Goal: Information Seeking & Learning: Learn about a topic

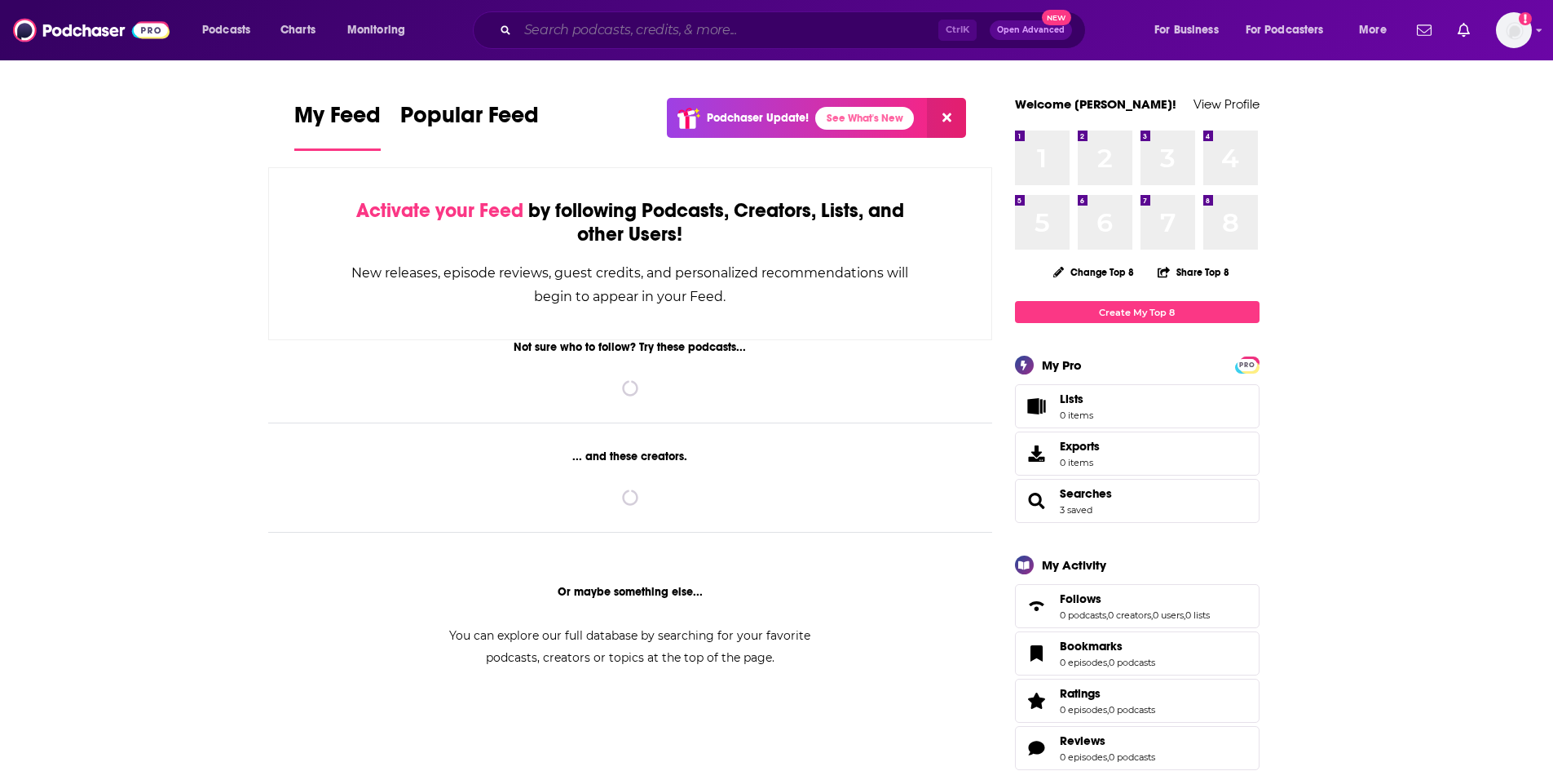
click at [644, 25] on input "Search podcasts, credits, & more..." at bounding box center [728, 30] width 421 height 26
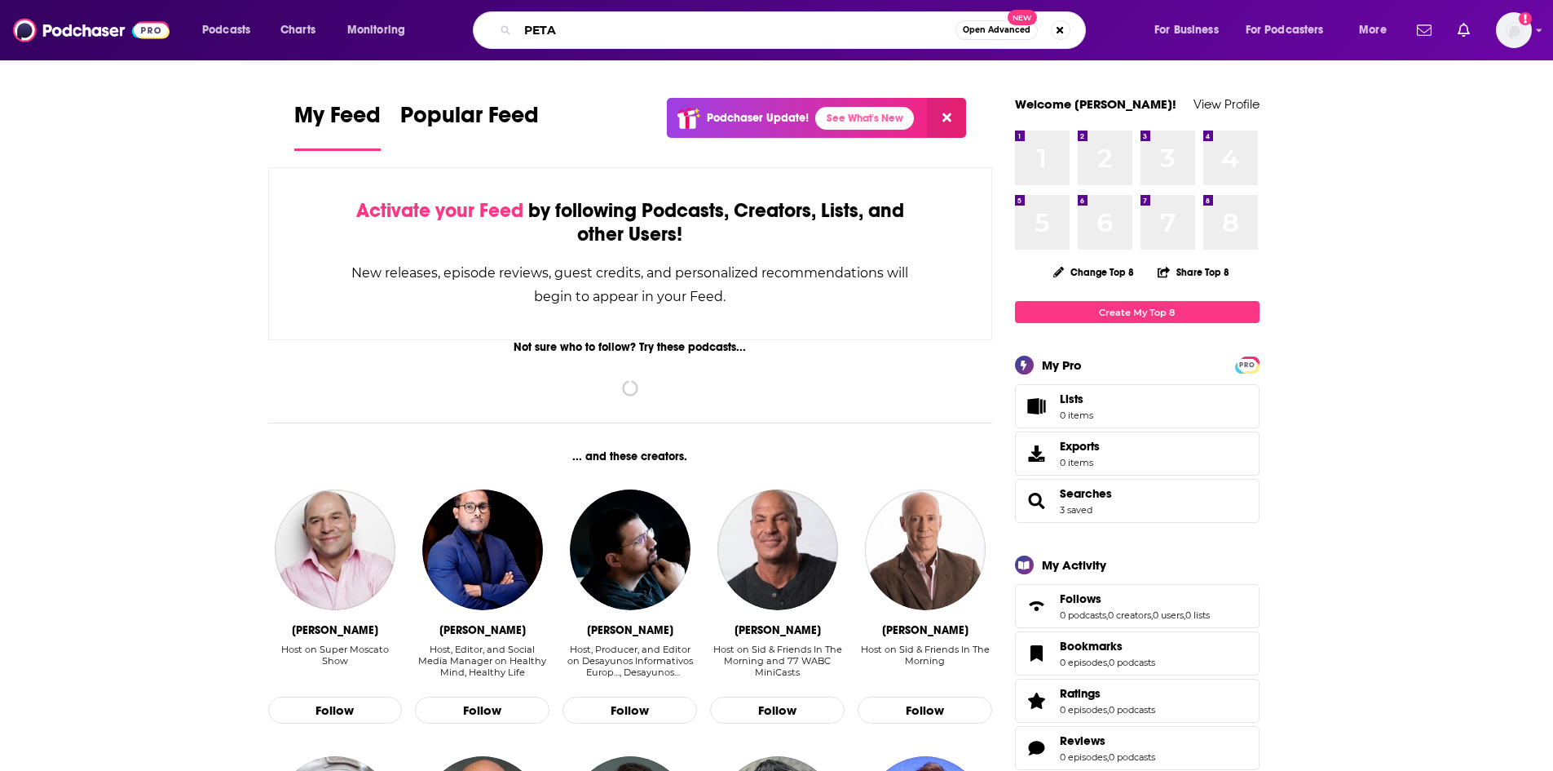
type input "PETA"
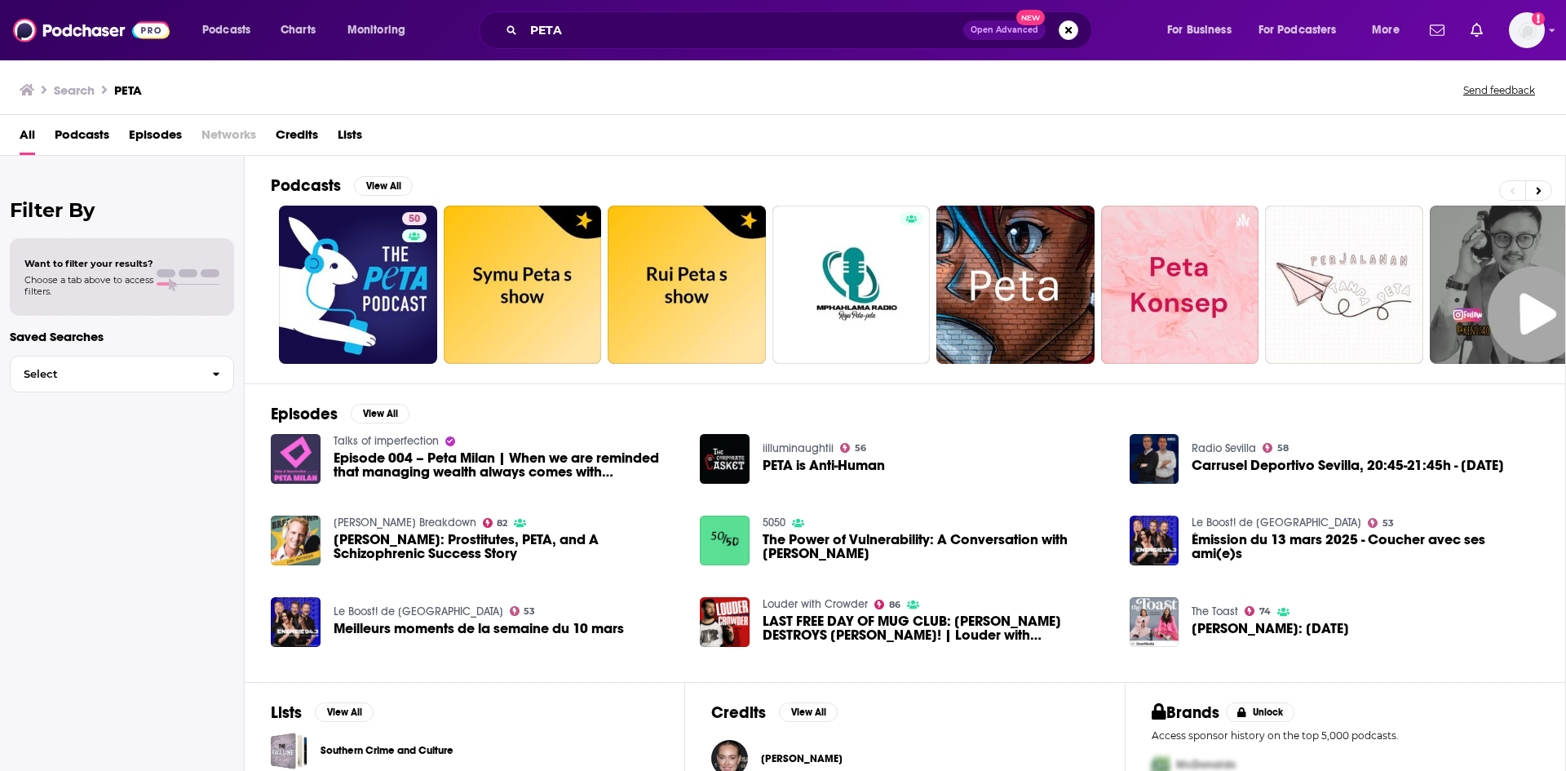
click at [156, 130] on span "Episodes" at bounding box center [155, 137] width 53 height 33
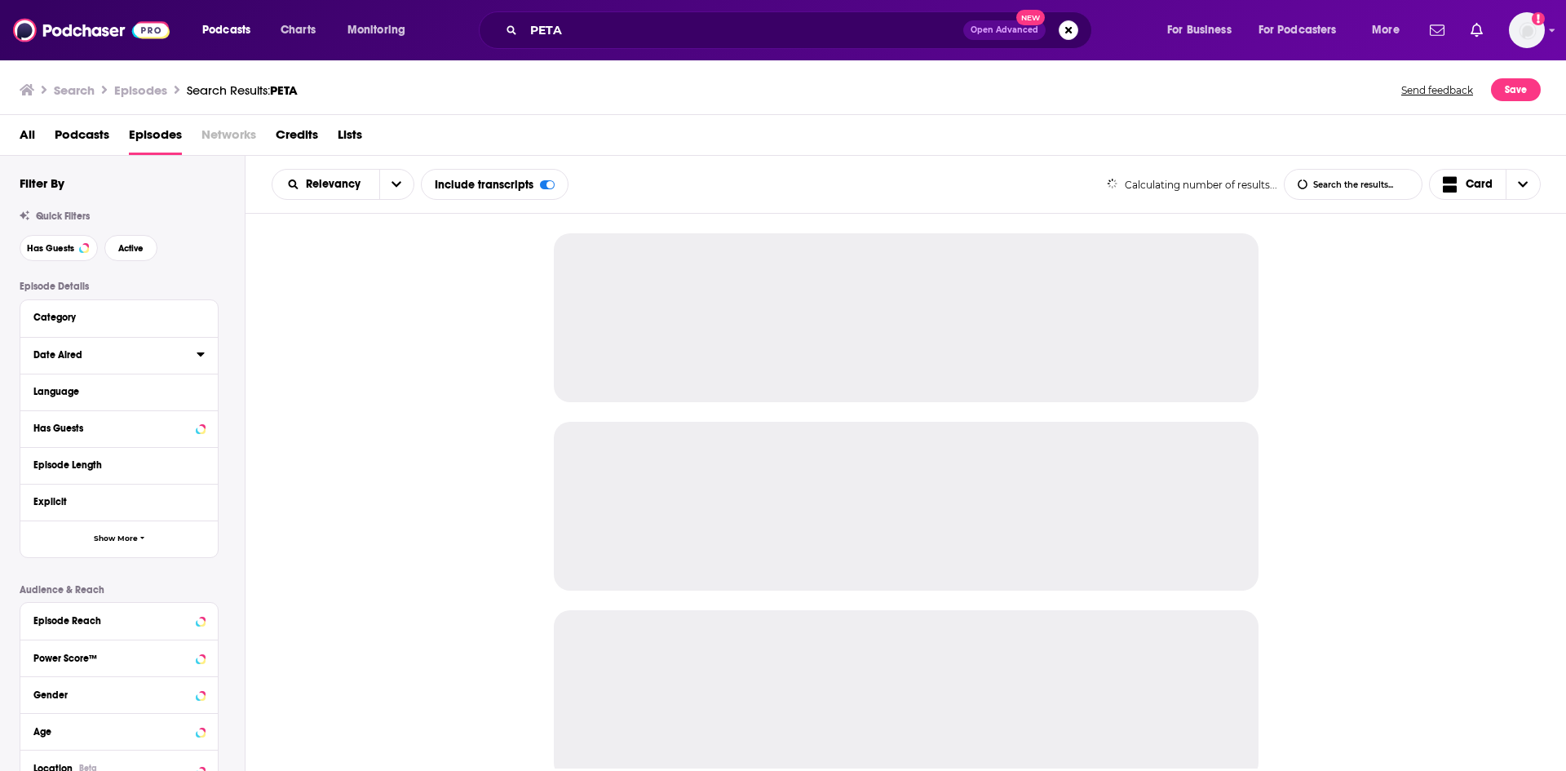
click at [201, 357] on icon at bounding box center [201, 353] width 8 height 13
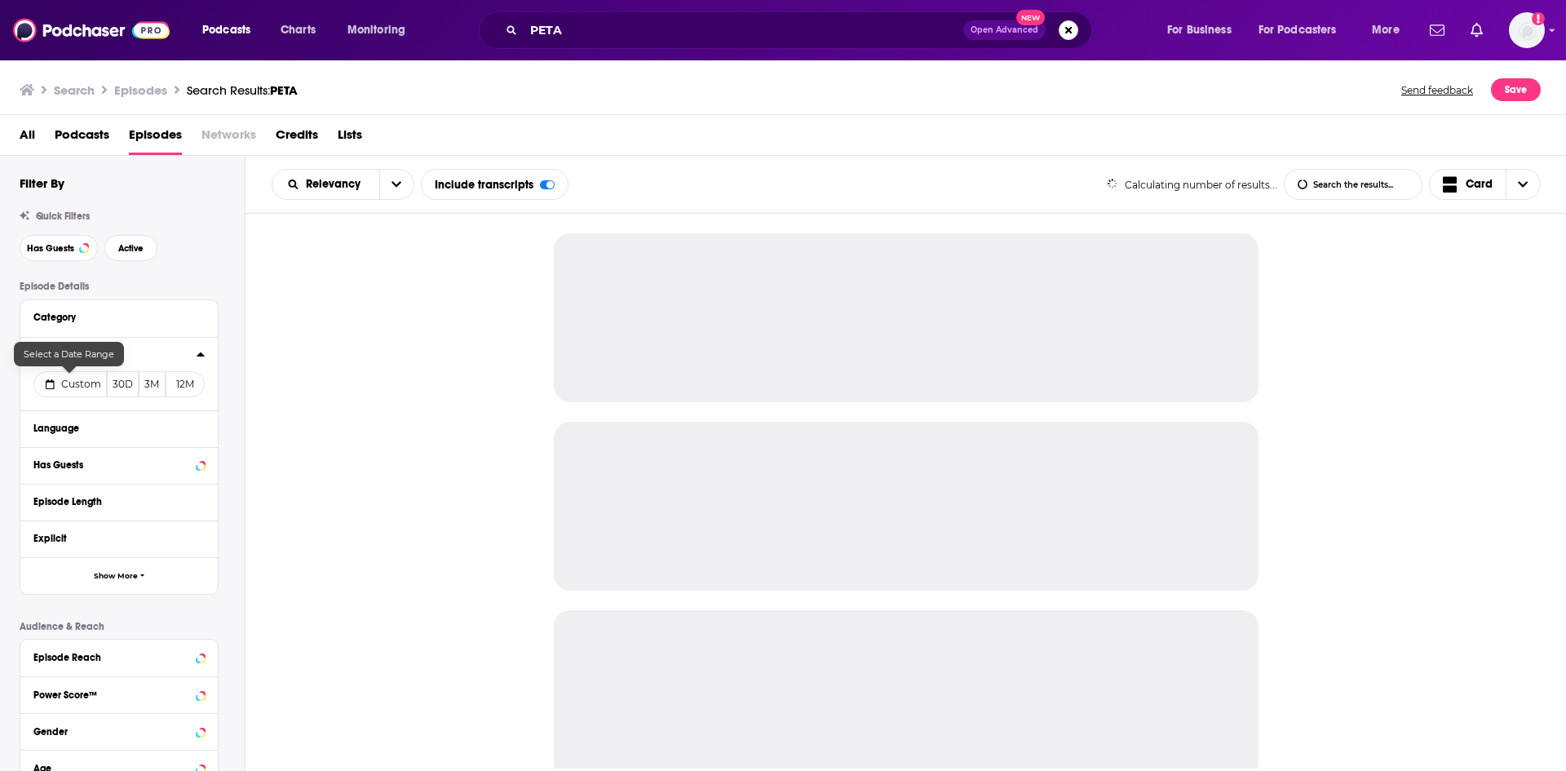
click at [71, 375] on button "Custom" at bounding box center [69, 384] width 73 height 26
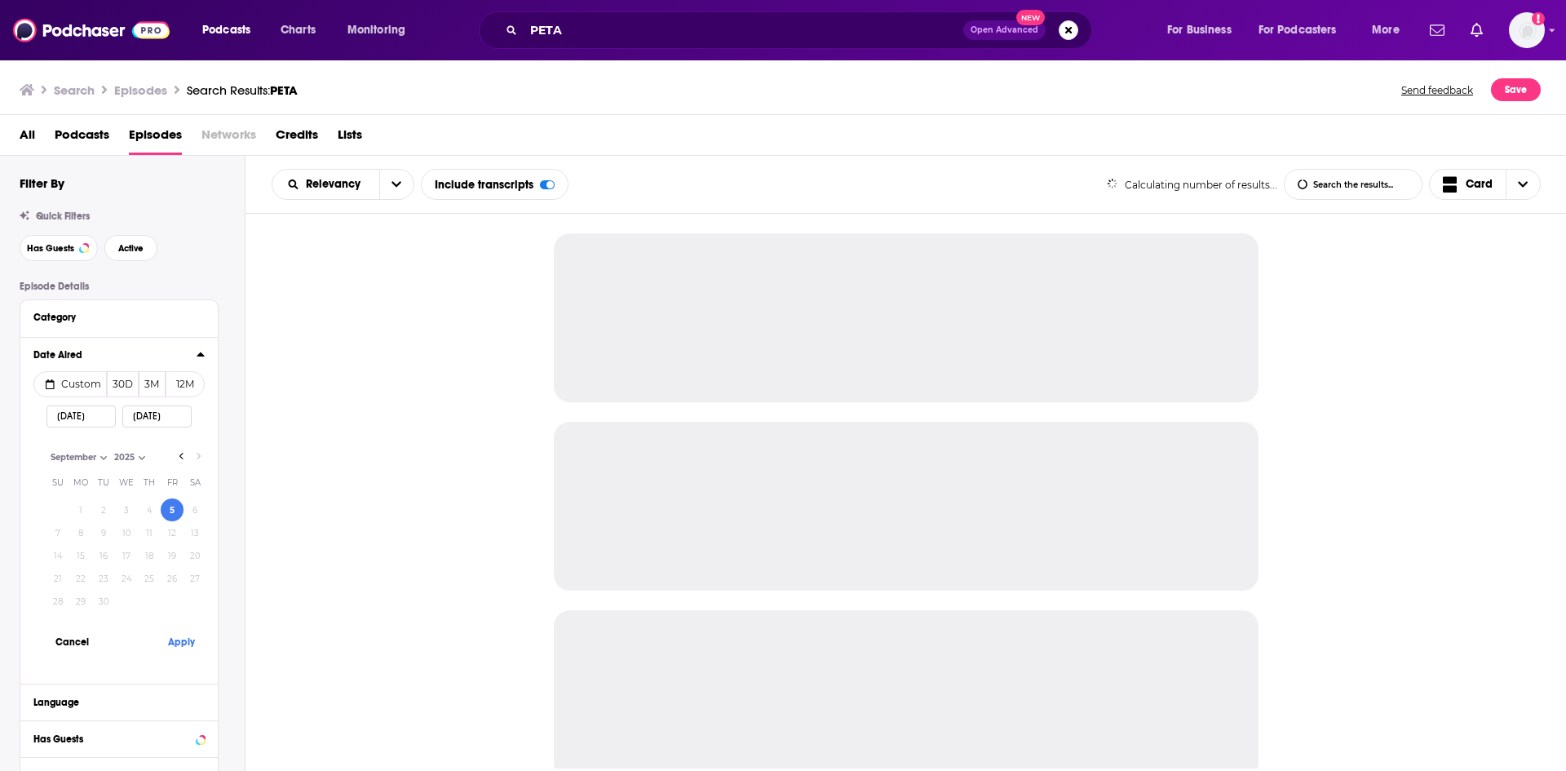
select select "8"
select select "2025"
click at [147, 514] on button "4" at bounding box center [149, 509] width 23 height 23
type input "09/04/2025"
click at [179, 646] on button "Apply" at bounding box center [181, 641] width 49 height 30
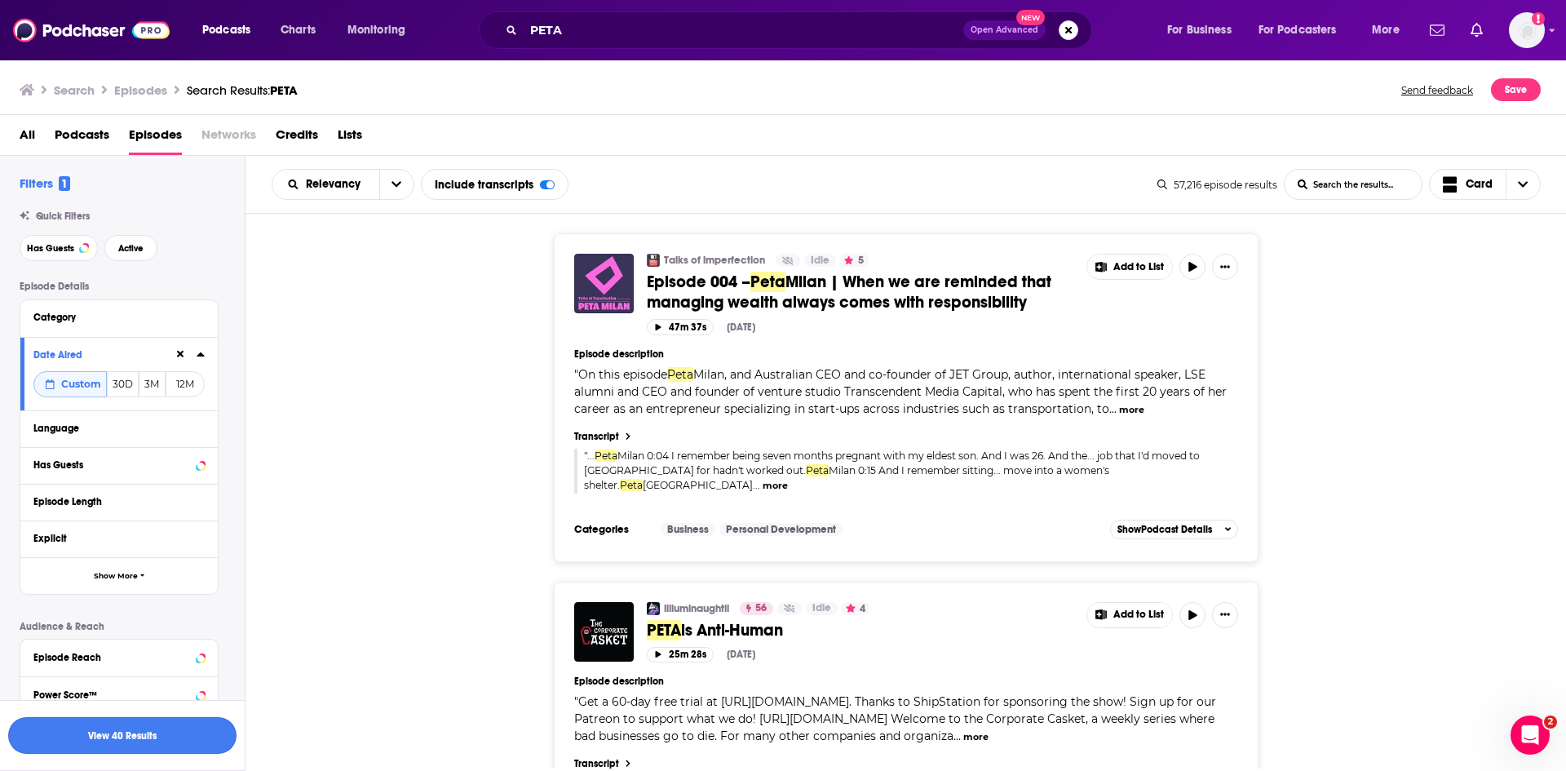
click at [182, 729] on button "View 40 Results" at bounding box center [122, 735] width 228 height 37
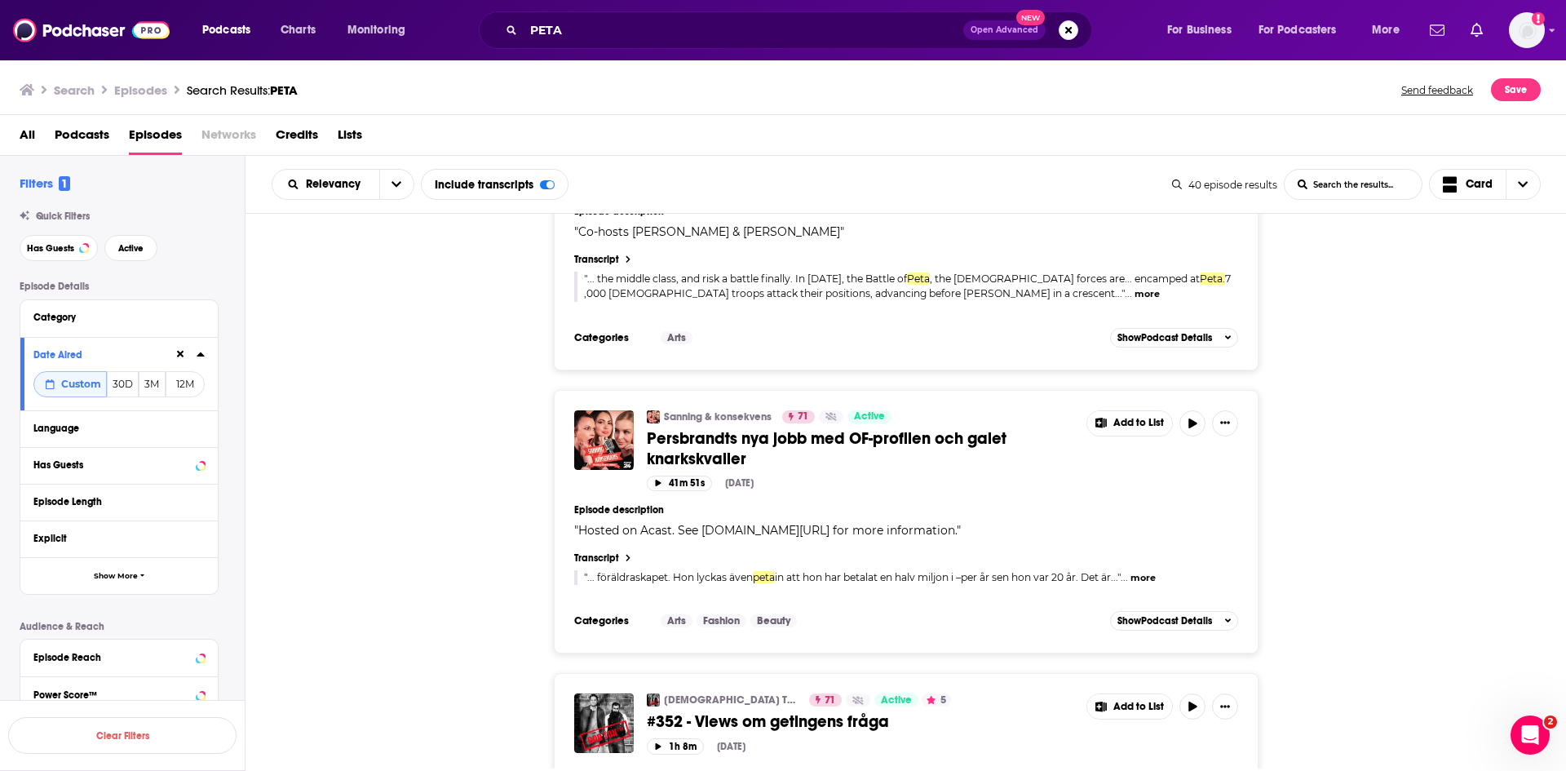
scroll to position [6411, 0]
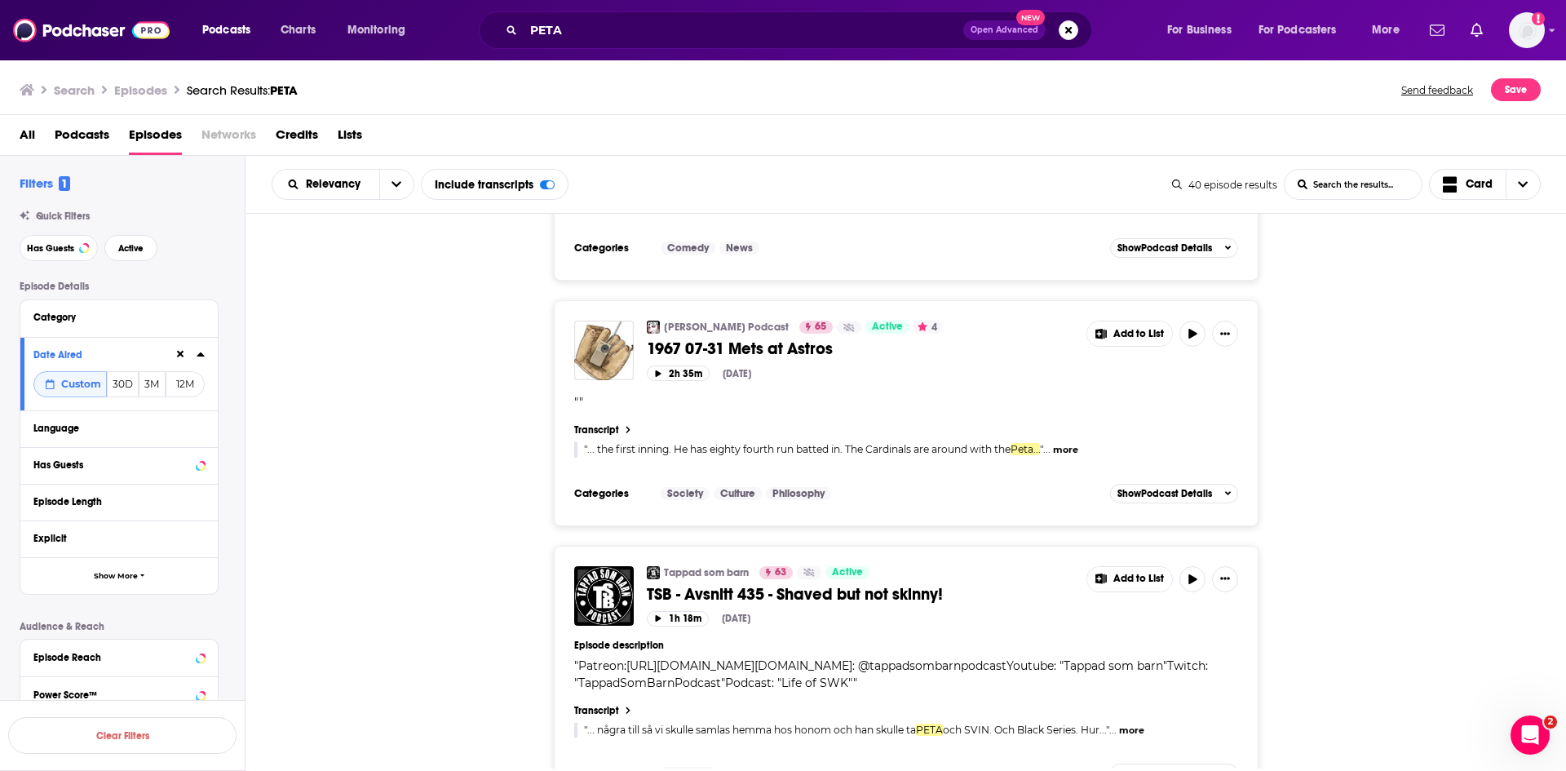
scroll to position [7602, 0]
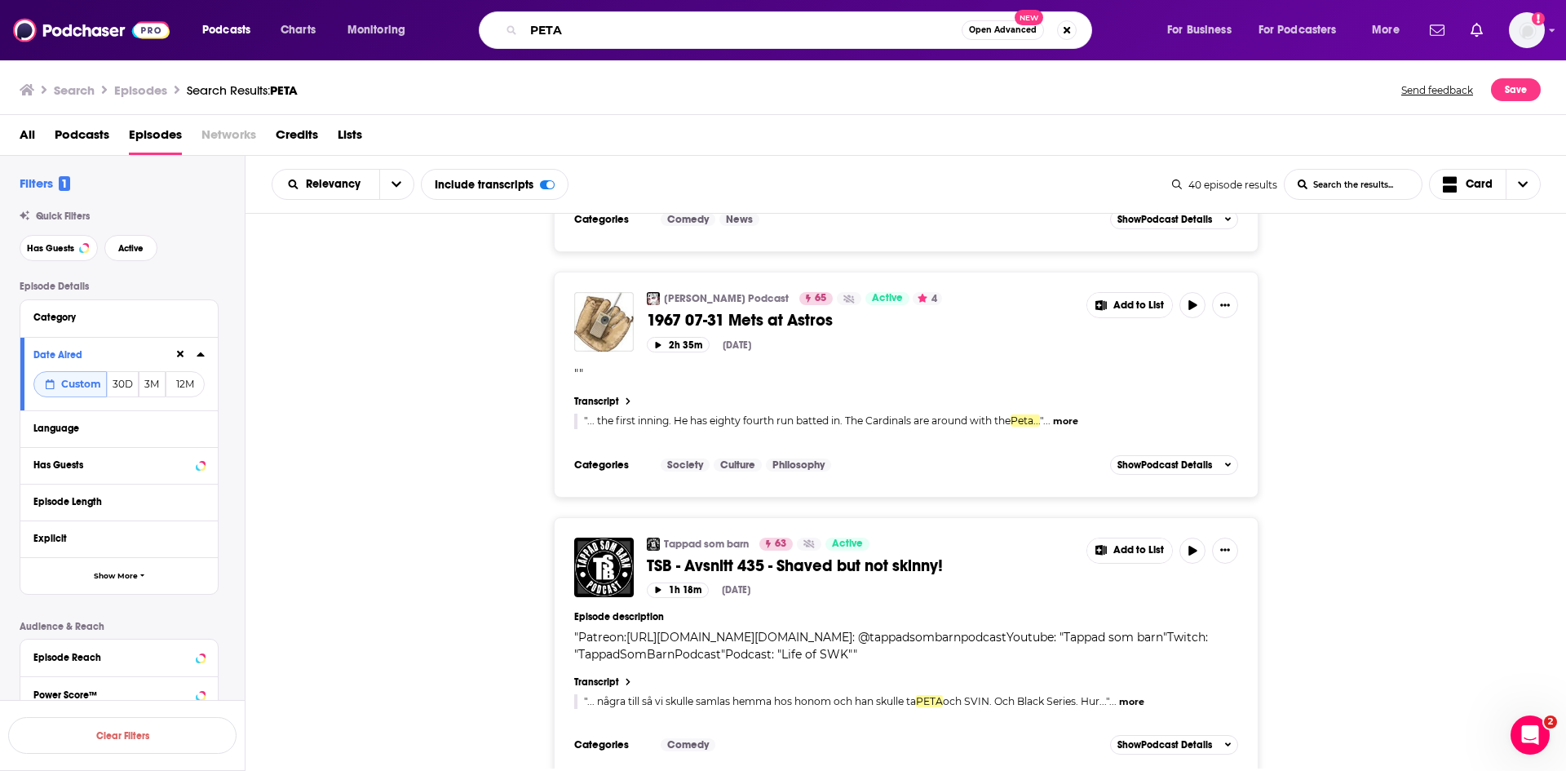
drag, startPoint x: 617, startPoint y: 34, endPoint x: 457, endPoint y: 24, distance: 160.2
click at [456, 29] on div "PETA Open Advanced New" at bounding box center [801, 30] width 697 height 38
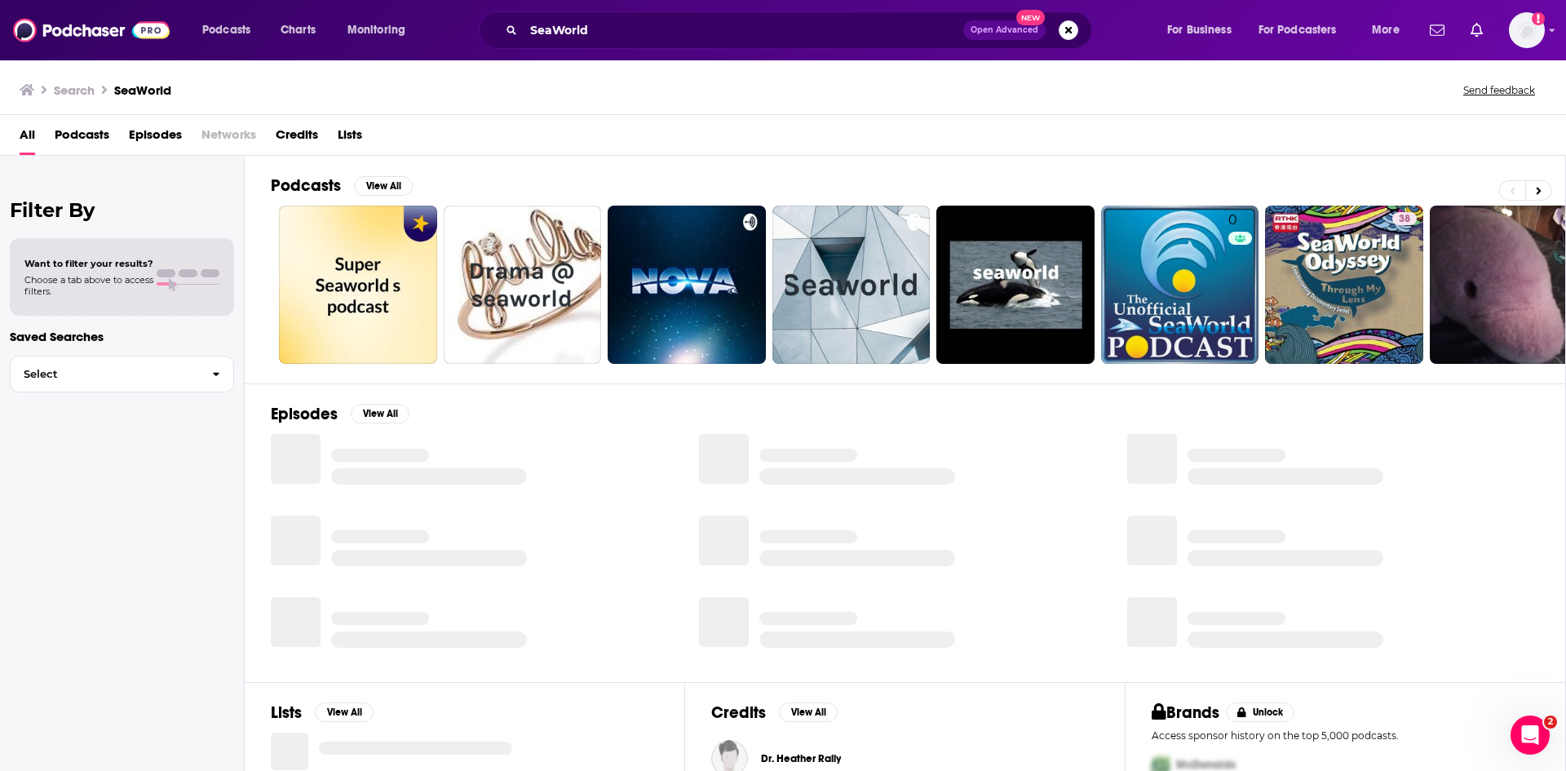
click at [149, 135] on span "Episodes" at bounding box center [155, 137] width 53 height 33
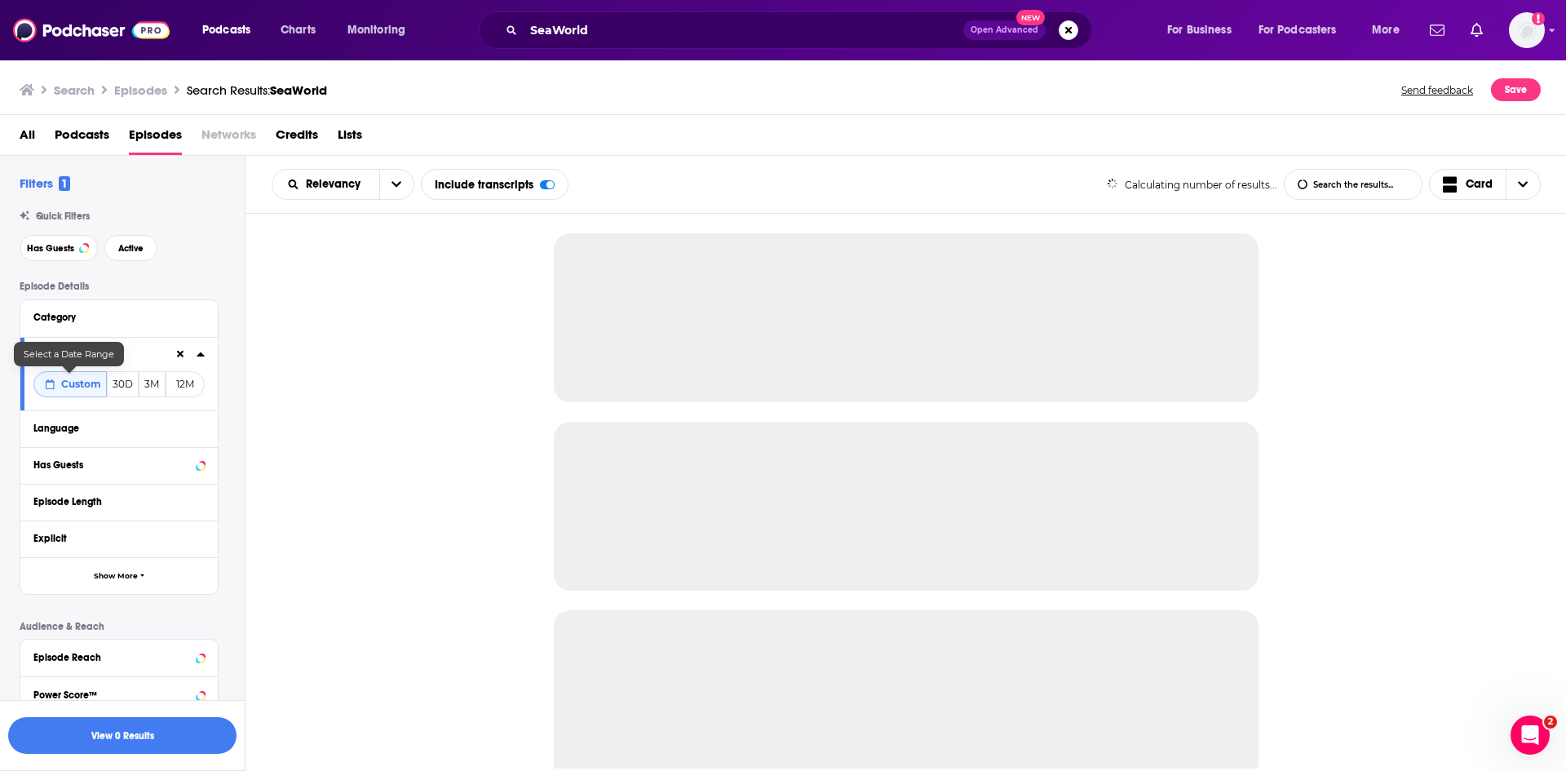
click at [97, 382] on span "Custom" at bounding box center [81, 384] width 40 height 12
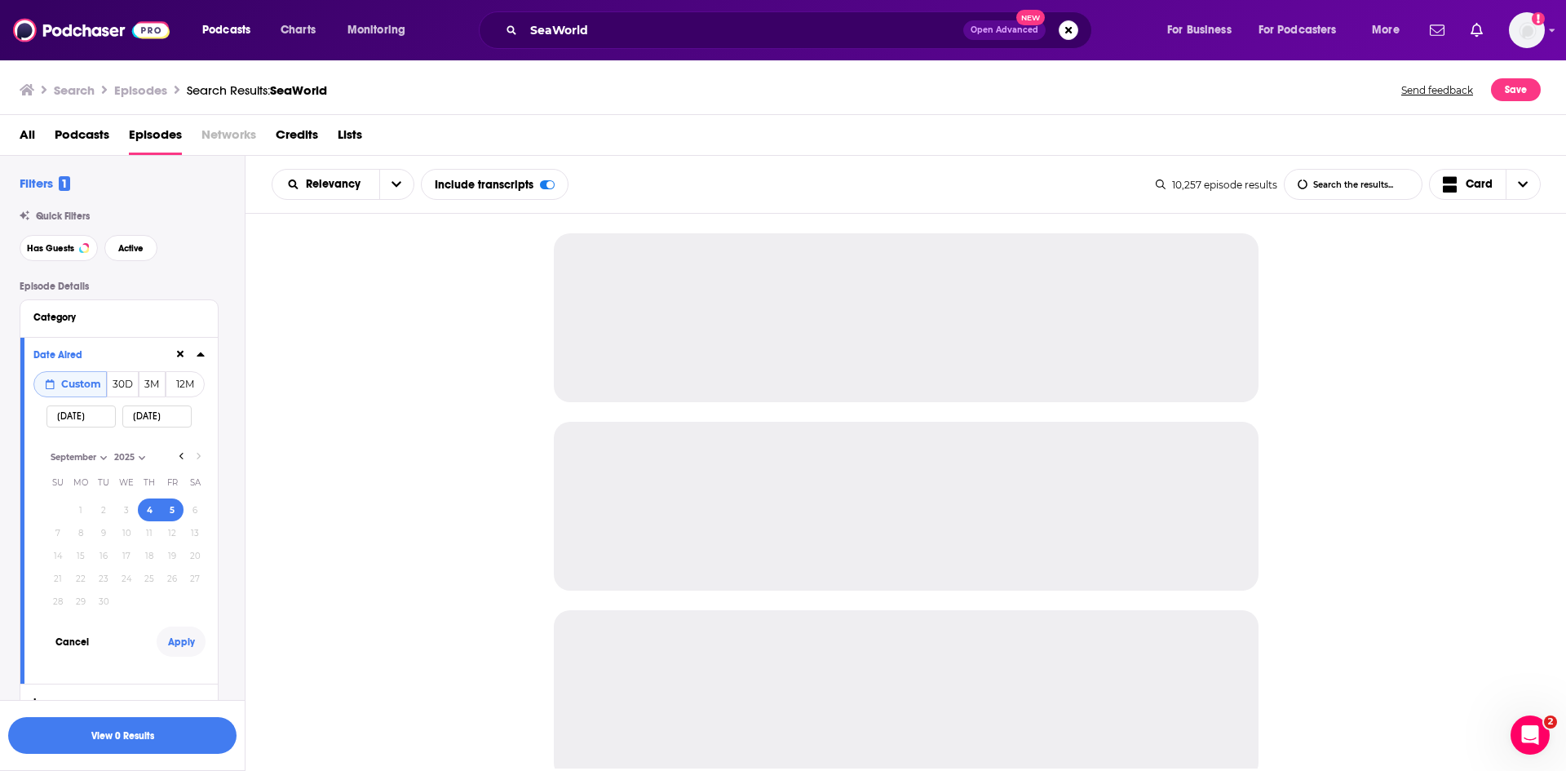
click at [189, 634] on button "Apply" at bounding box center [181, 641] width 49 height 30
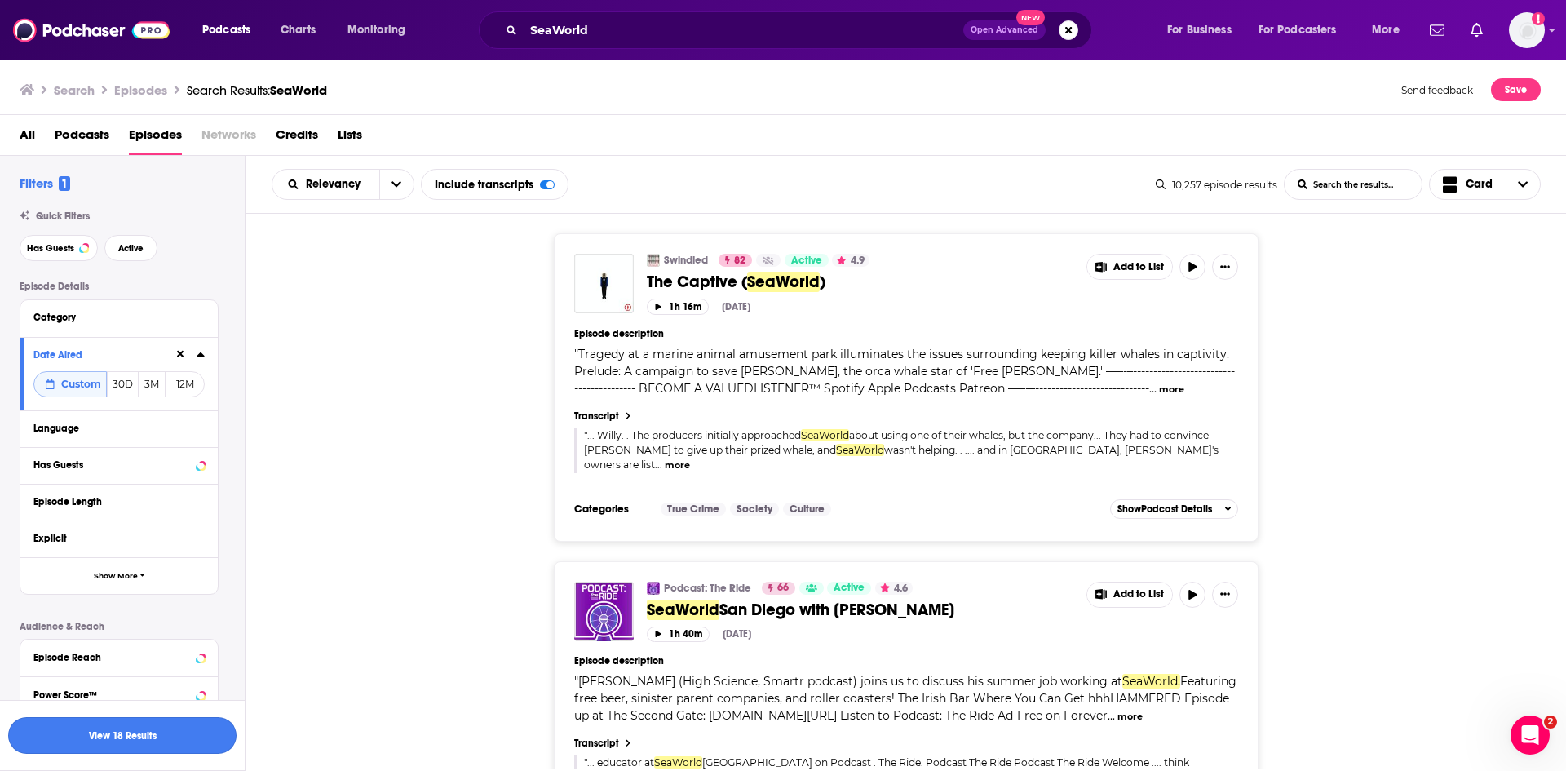
click at [172, 731] on button "View 18 Results" at bounding box center [122, 735] width 228 height 37
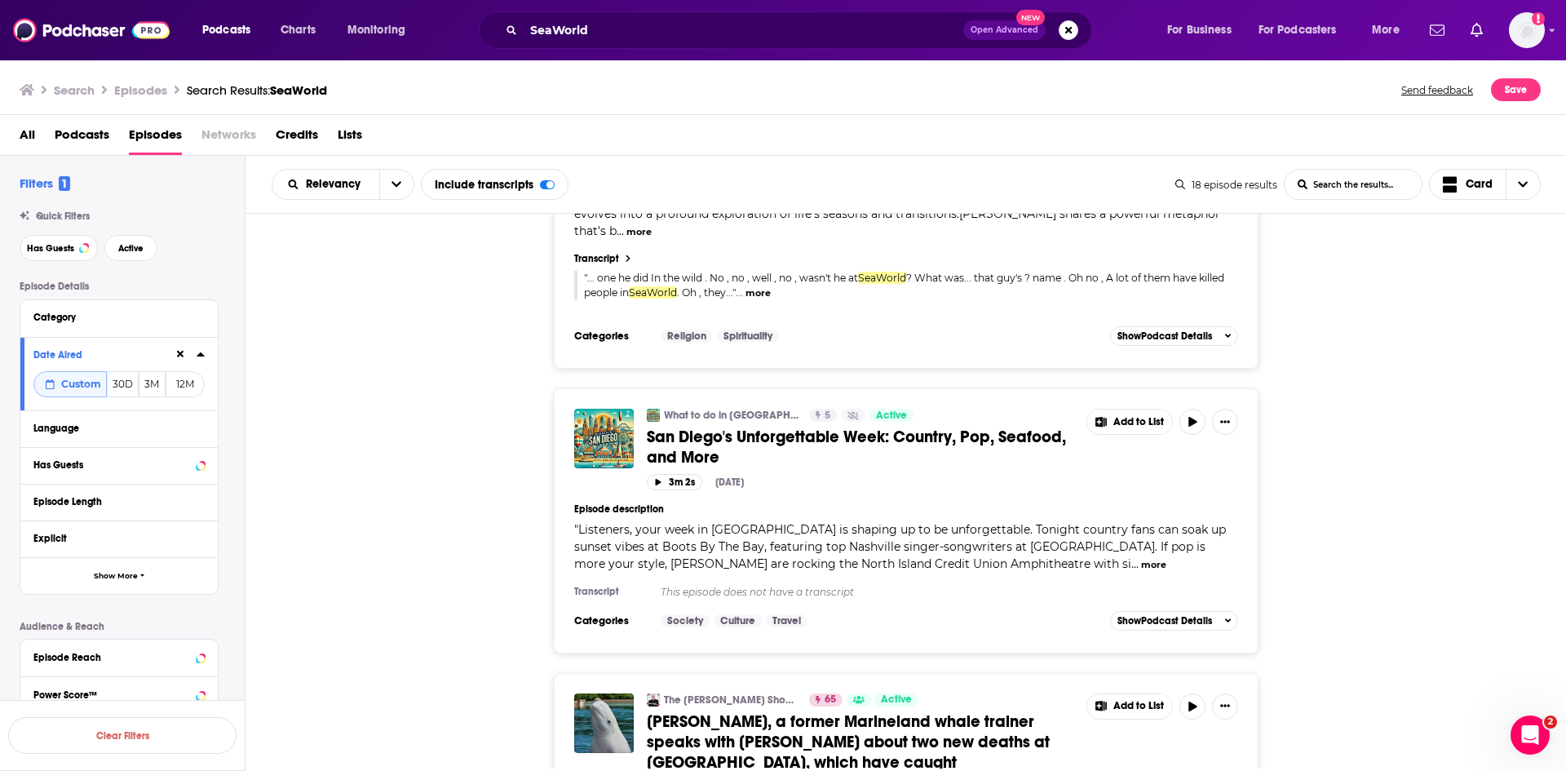
scroll to position [3261, 0]
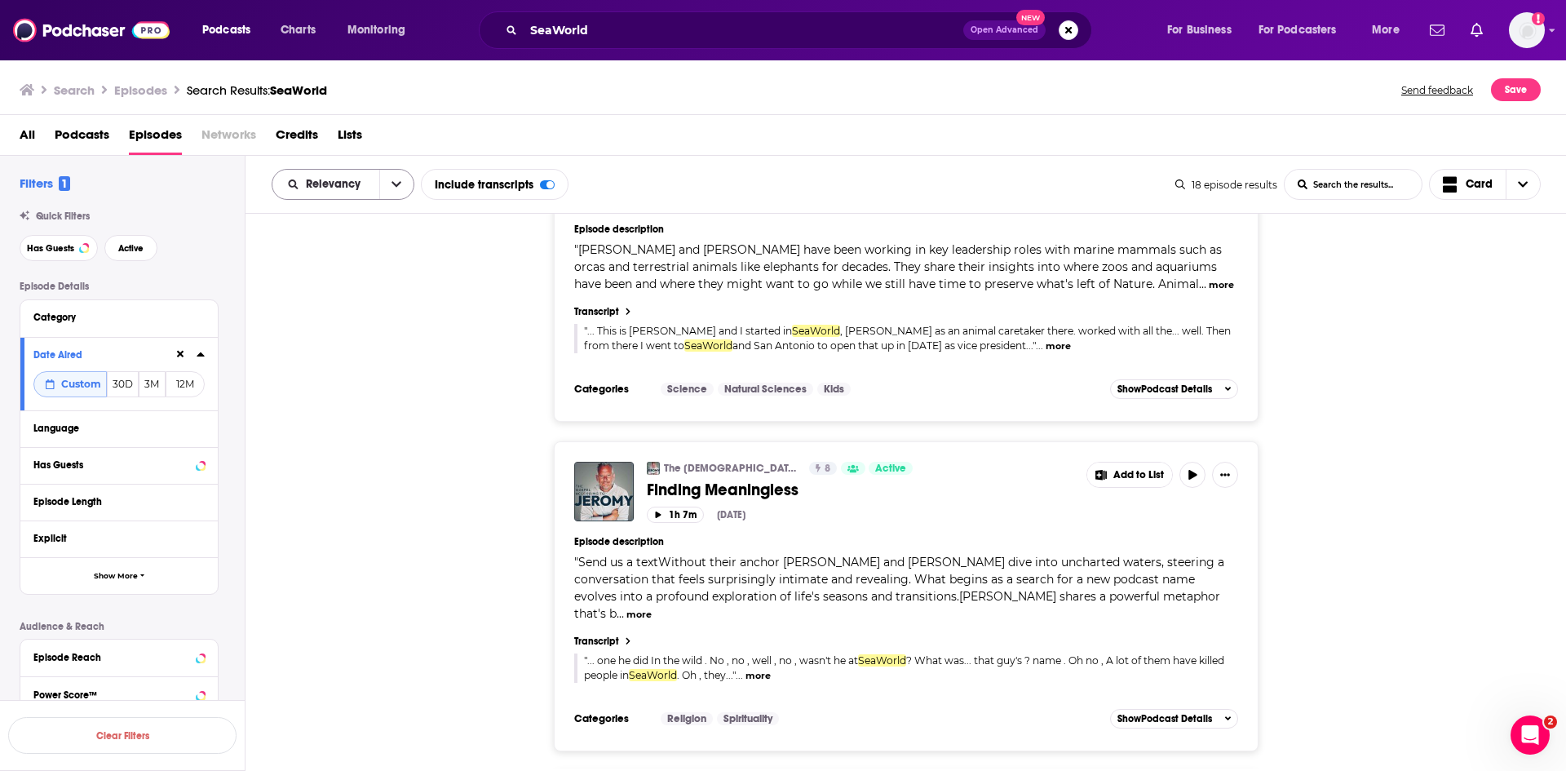
click at [392, 189] on icon "open menu" at bounding box center [396, 184] width 10 height 11
click at [349, 322] on span "Power Score" at bounding box center [353, 323] width 96 height 9
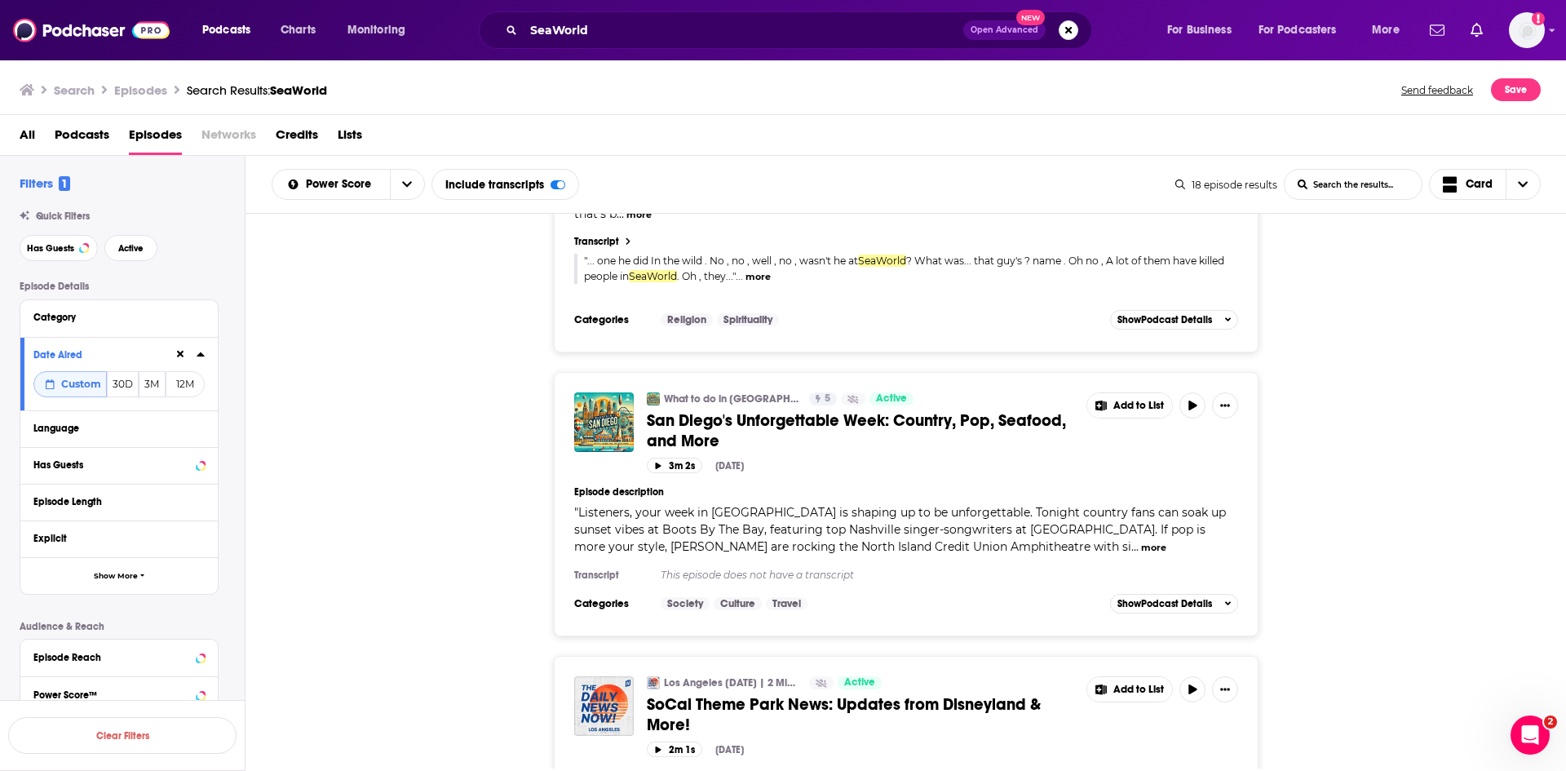
scroll to position [4978, 0]
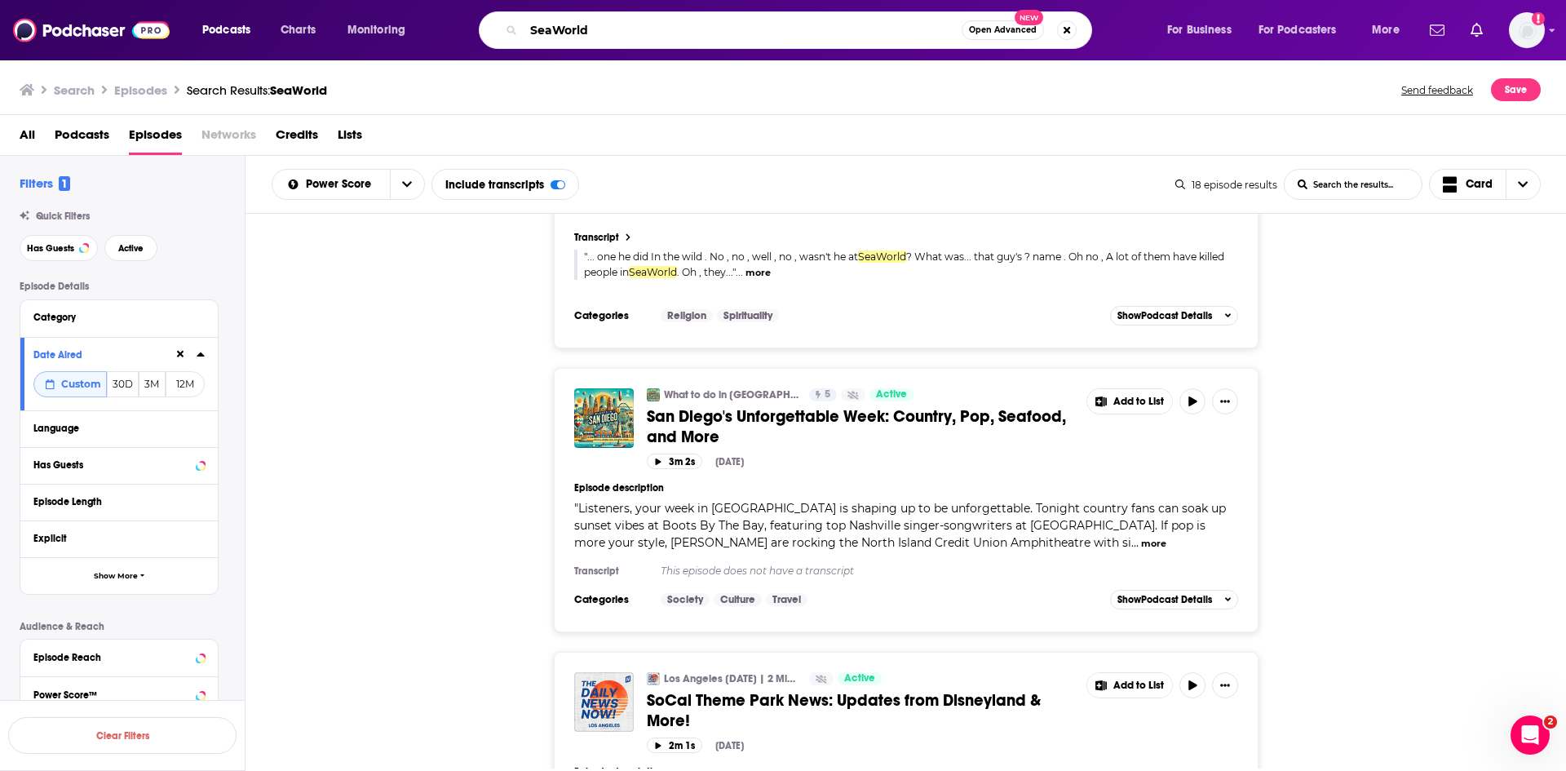
drag, startPoint x: 619, startPoint y: 29, endPoint x: 453, endPoint y: 14, distance: 166.2
click at [453, 14] on div "SeaWorld Open Advanced New" at bounding box center [801, 30] width 697 height 38
type input "vegan"
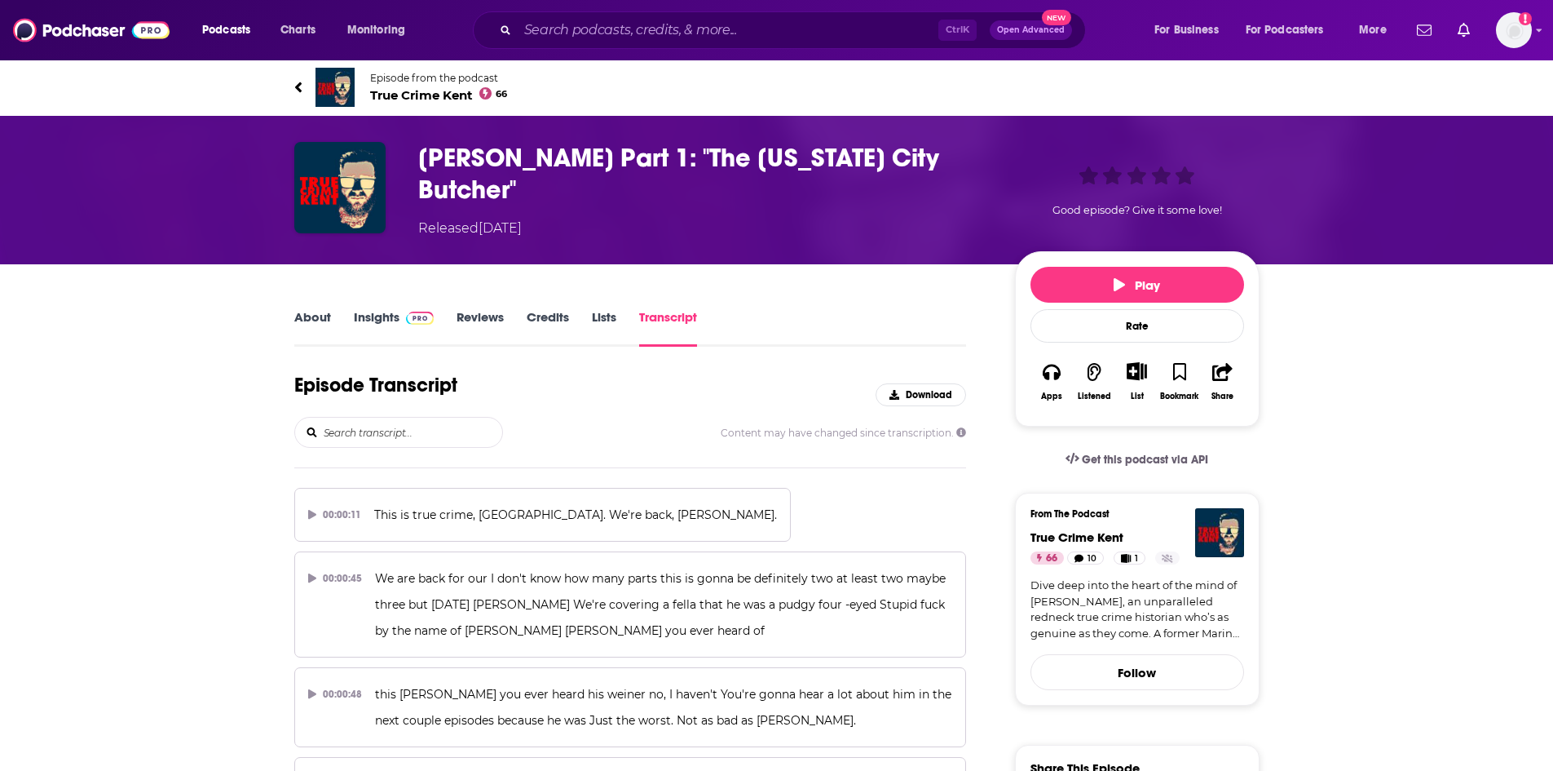
scroll to position [28597, 0]
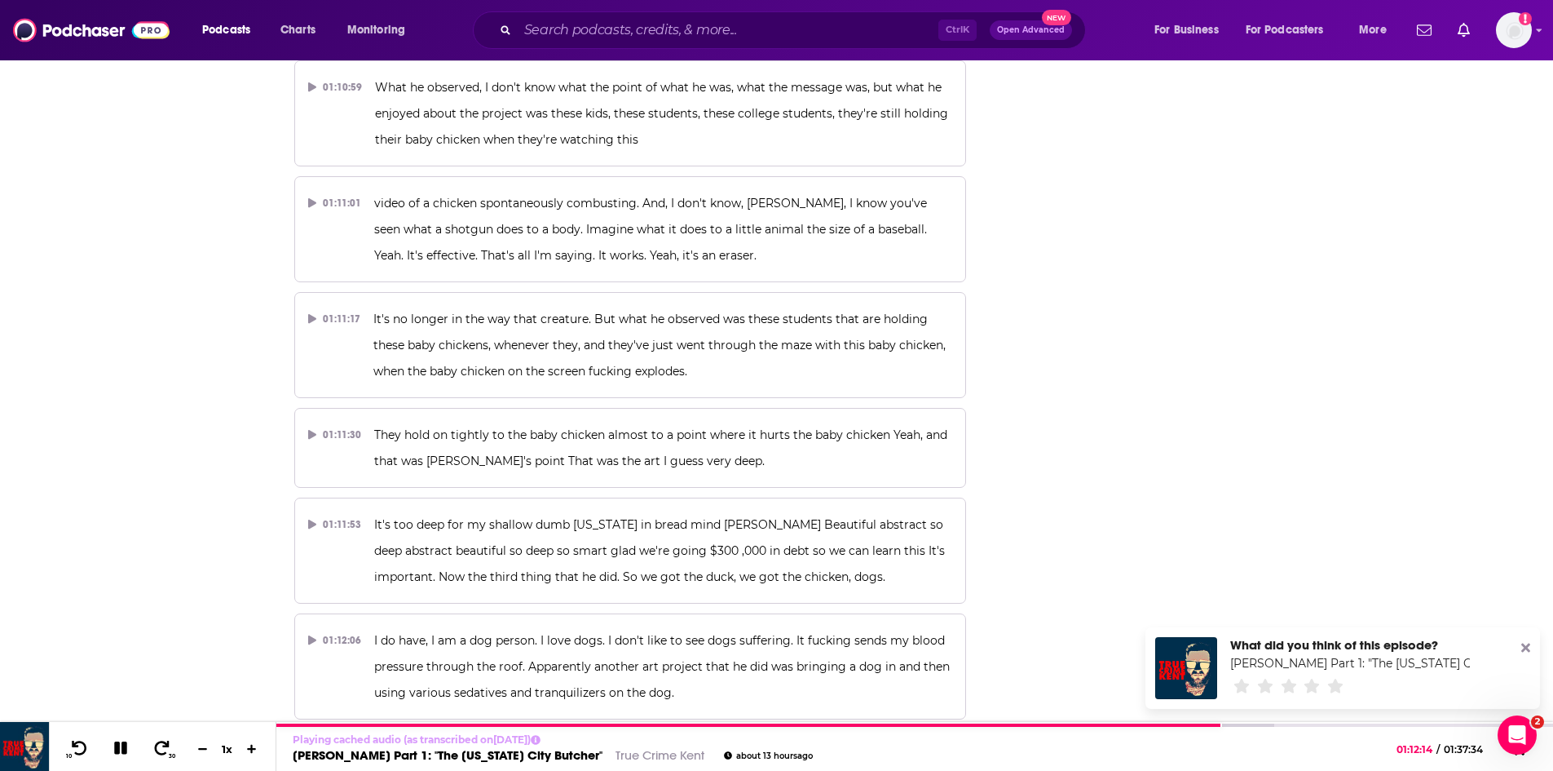
scroll to position [30554, 0]
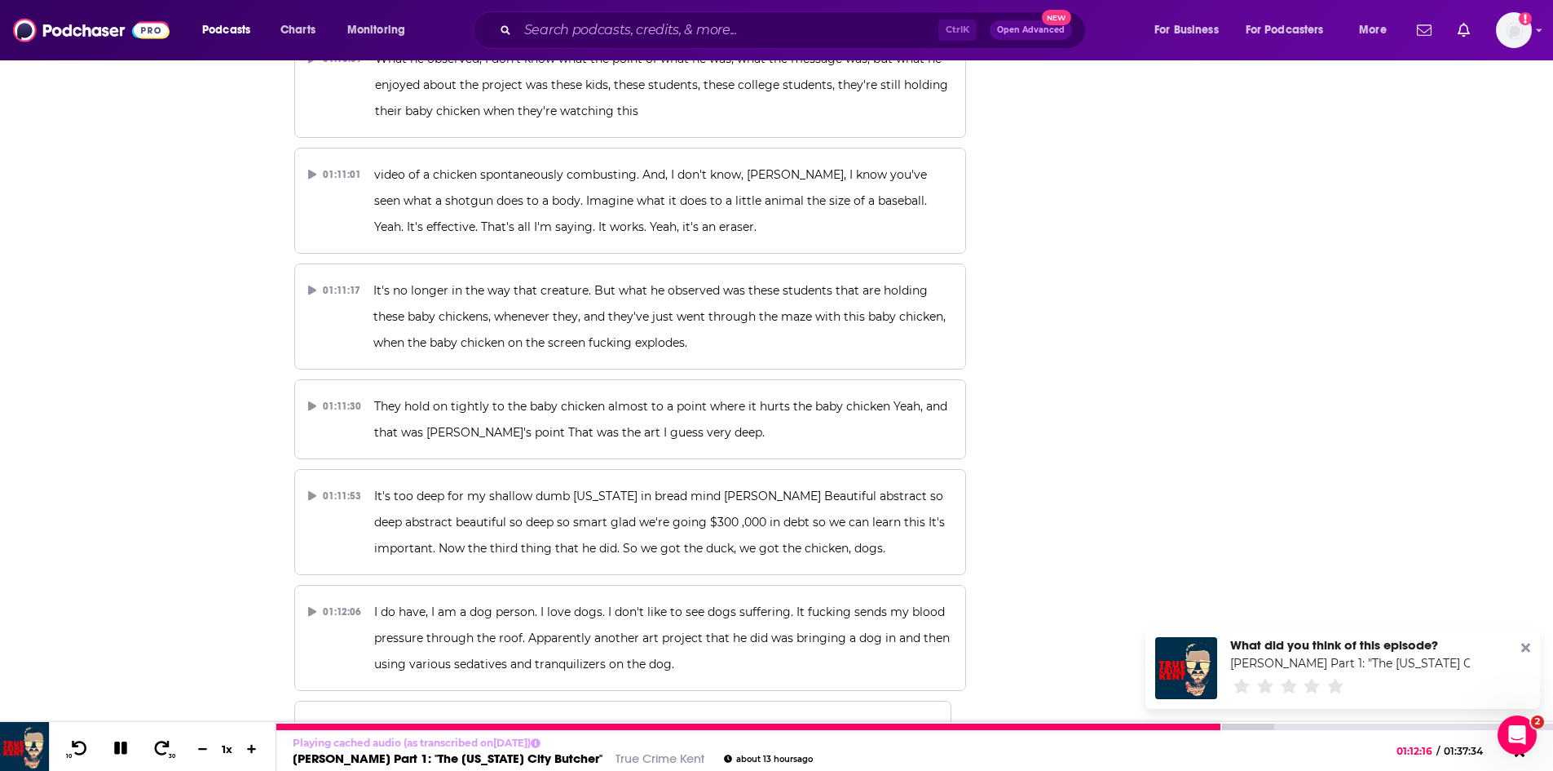
click at [114, 750] on icon at bounding box center [120, 747] width 13 height 13
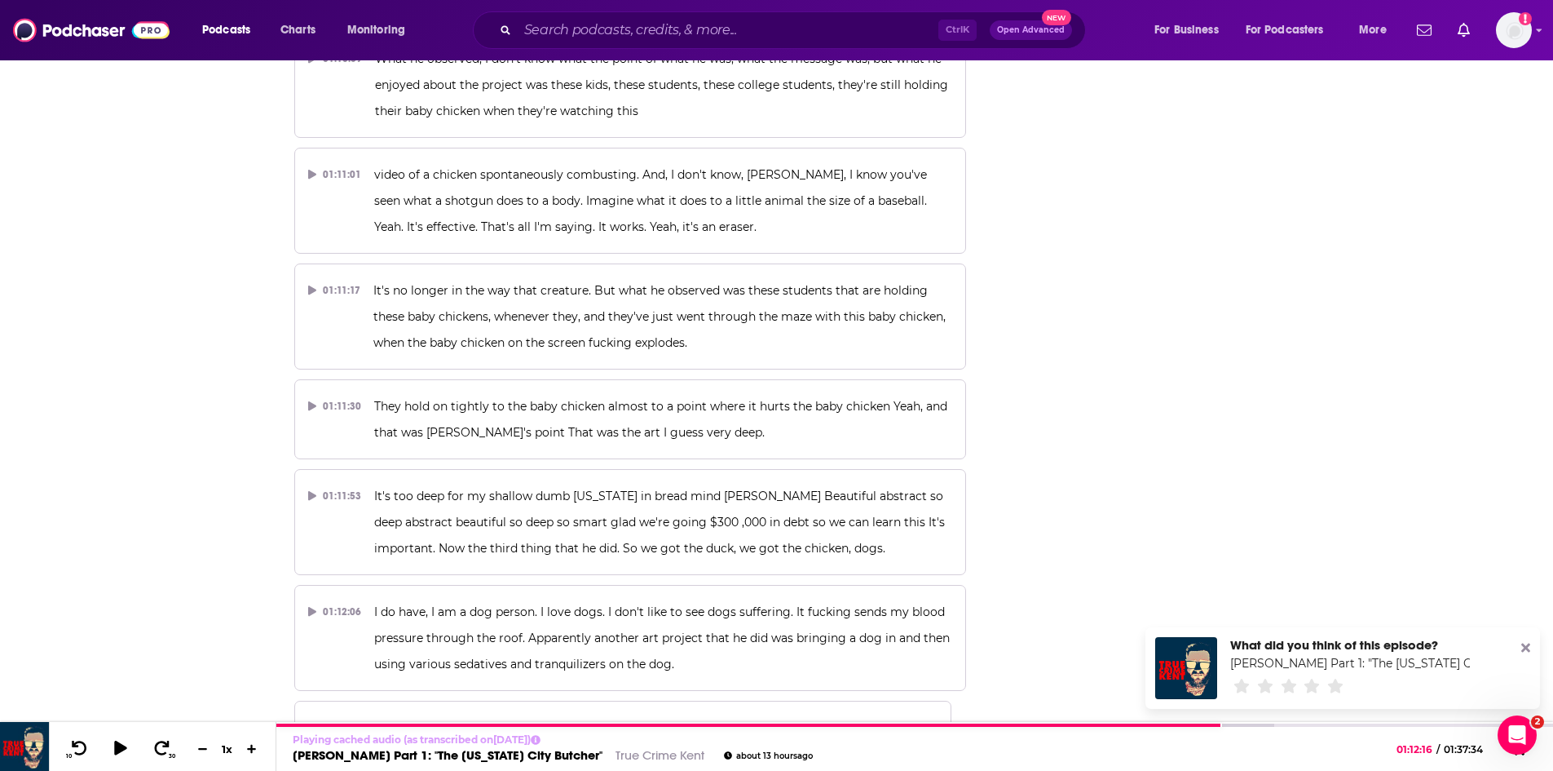
scroll to position [28597, 0]
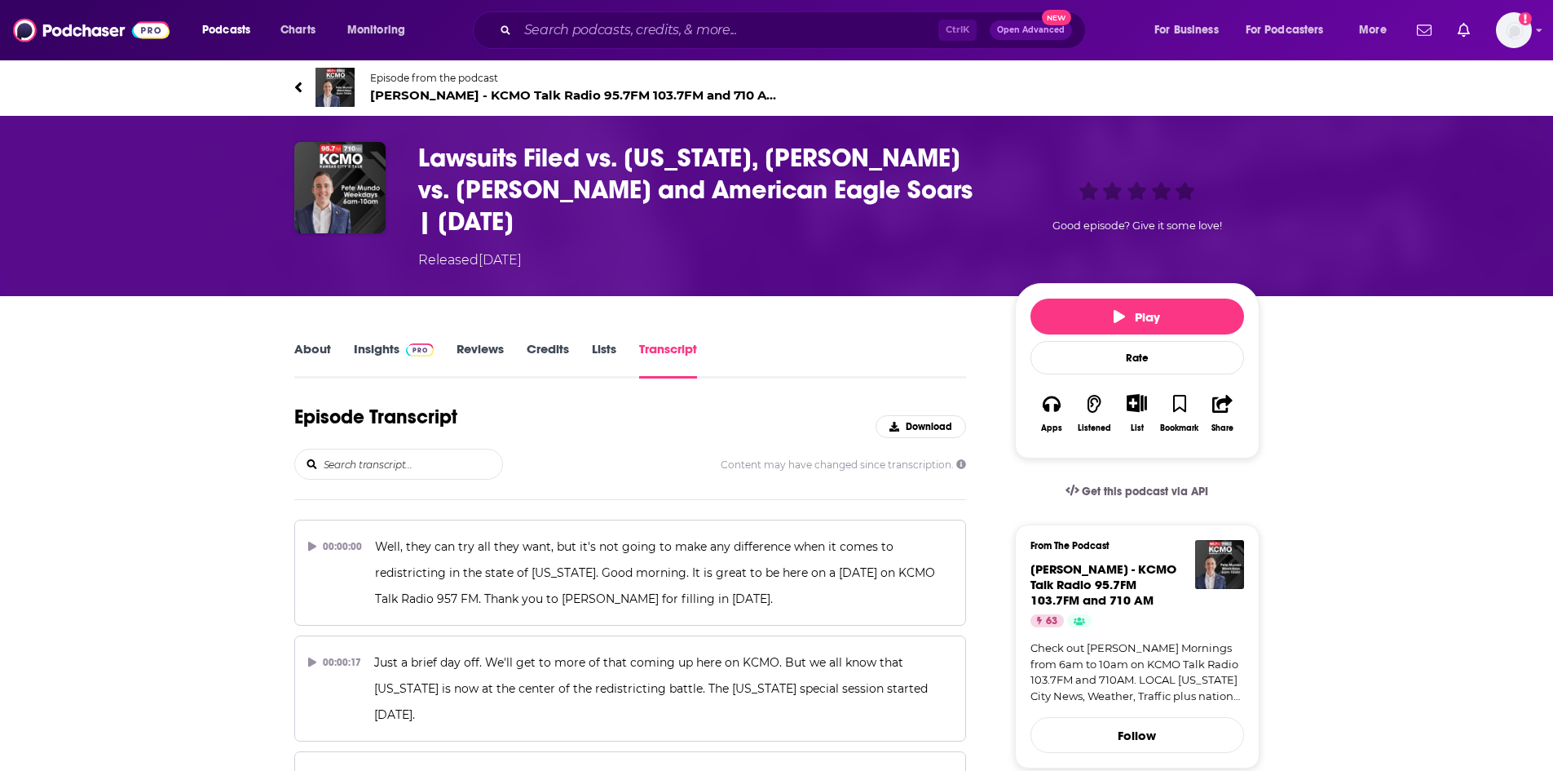
scroll to position [11153, 0]
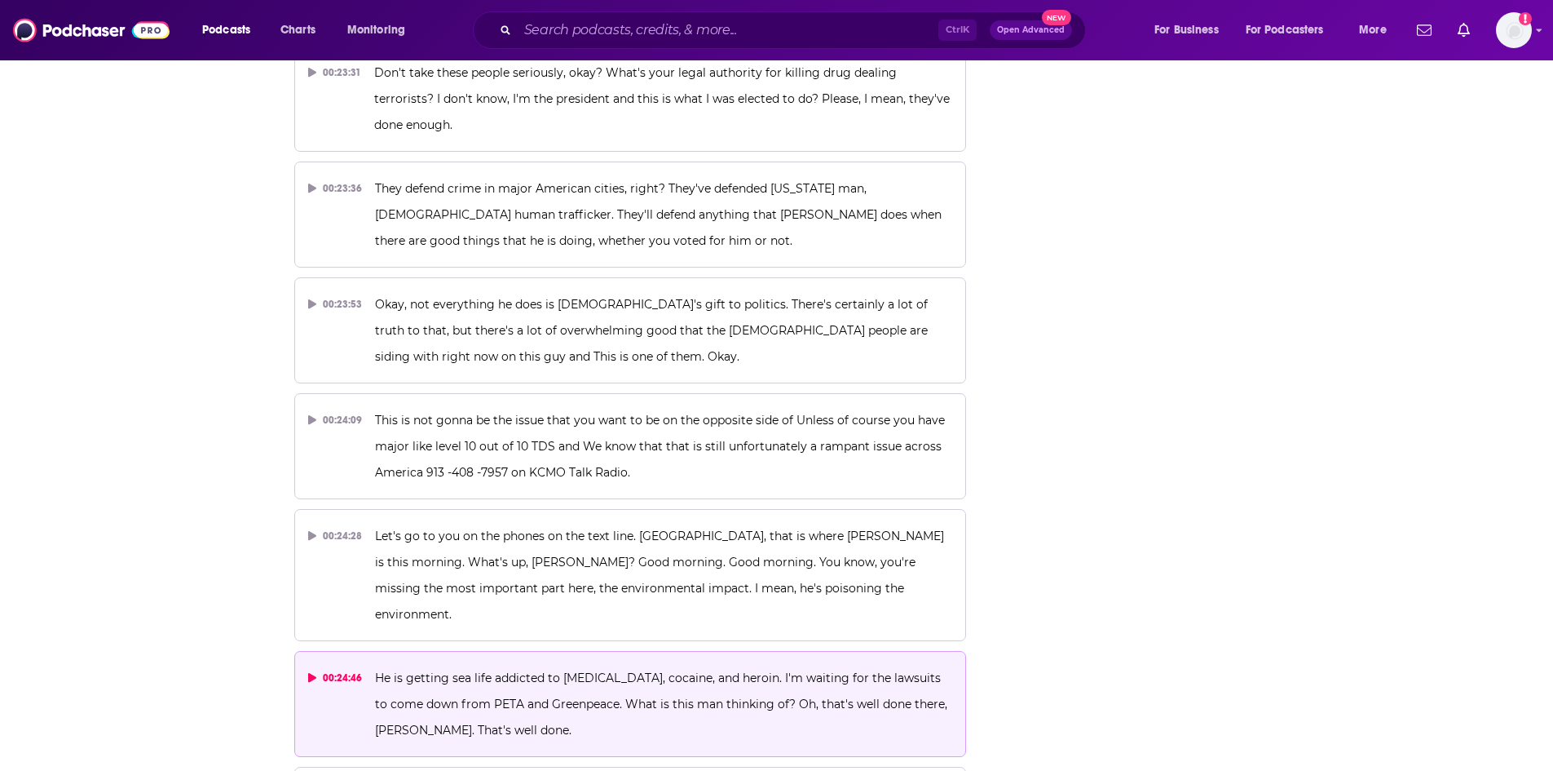
click at [566, 670] on span "He is getting sea life addicted to fentanyl, cocaine, and heroin. I'm waiting f…" at bounding box center [663, 703] width 576 height 67
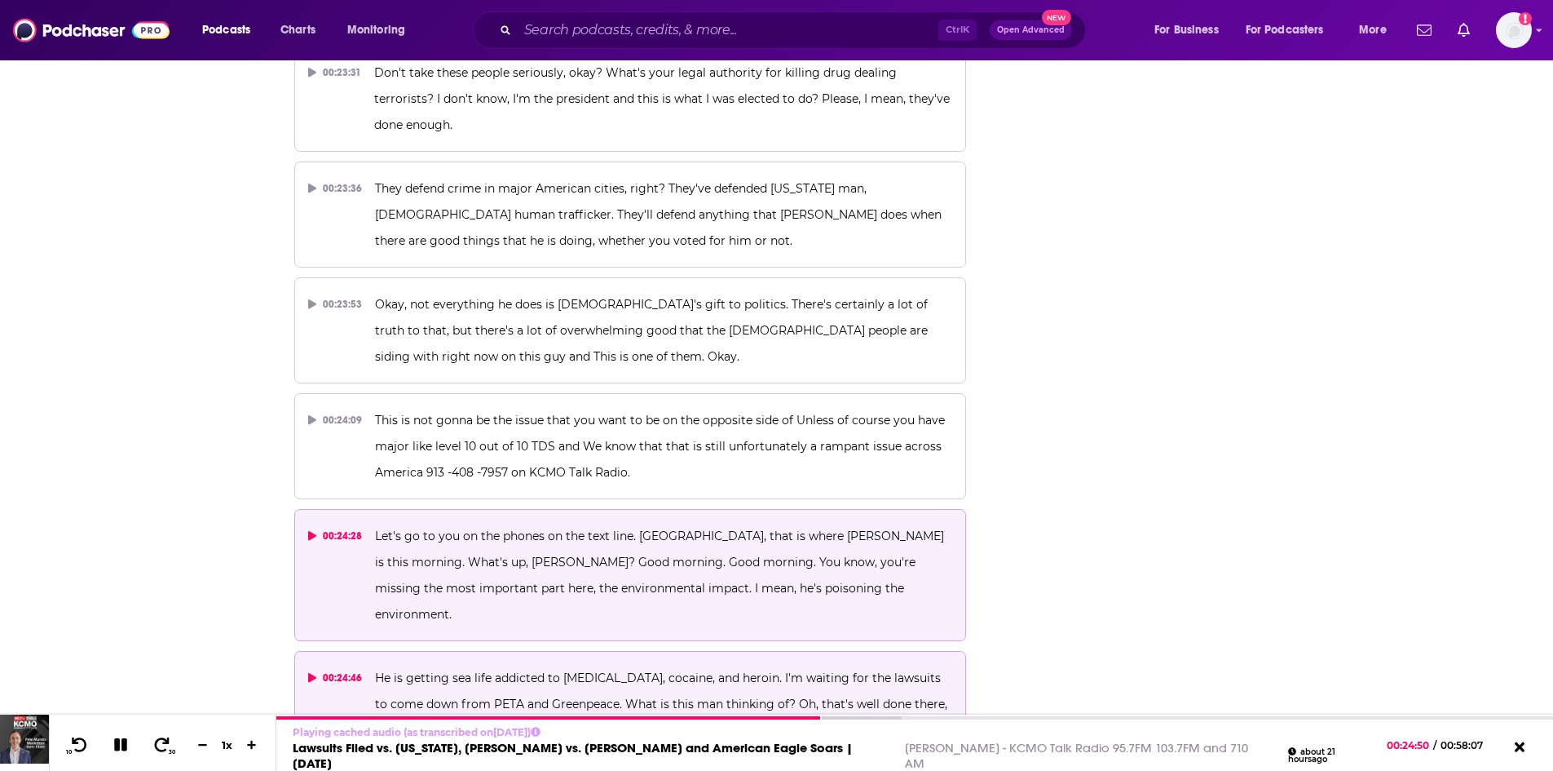
click at [660, 523] on p "Let's go to you on the phones on the text line. Parkville, that is where Victor…" at bounding box center [663, 575] width 577 height 104
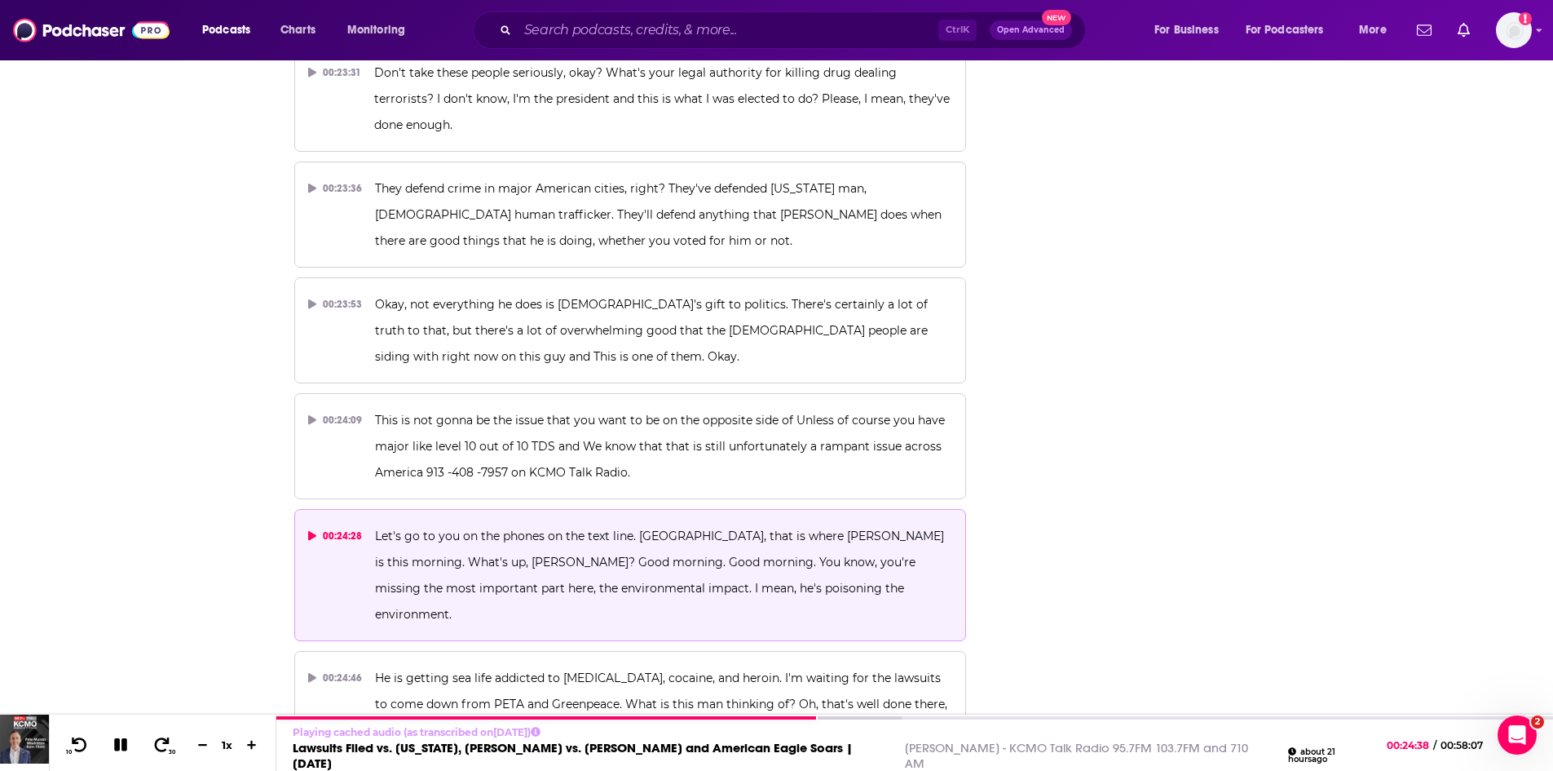
scroll to position [0, 0]
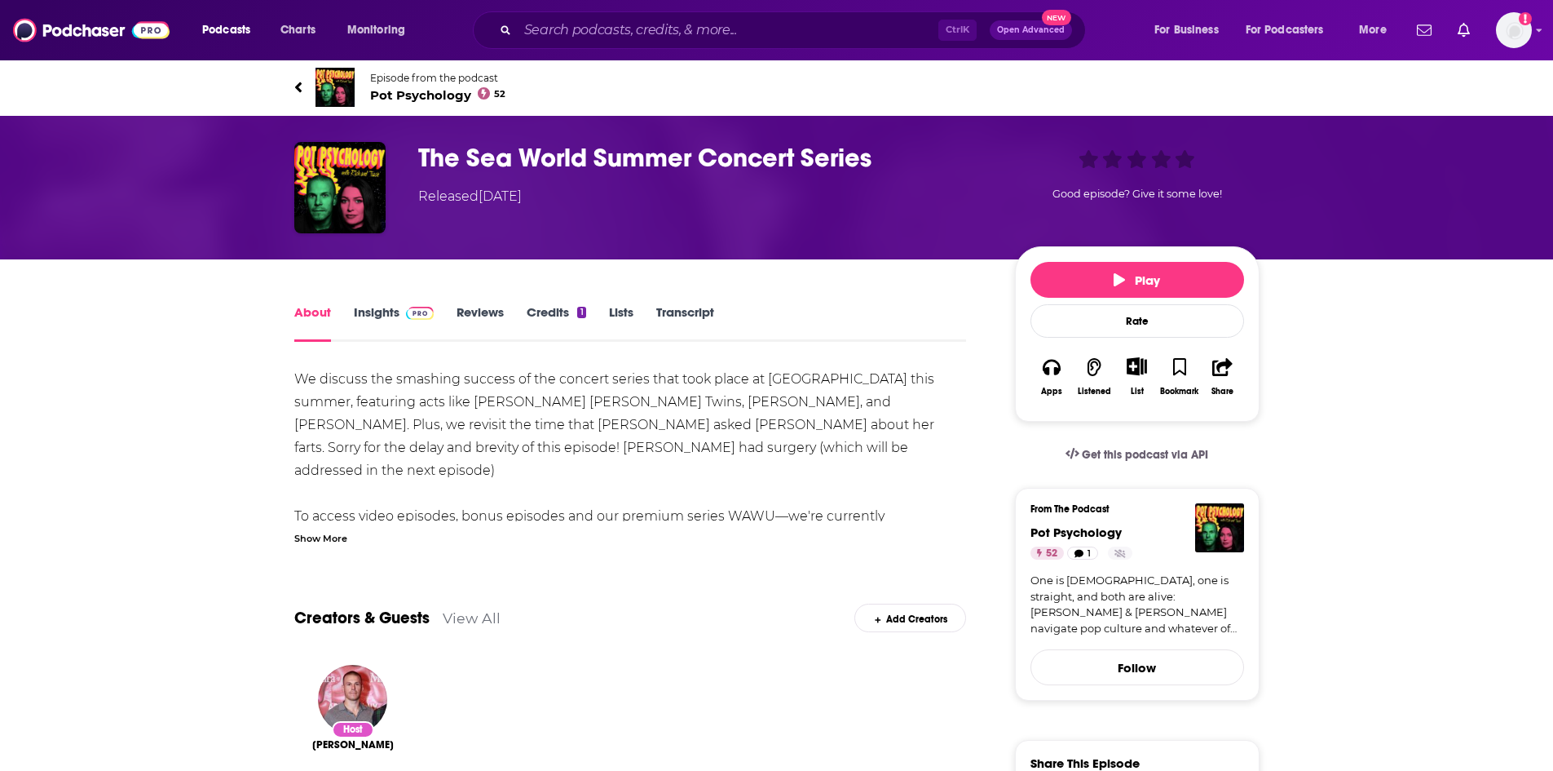
click at [412, 98] on span "Pot Psychology 52" at bounding box center [438, 94] width 136 height 15
click at [693, 310] on link "Transcript" at bounding box center [685, 323] width 58 height 38
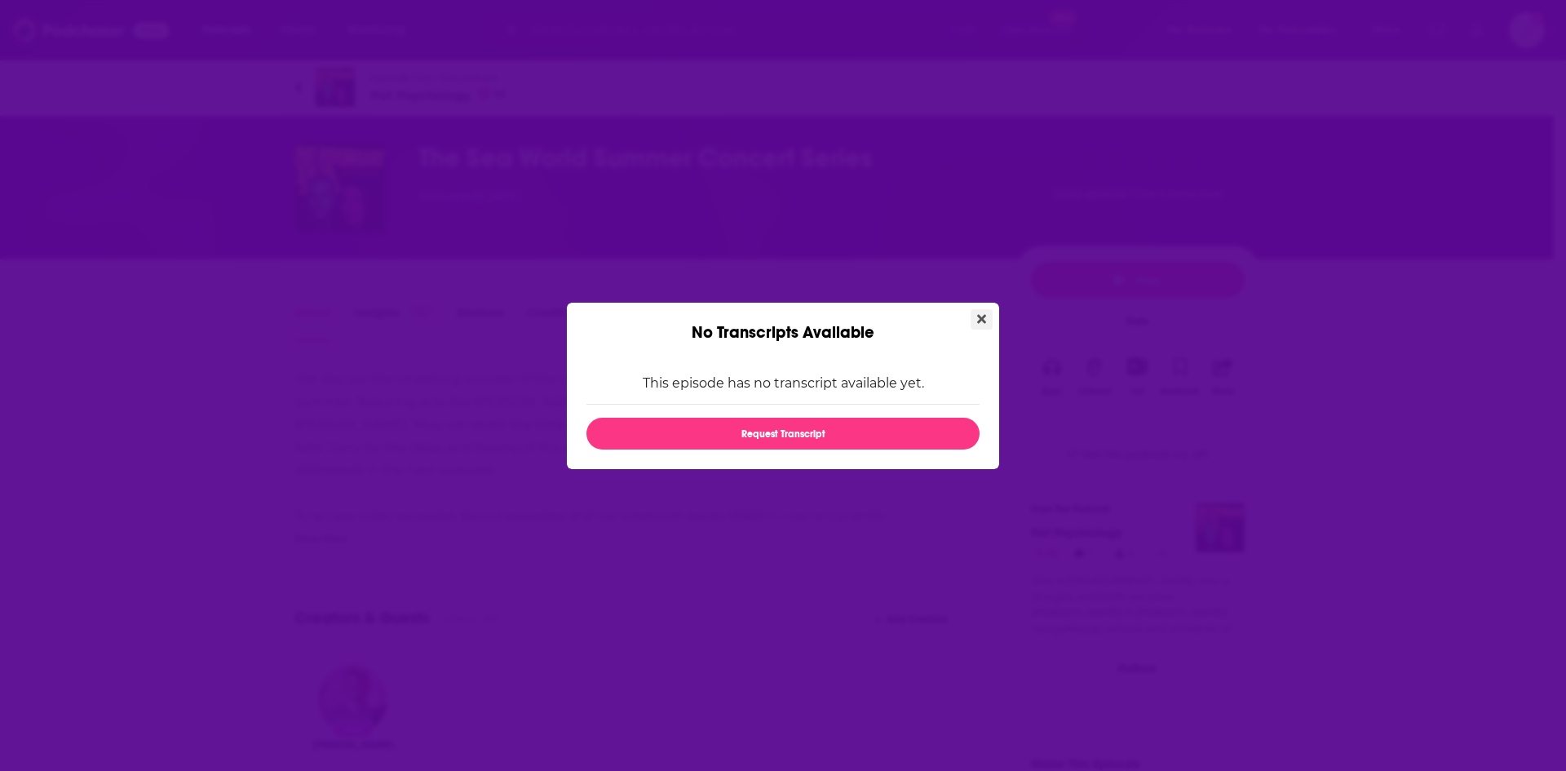
click at [980, 315] on icon "Close" at bounding box center [981, 318] width 9 height 13
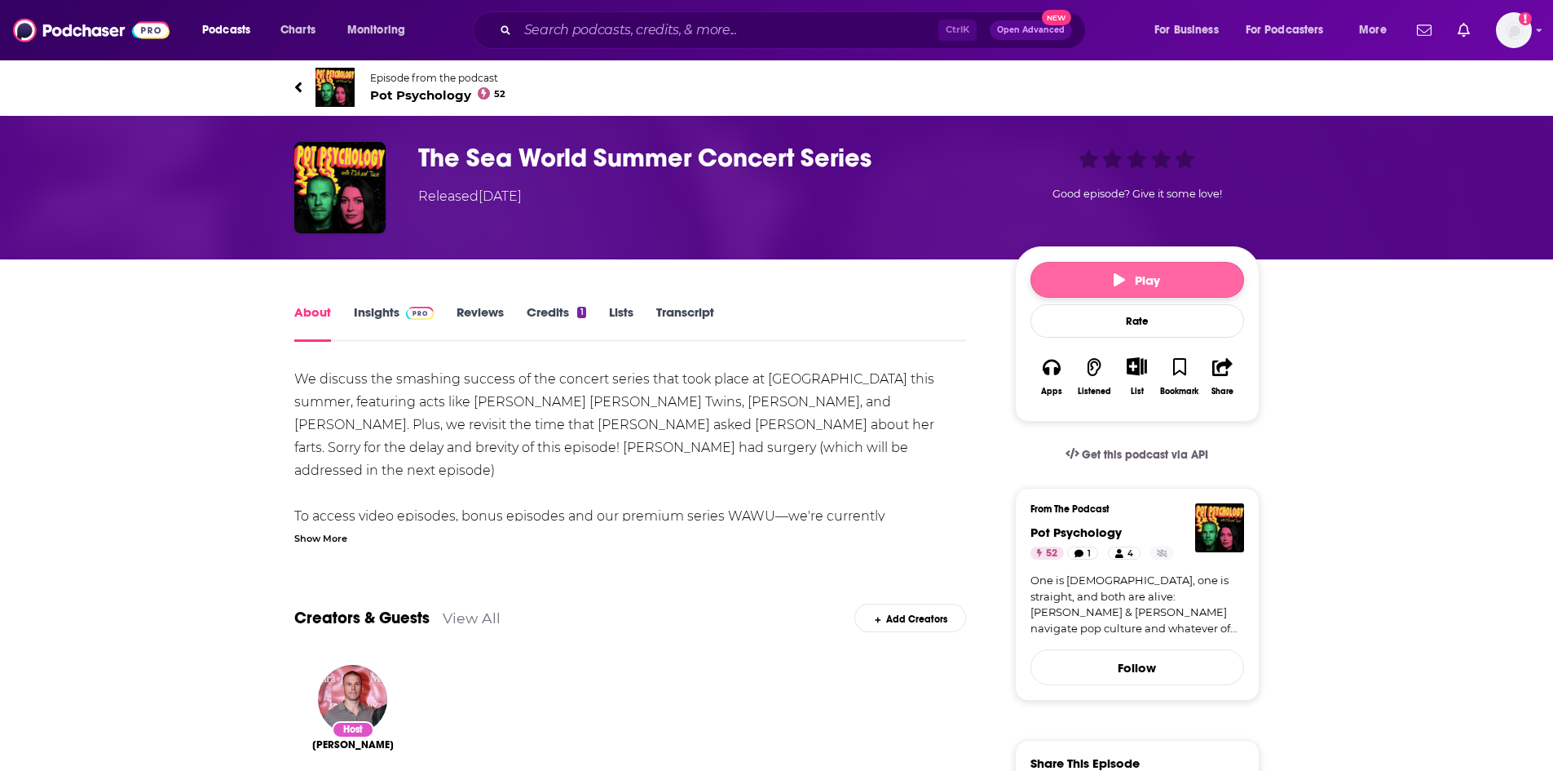
click at [1150, 276] on span "Play" at bounding box center [1137, 279] width 46 height 15
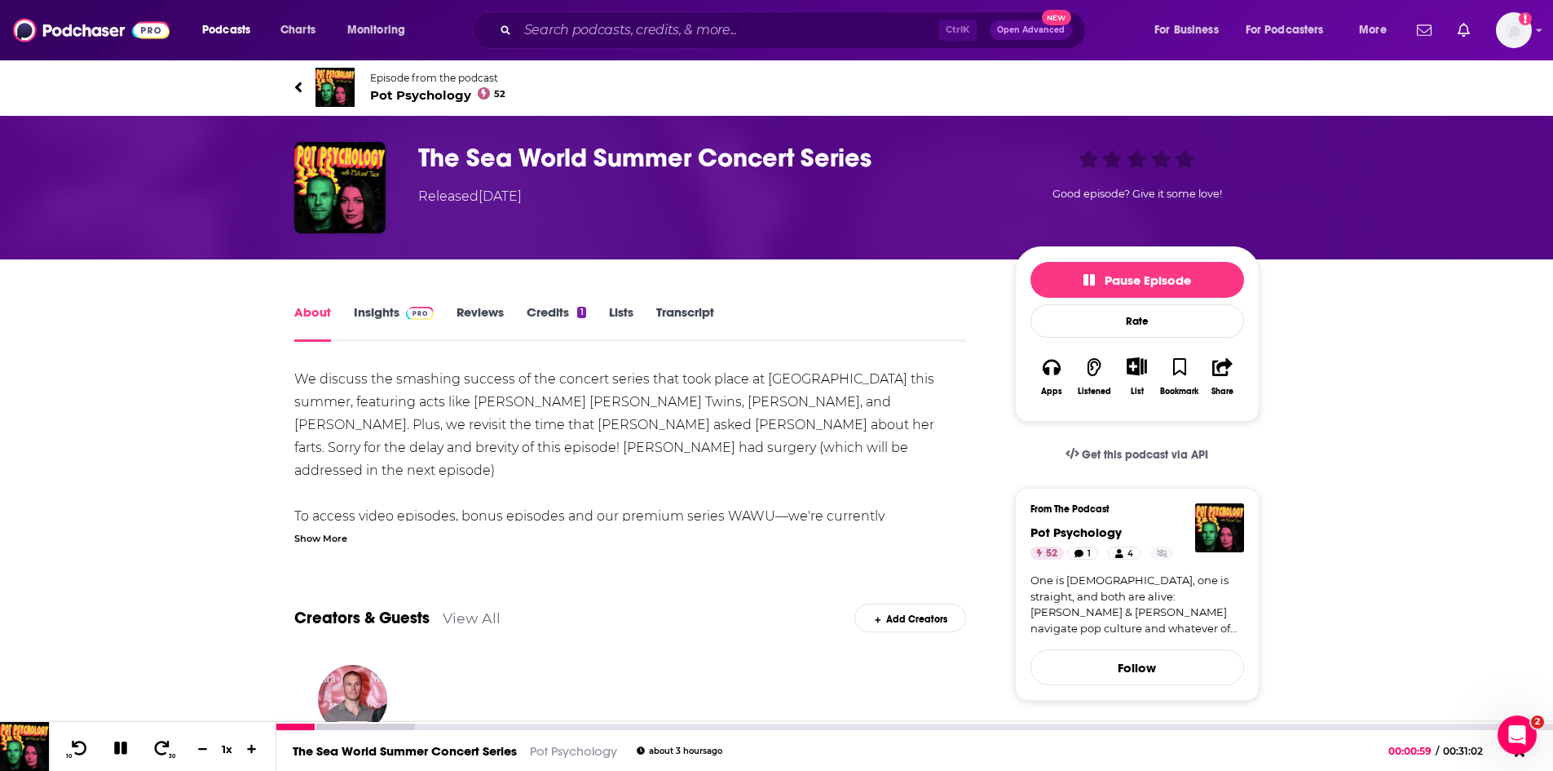
click at [120, 748] on icon at bounding box center [120, 748] width 21 height 18
click at [125, 741] on icon at bounding box center [120, 748] width 20 height 16
click at [74, 741] on icon at bounding box center [79, 748] width 20 height 16
click at [115, 749] on icon at bounding box center [120, 747] width 13 height 13
click at [402, 99] on span "Pot Psychology 52" at bounding box center [438, 94] width 136 height 15
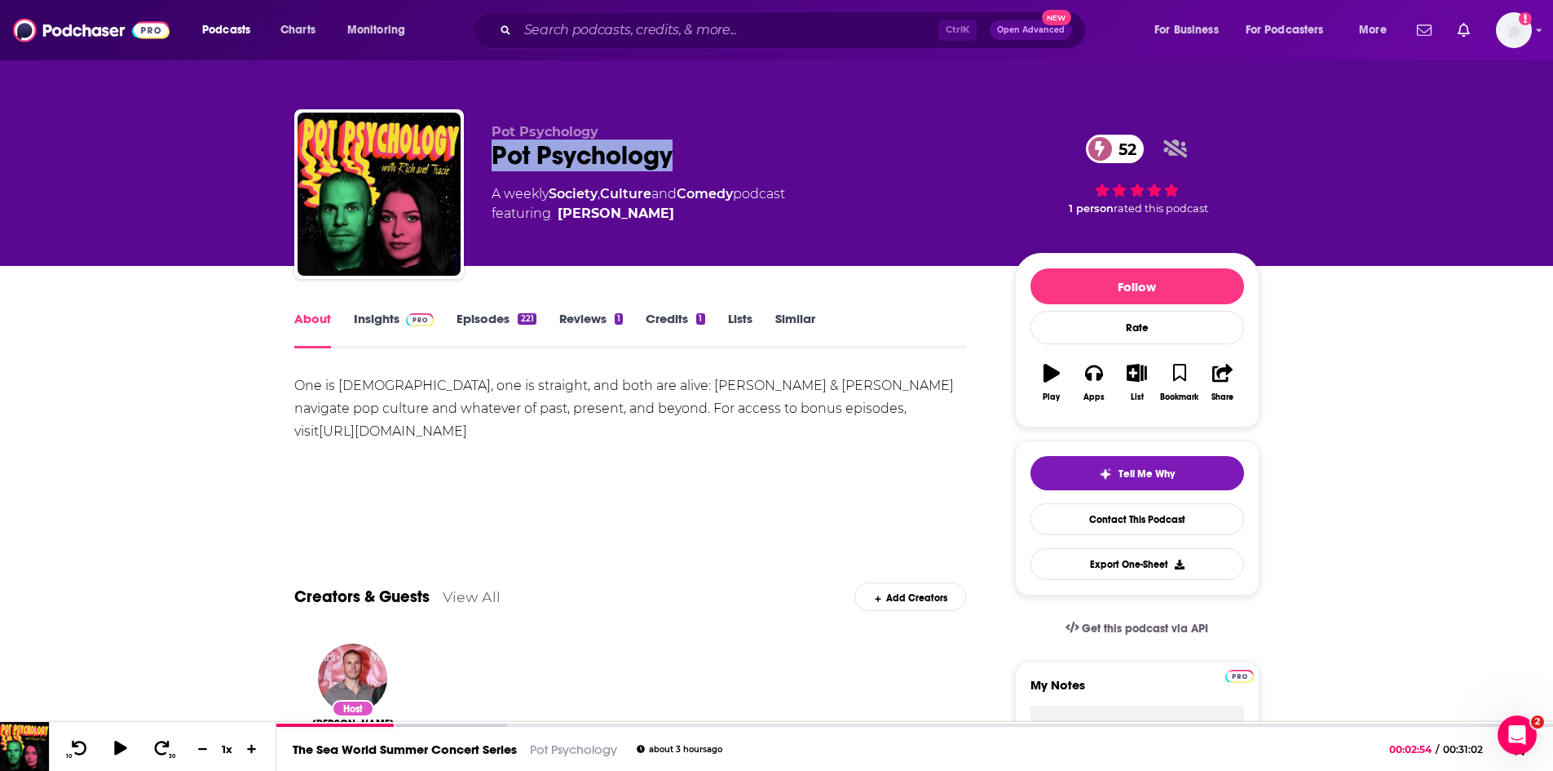
drag, startPoint x: 713, startPoint y: 159, endPoint x: 496, endPoint y: 155, distance: 216.9
click at [496, 155] on div "Pot Psychology 52" at bounding box center [740, 155] width 497 height 32
copy h1 "Pot Psychology"
click at [383, 311] on link "Insights" at bounding box center [394, 330] width 81 height 38
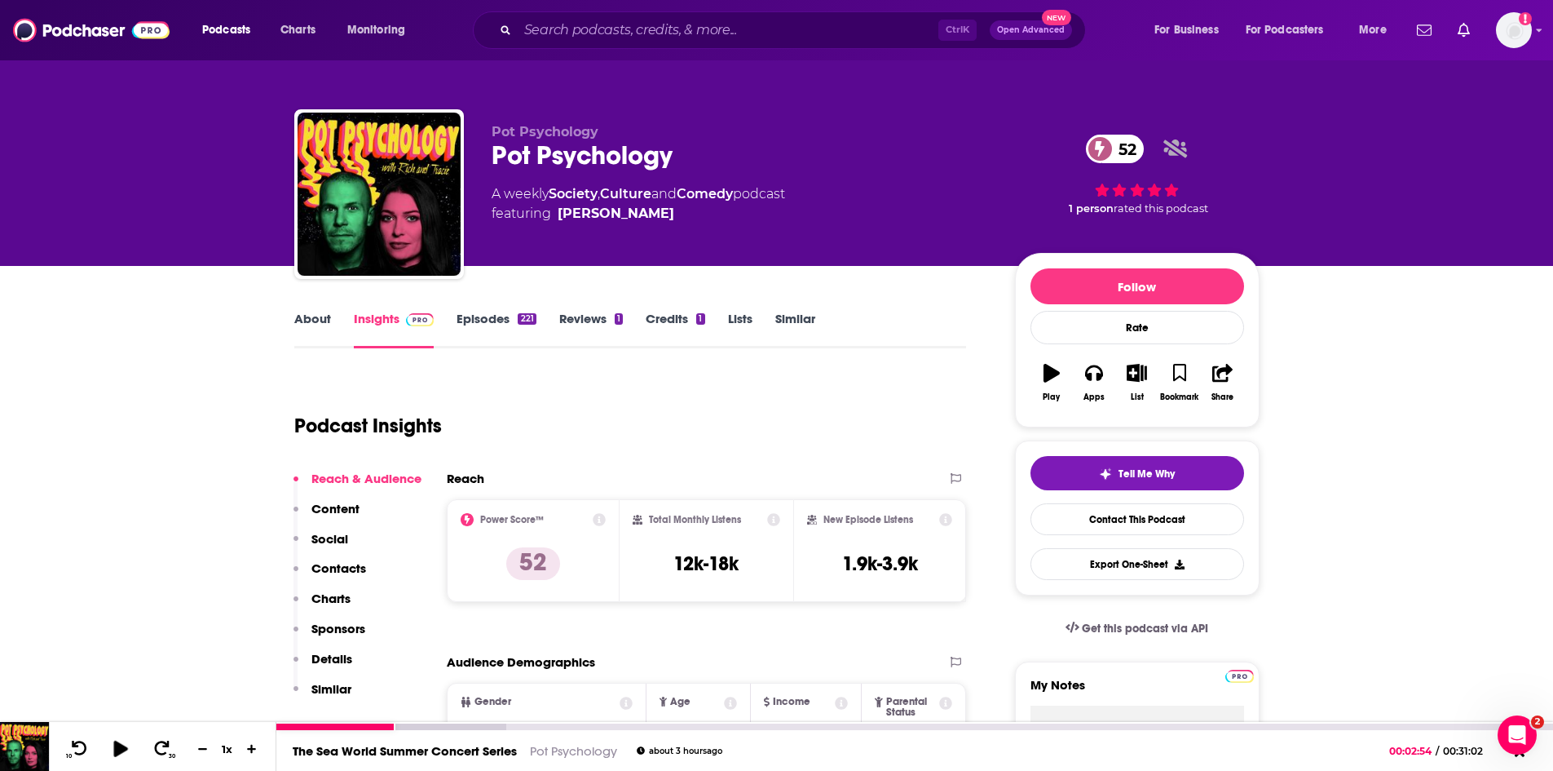
click at [113, 750] on icon at bounding box center [120, 748] width 20 height 16
click at [125, 746] on icon at bounding box center [120, 747] width 13 height 13
click at [117, 745] on icon at bounding box center [120, 748] width 14 height 16
click at [118, 752] on icon at bounding box center [120, 747] width 13 height 13
click at [123, 742] on icon at bounding box center [120, 748] width 20 height 16
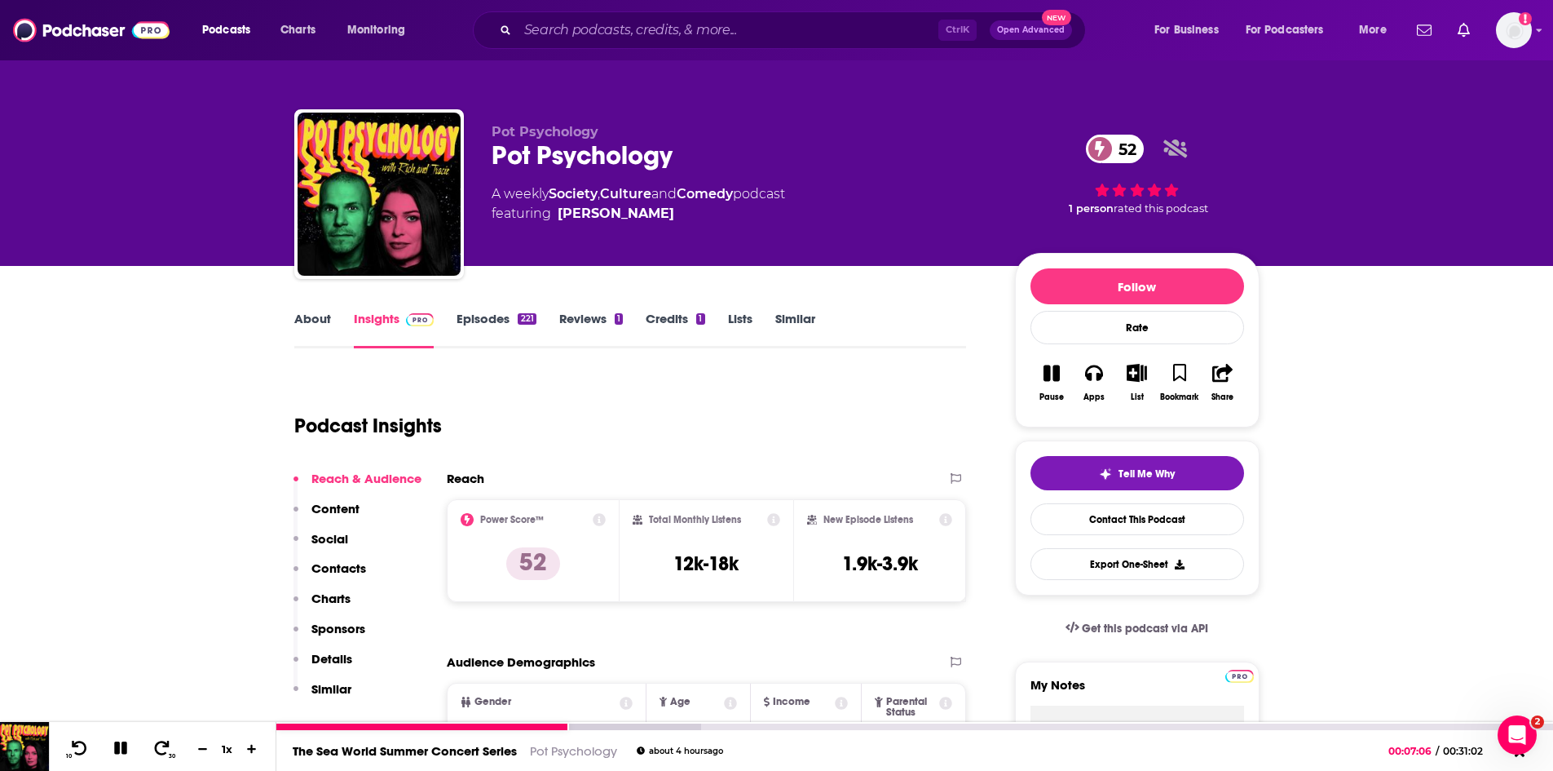
click at [120, 741] on icon at bounding box center [121, 747] width 19 height 15
click at [714, 152] on div "Pot Psychology 52" at bounding box center [740, 155] width 497 height 32
click at [713, 153] on div "Pot Psychology 52" at bounding box center [740, 155] width 497 height 32
drag, startPoint x: 709, startPoint y: 159, endPoint x: 490, endPoint y: 153, distance: 219.4
click at [489, 152] on div "Pot Psychology Pot Psychology 52 A weekly Society , Culture and Comedy podcast …" at bounding box center [776, 197] width 965 height 176
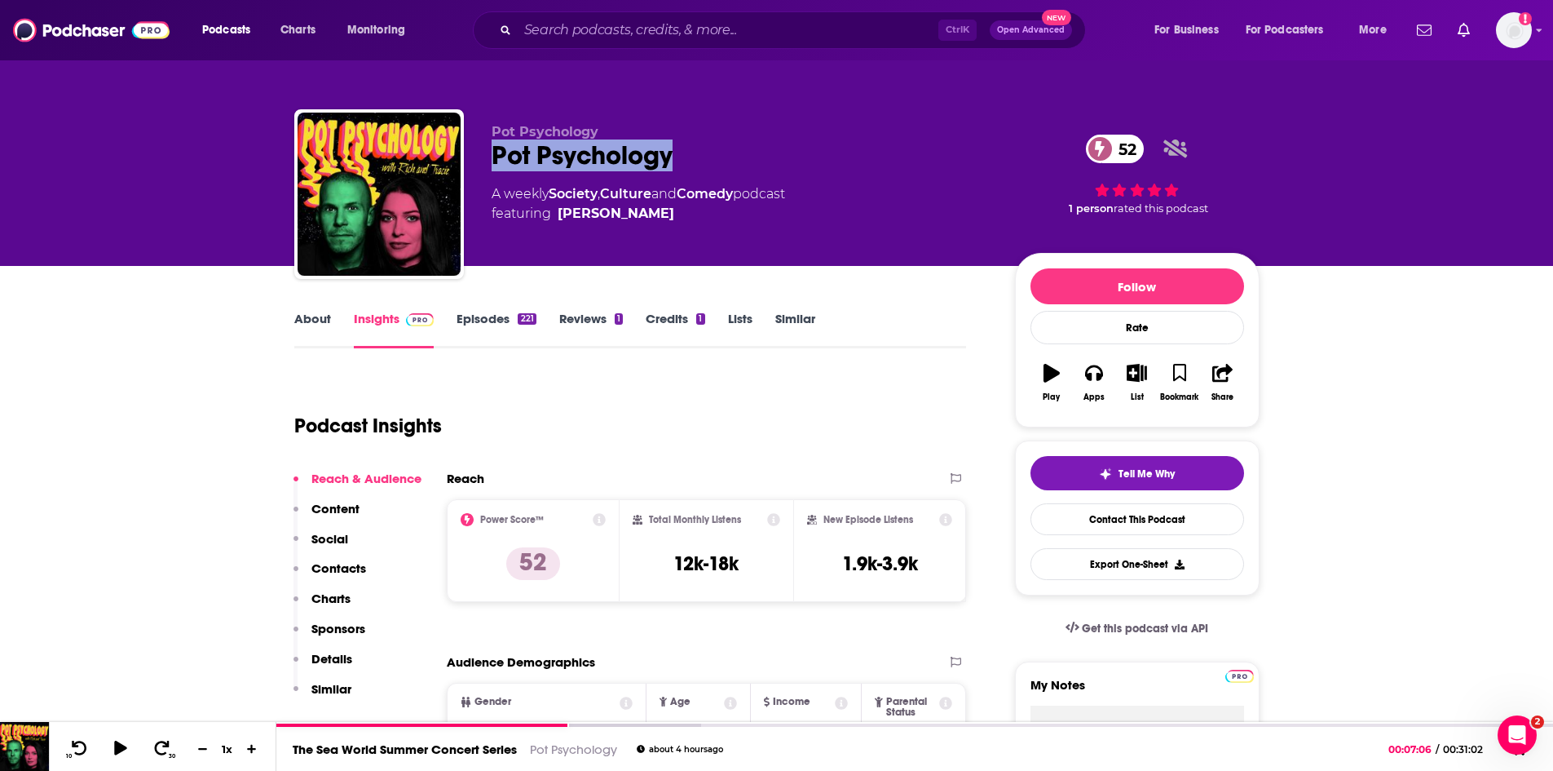
copy h2 "Pot Psychology"
click at [479, 724] on div at bounding box center [422, 726] width 292 height 7
click at [116, 744] on icon at bounding box center [120, 748] width 14 height 16
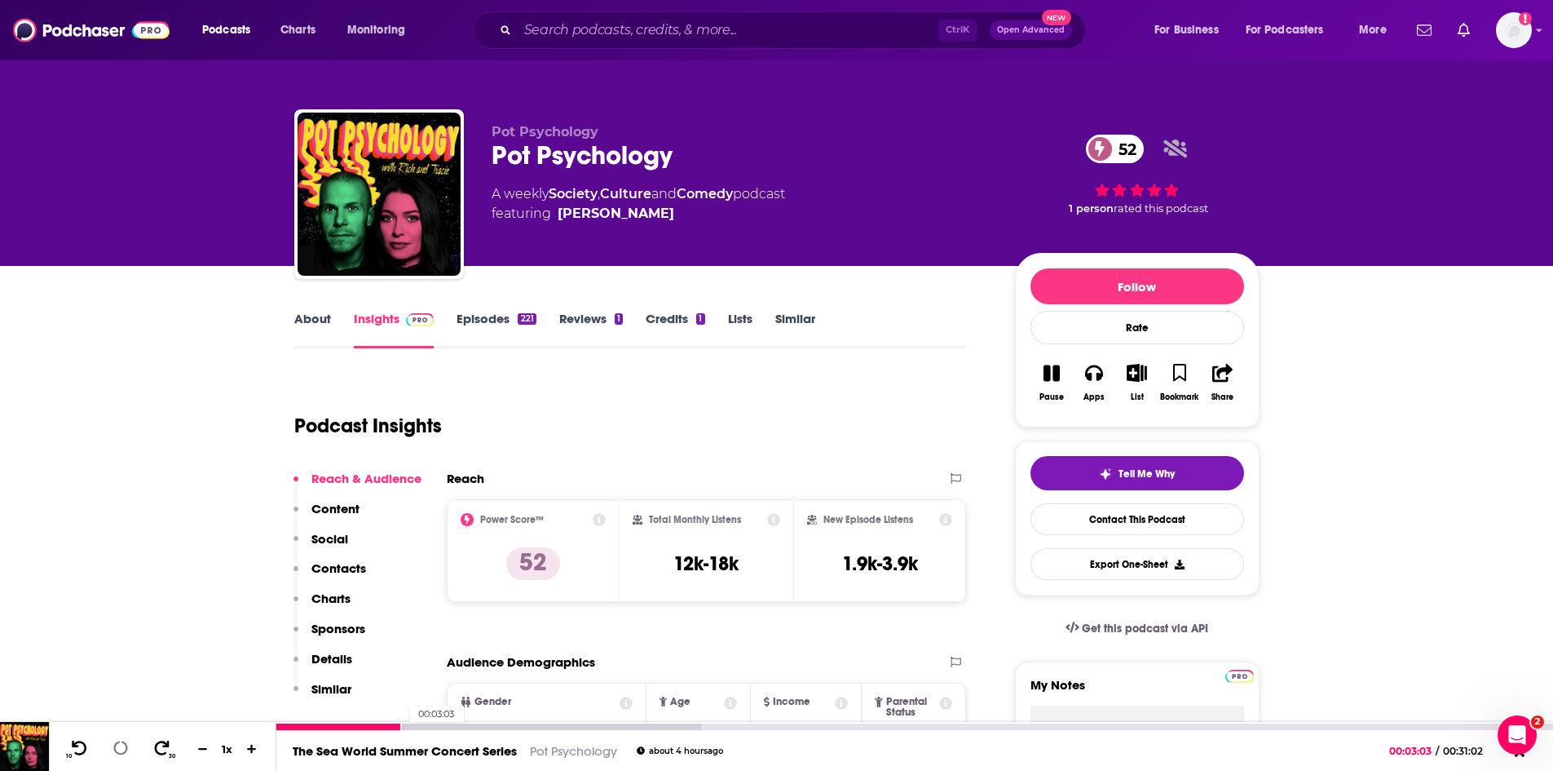
click at [402, 727] on div at bounding box center [339, 726] width 126 height 7
click at [345, 727] on div at bounding box center [340, 726] width 128 height 7
click at [524, 726] on div at bounding box center [488, 726] width 424 height 7
click at [538, 726] on div at bounding box center [488, 726] width 424 height 7
click at [523, 724] on div at bounding box center [408, 726] width 264 height 7
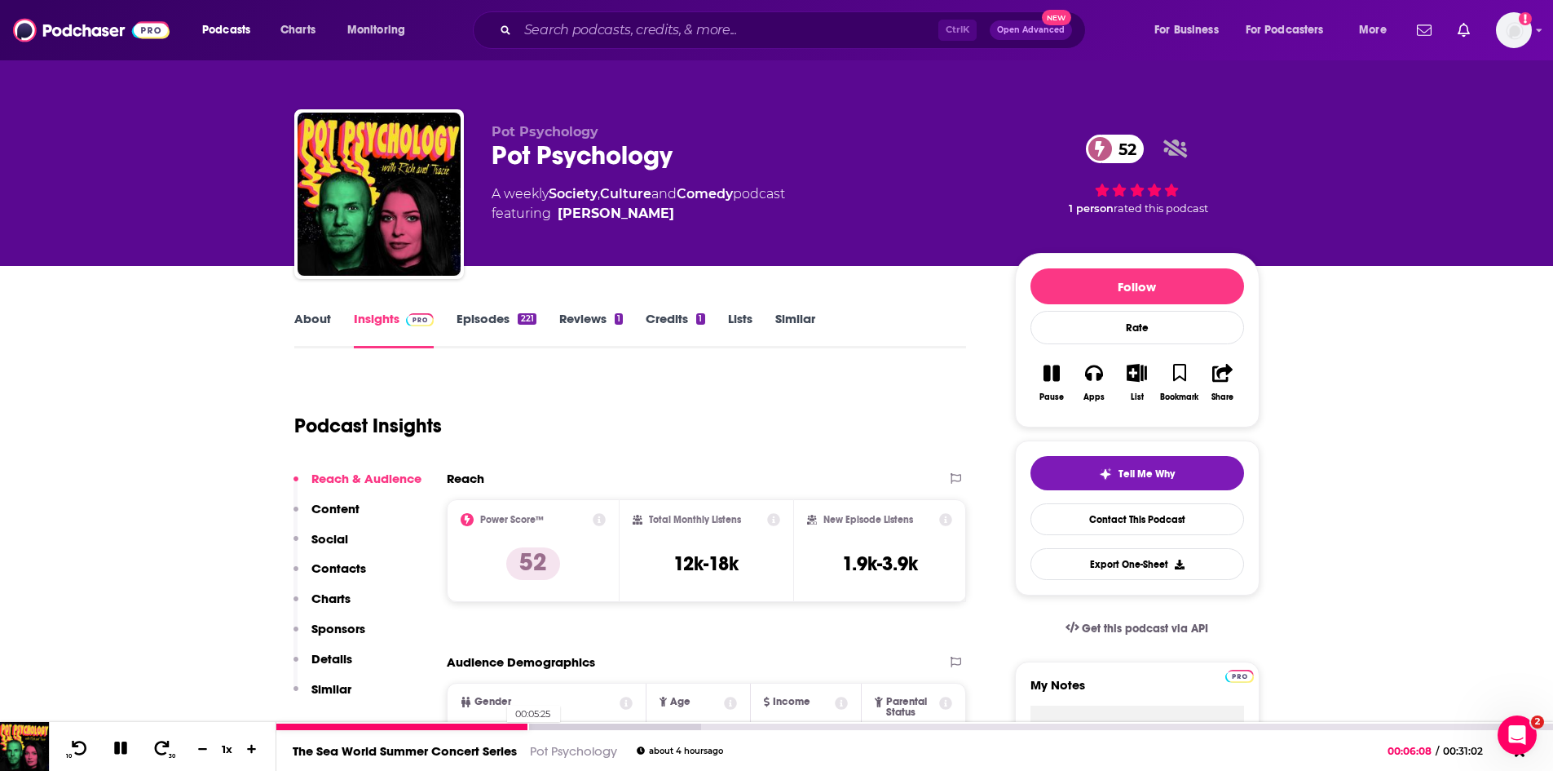
click at [499, 727] on div at bounding box center [402, 726] width 253 height 7
click at [513, 726] on div at bounding box center [488, 726] width 424 height 7
click at [307, 316] on link "About" at bounding box center [312, 330] width 37 height 38
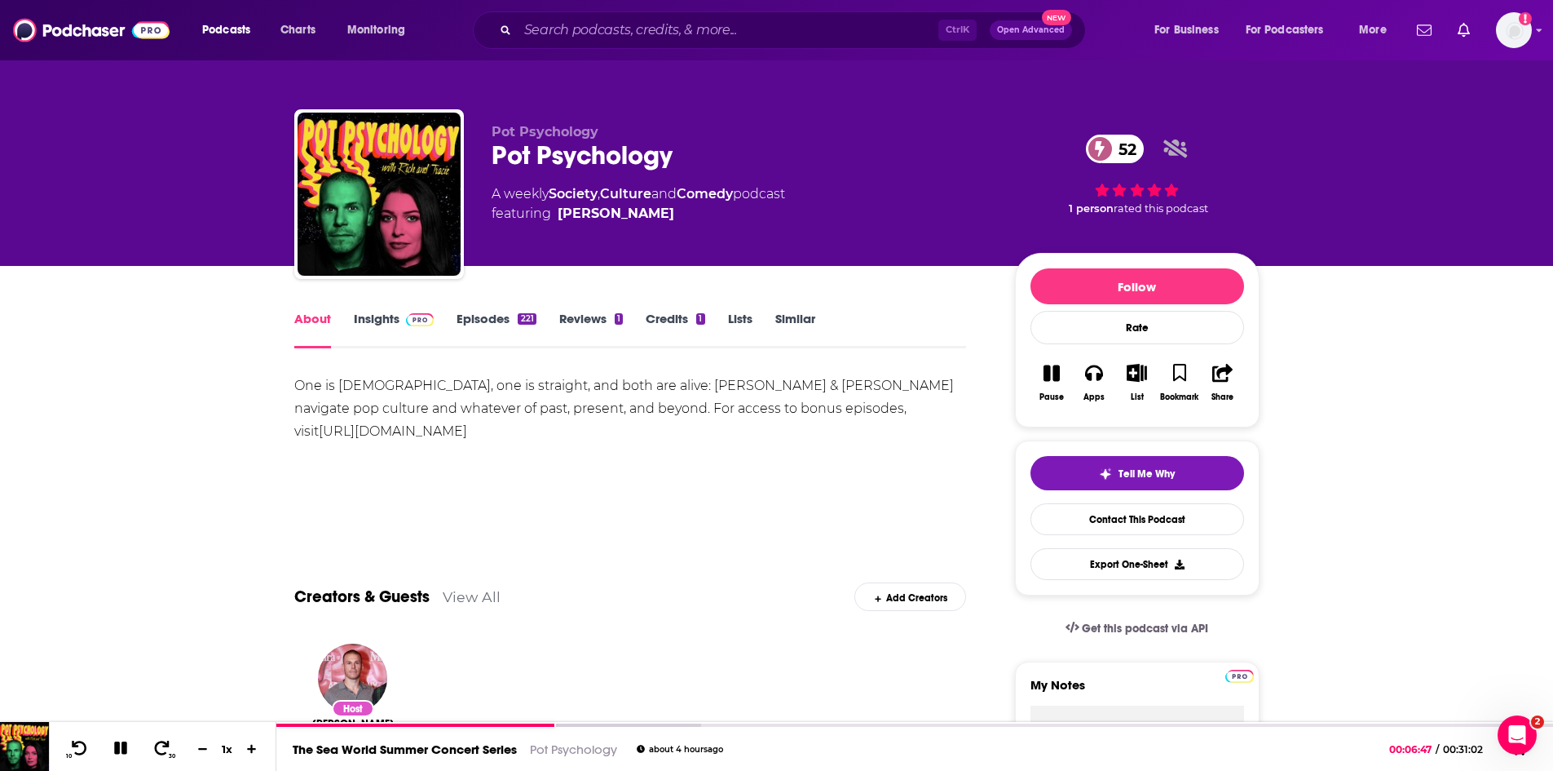
drag, startPoint x: 547, startPoint y: 440, endPoint x: 286, endPoint y: 392, distance: 265.3
copy div "One is gay, one is straight, and both are alive: Tracie Egan Morrissey & Rich J…"
click at [373, 316] on link "Insights" at bounding box center [394, 330] width 81 height 38
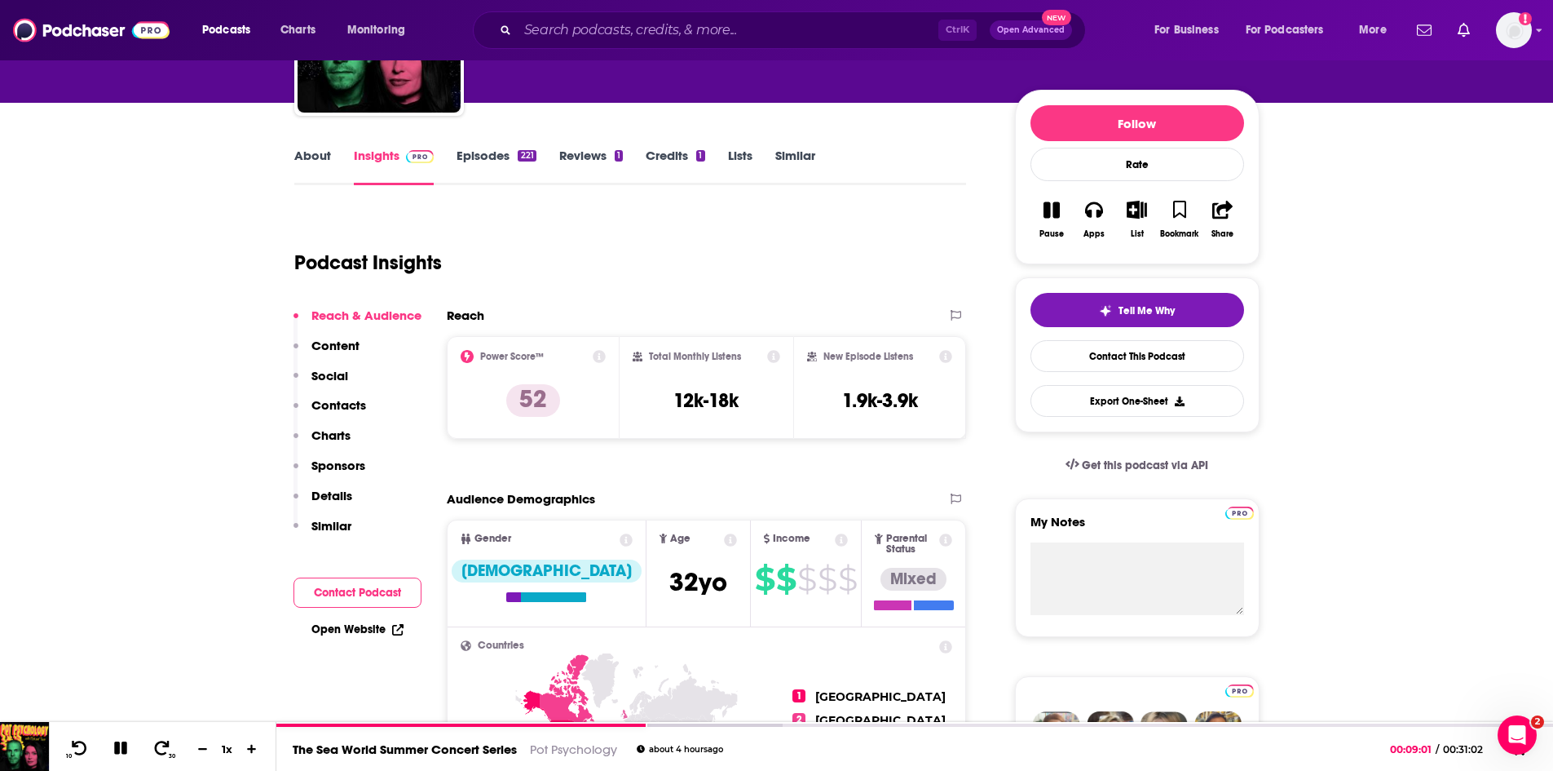
click at [361, 606] on button "Contact Podcast" at bounding box center [358, 592] width 128 height 30
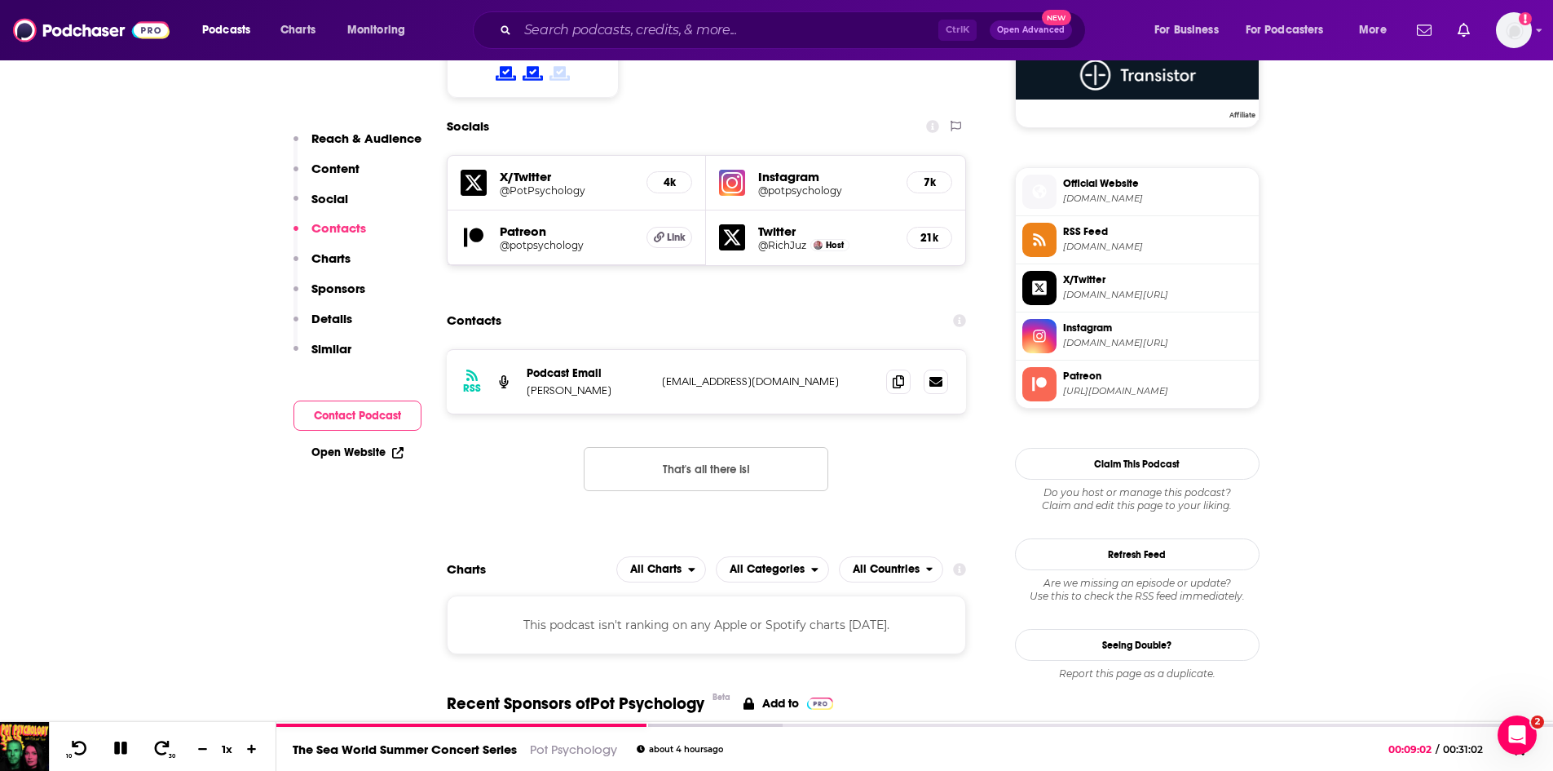
scroll to position [1380, 0]
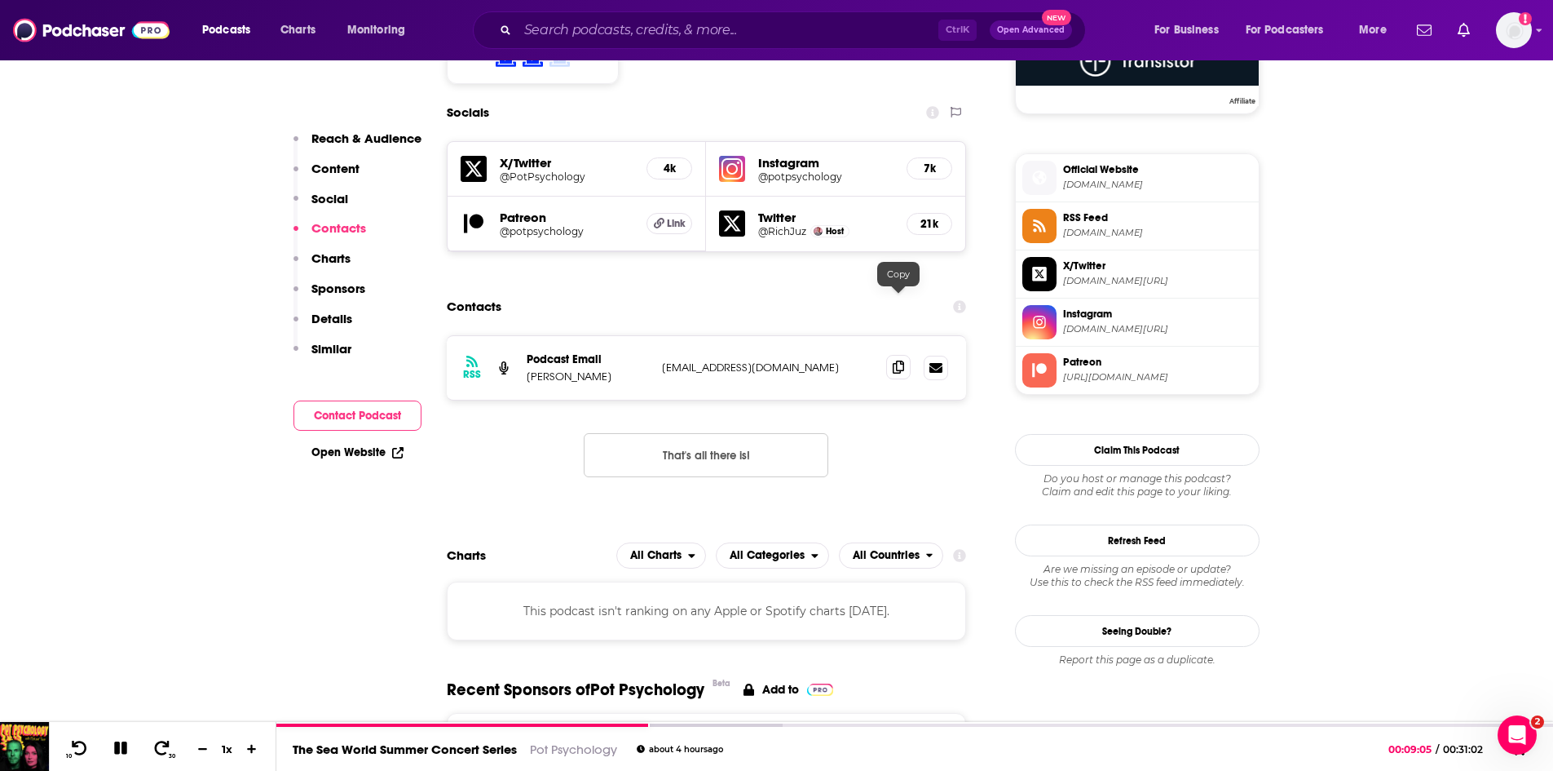
click at [902, 360] on icon at bounding box center [898, 366] width 11 height 13
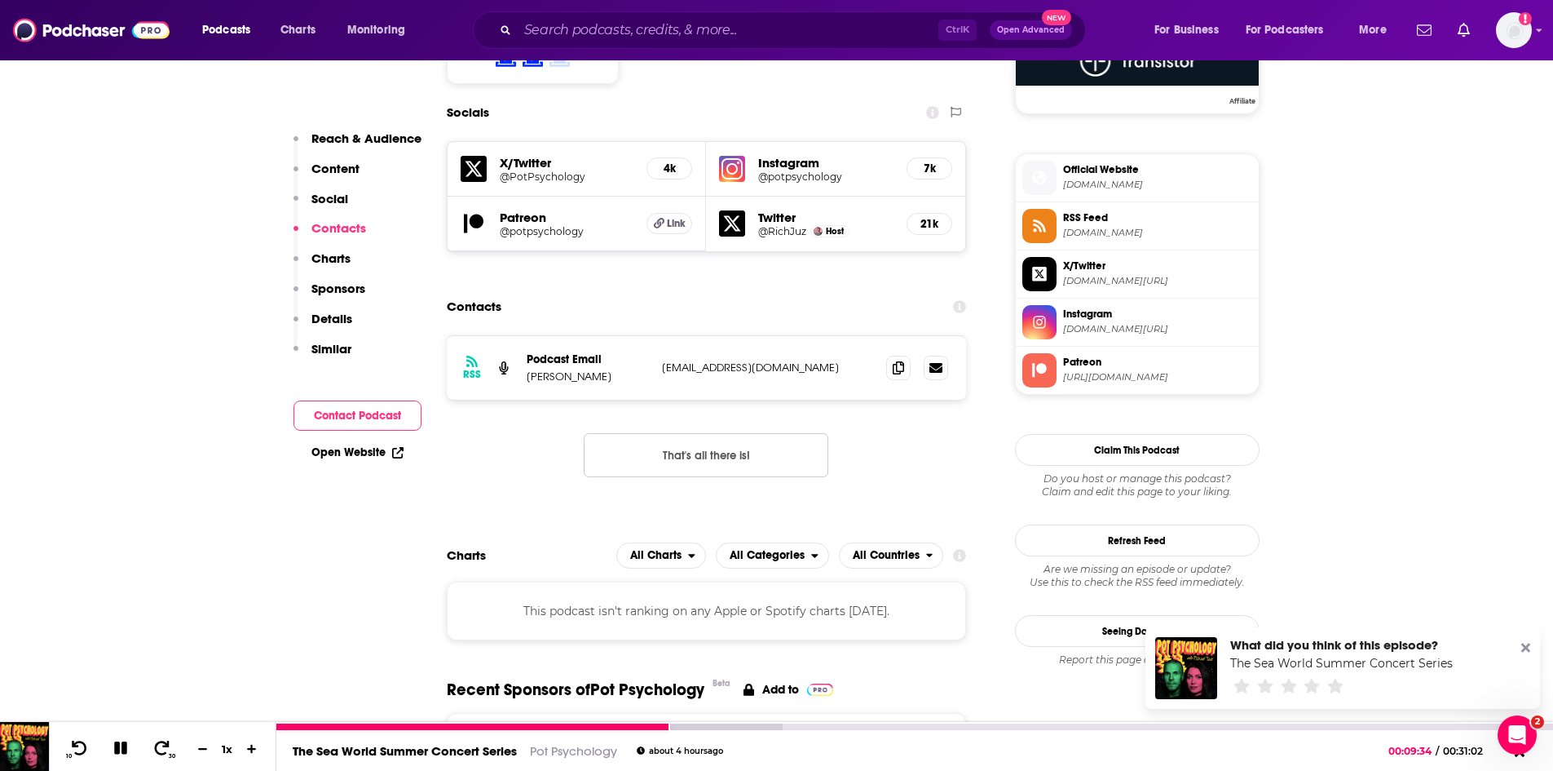
click at [479, 752] on link "The Sea World Summer Concert Series" at bounding box center [405, 750] width 224 height 15
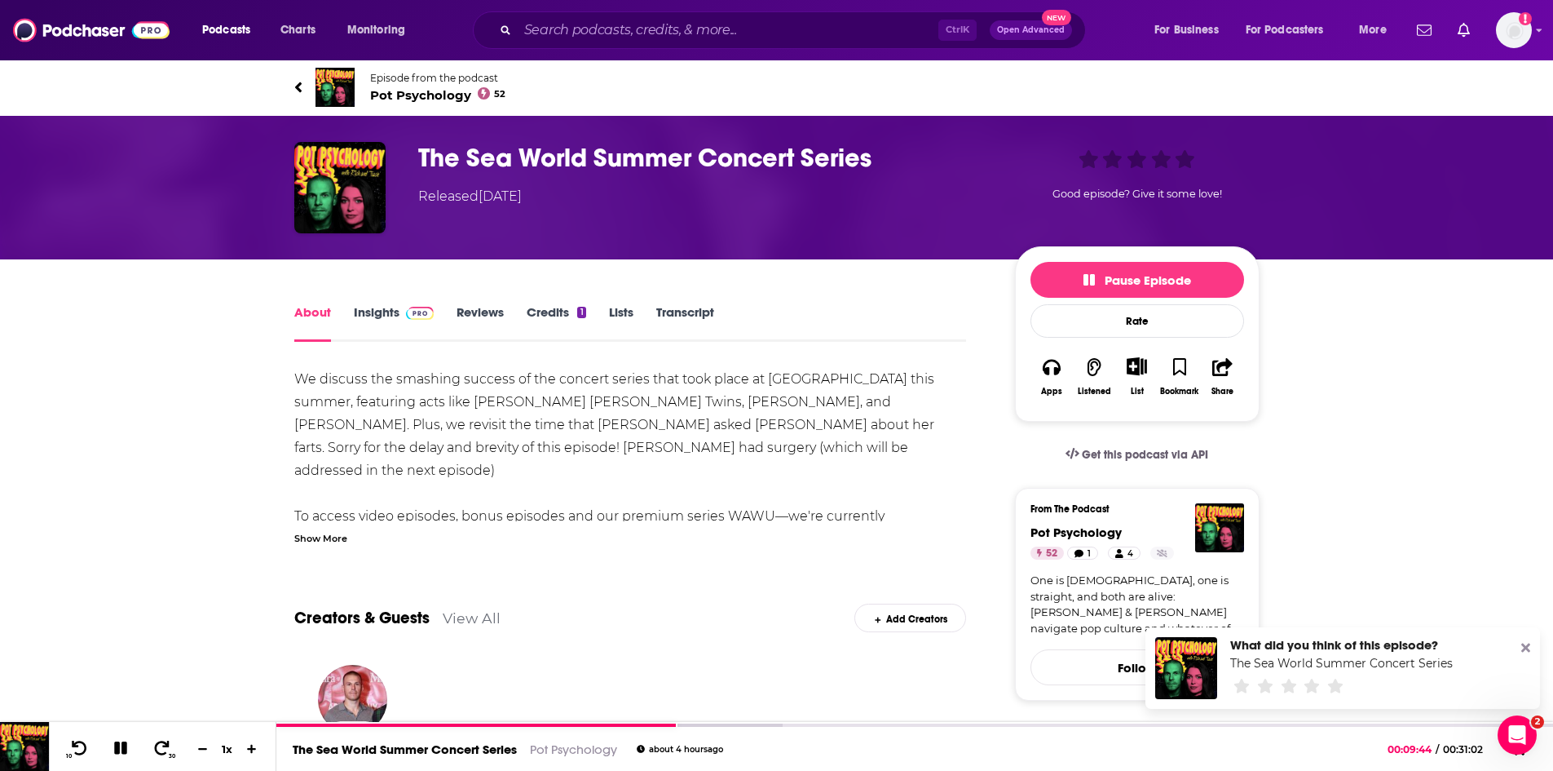
click at [414, 92] on span "Pot Psychology 52" at bounding box center [438, 94] width 136 height 15
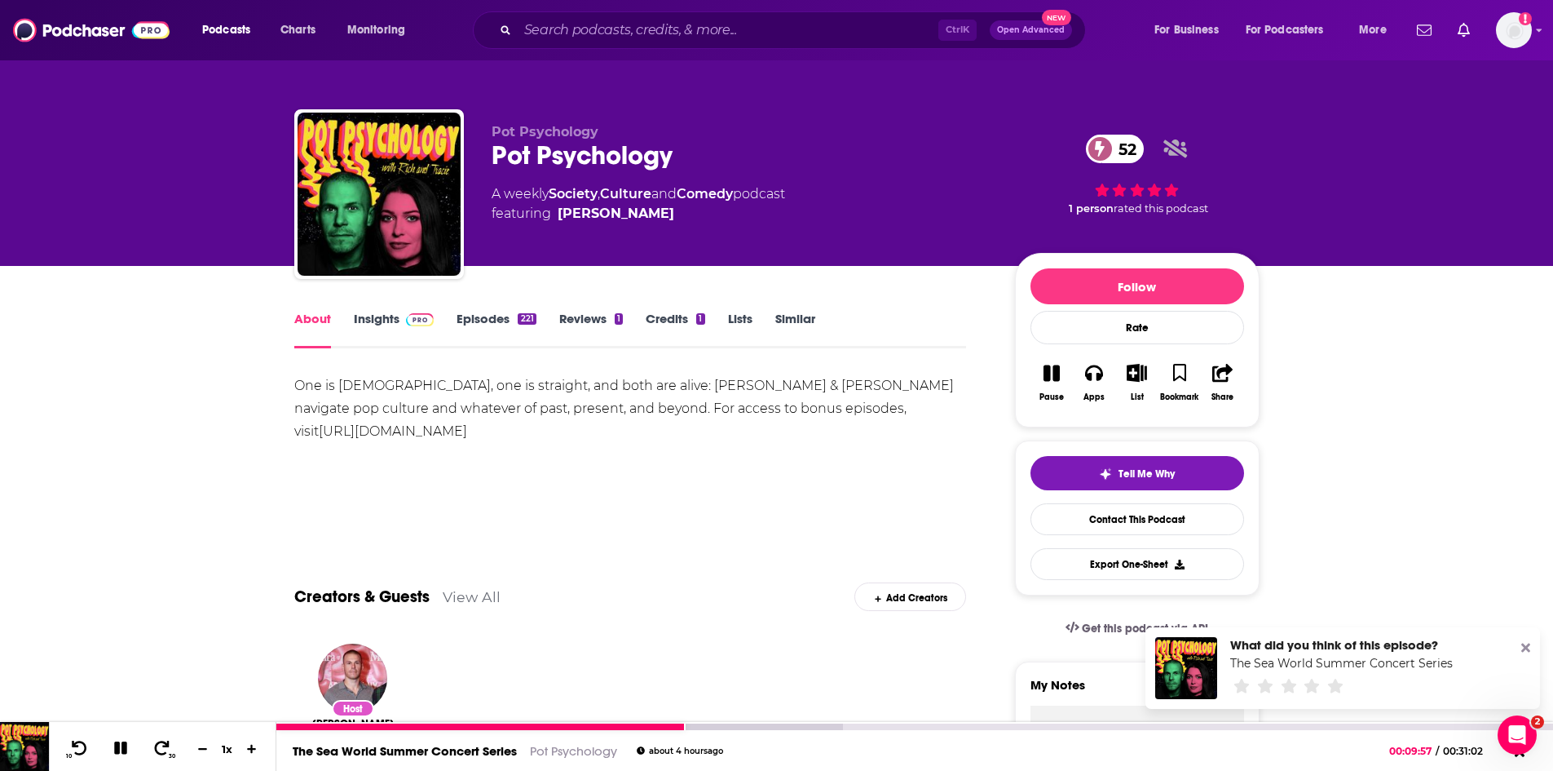
click at [117, 749] on icon at bounding box center [120, 748] width 17 height 17
click at [479, 749] on link "The Sea World Summer Concert Series" at bounding box center [405, 750] width 224 height 15
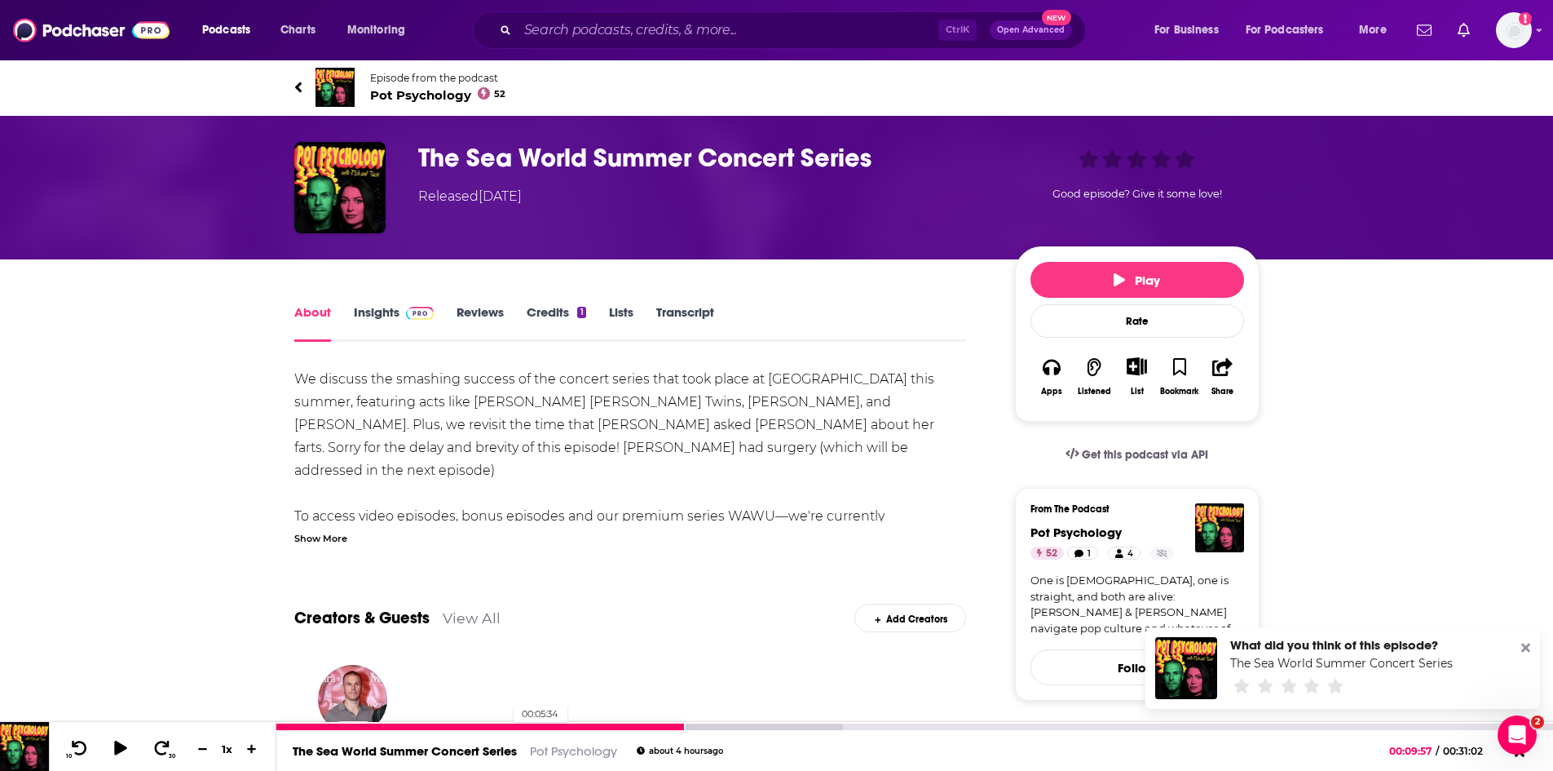
click at [506, 725] on div at bounding box center [480, 726] width 409 height 7
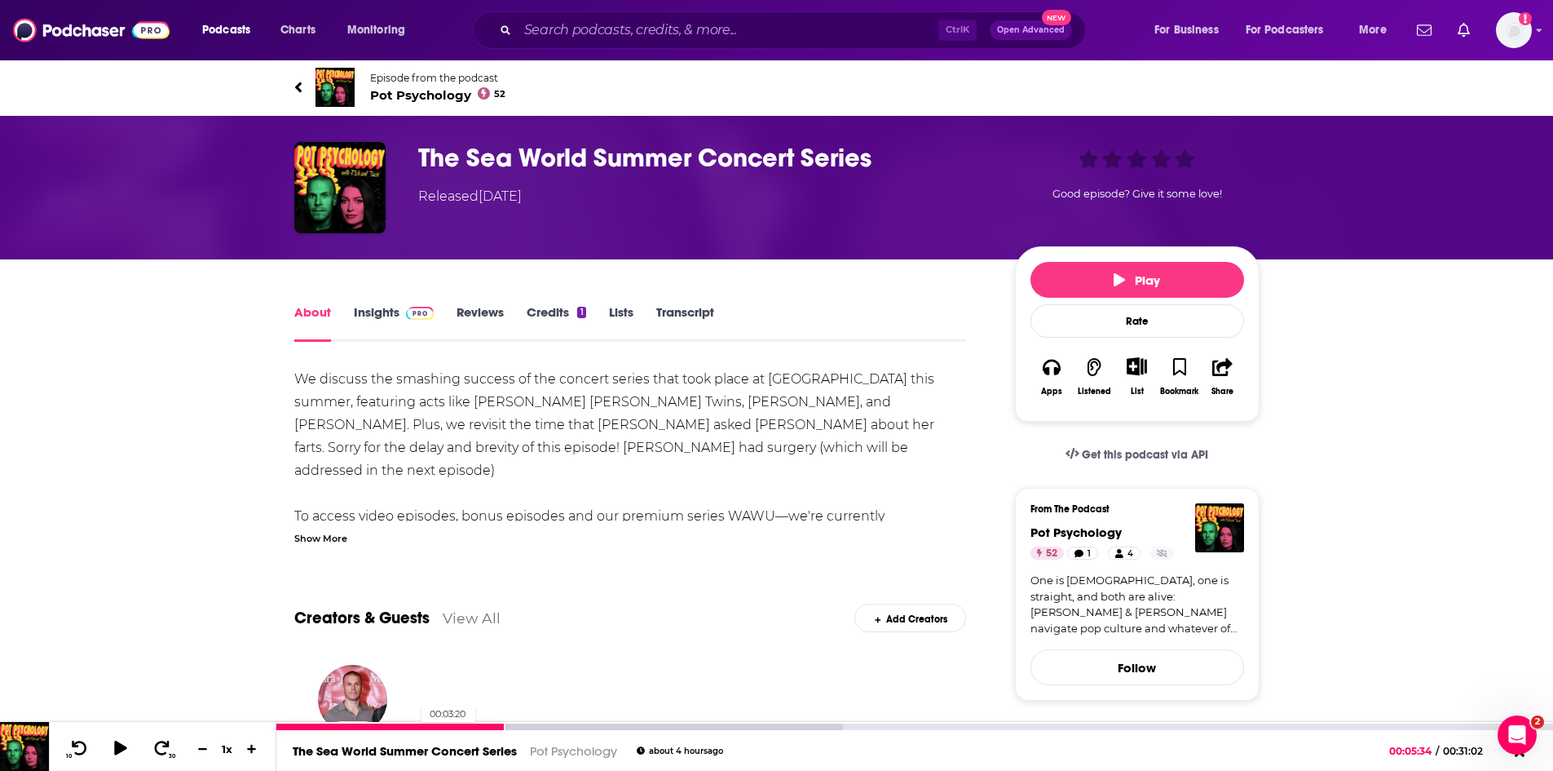
click at [413, 726] on div at bounding box center [390, 726] width 229 height 7
click at [125, 743] on icon at bounding box center [120, 748] width 20 height 16
click at [353, 726] on div at bounding box center [355, 726] width 159 height 7
click at [75, 749] on icon at bounding box center [79, 748] width 20 height 16
click at [77, 746] on icon at bounding box center [80, 747] width 16 height 15
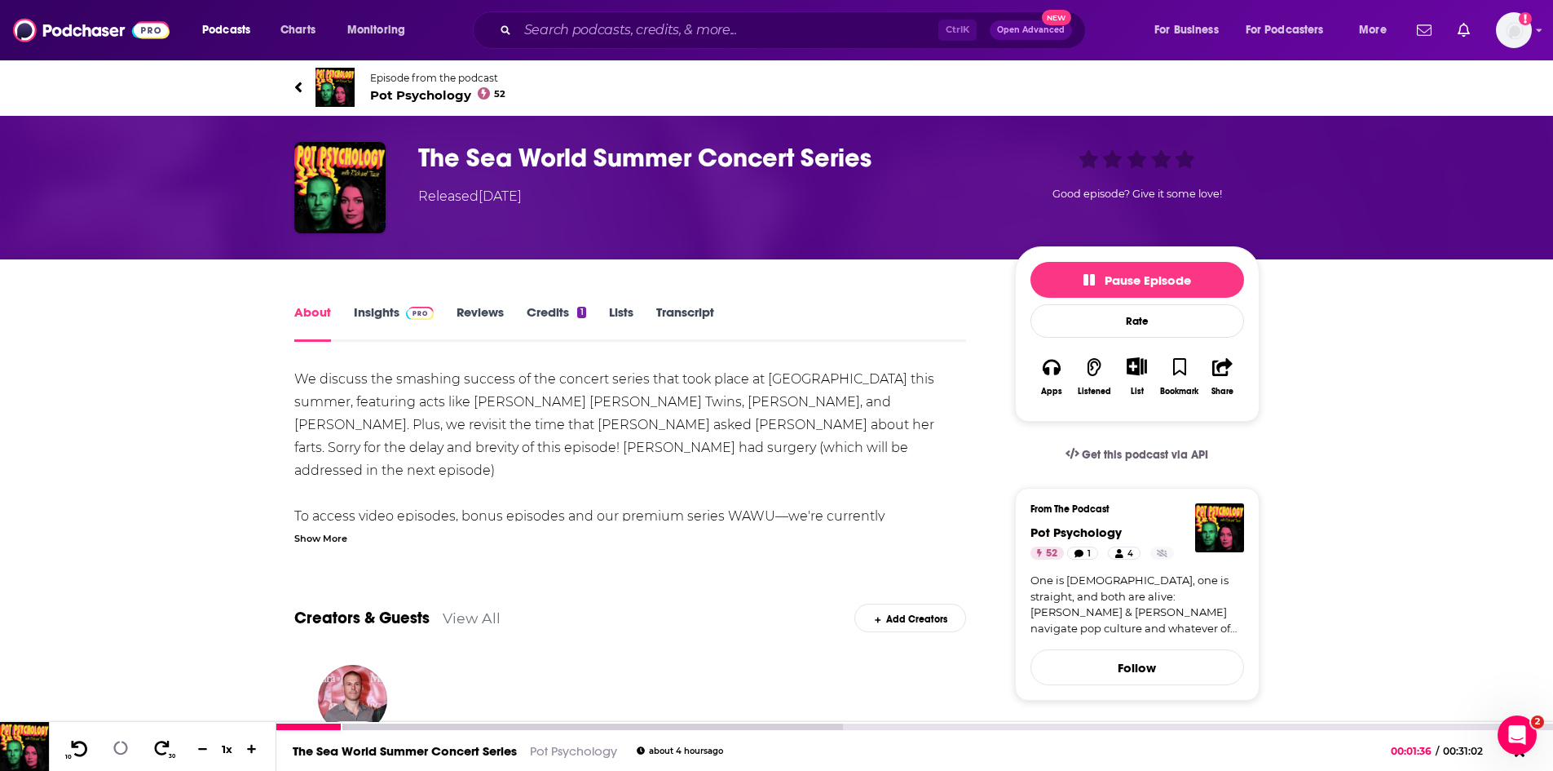
click at [77, 746] on icon at bounding box center [80, 747] width 16 height 15
click at [77, 745] on icon at bounding box center [80, 747] width 16 height 15
click at [82, 750] on icon at bounding box center [79, 748] width 20 height 16
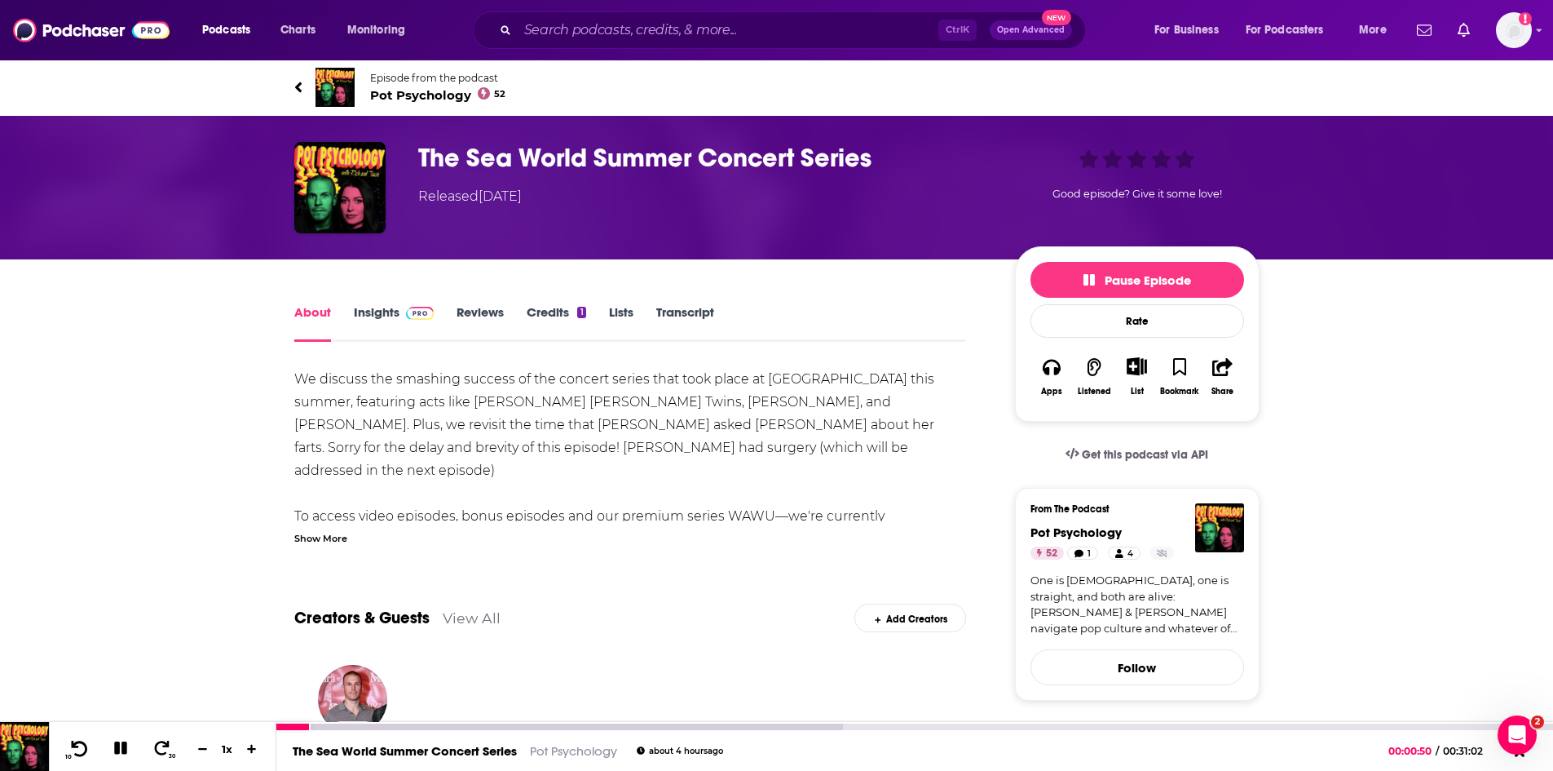
click at [82, 750] on icon at bounding box center [79, 748] width 20 height 16
click at [164, 746] on icon at bounding box center [162, 747] width 16 height 15
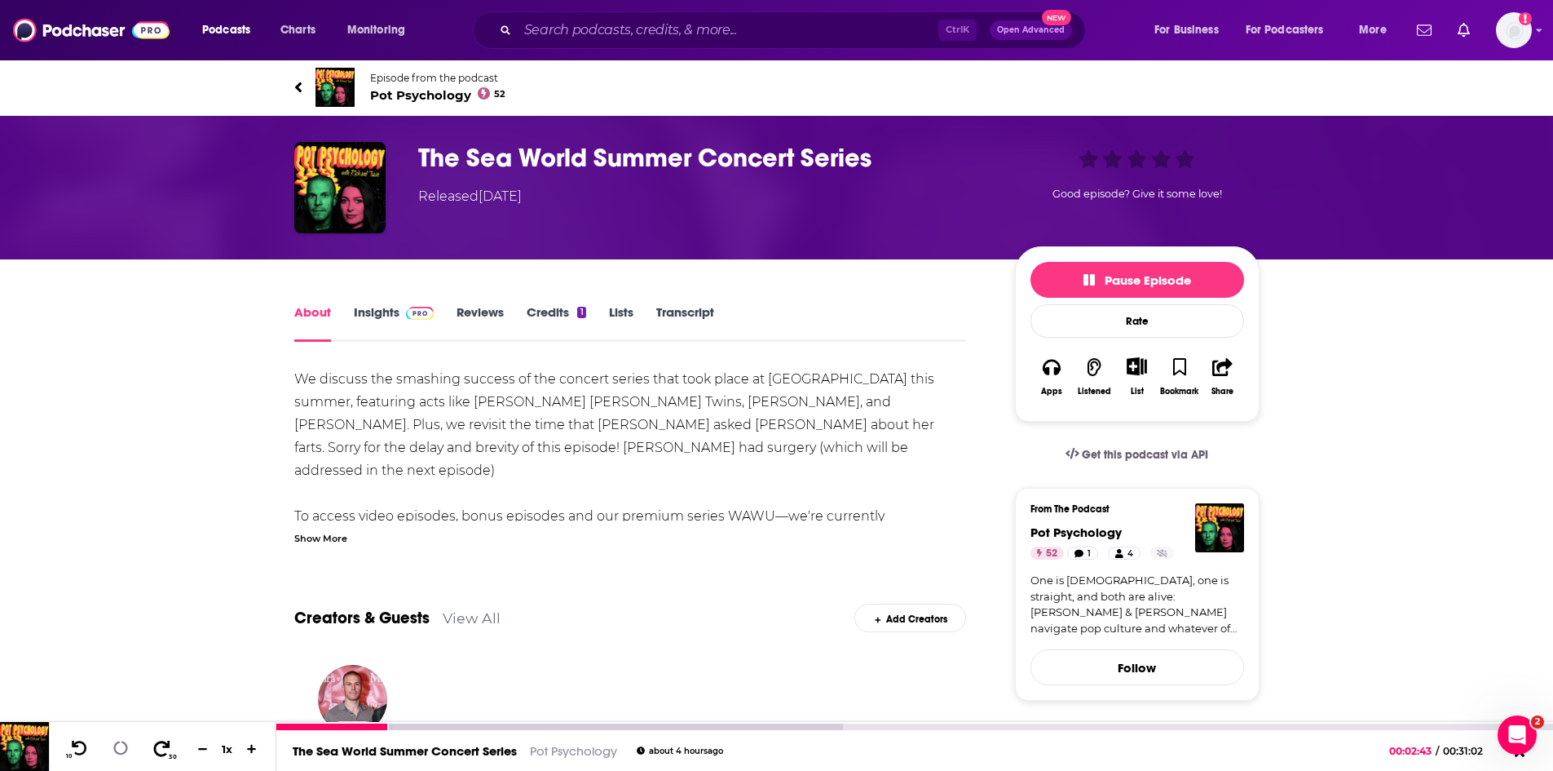
click at [164, 746] on icon at bounding box center [162, 747] width 16 height 15
click at [73, 745] on icon at bounding box center [80, 747] width 16 height 15
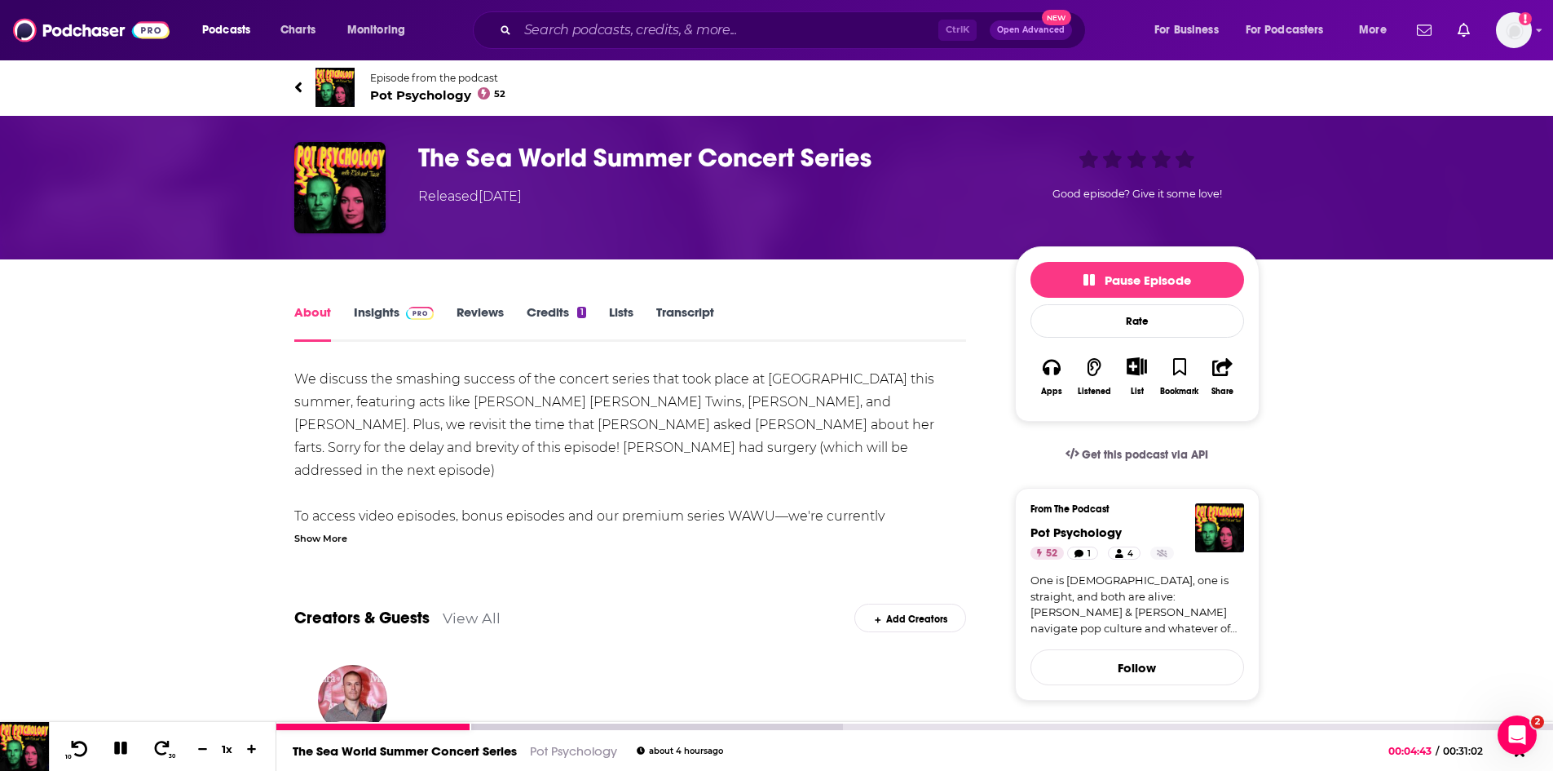
click at [77, 746] on icon at bounding box center [80, 747] width 16 height 15
click at [119, 748] on icon at bounding box center [120, 747] width 15 height 15
click at [115, 744] on icon at bounding box center [120, 748] width 14 height 16
click at [117, 745] on icon at bounding box center [120, 747] width 13 height 13
click at [79, 743] on icon at bounding box center [79, 748] width 20 height 16
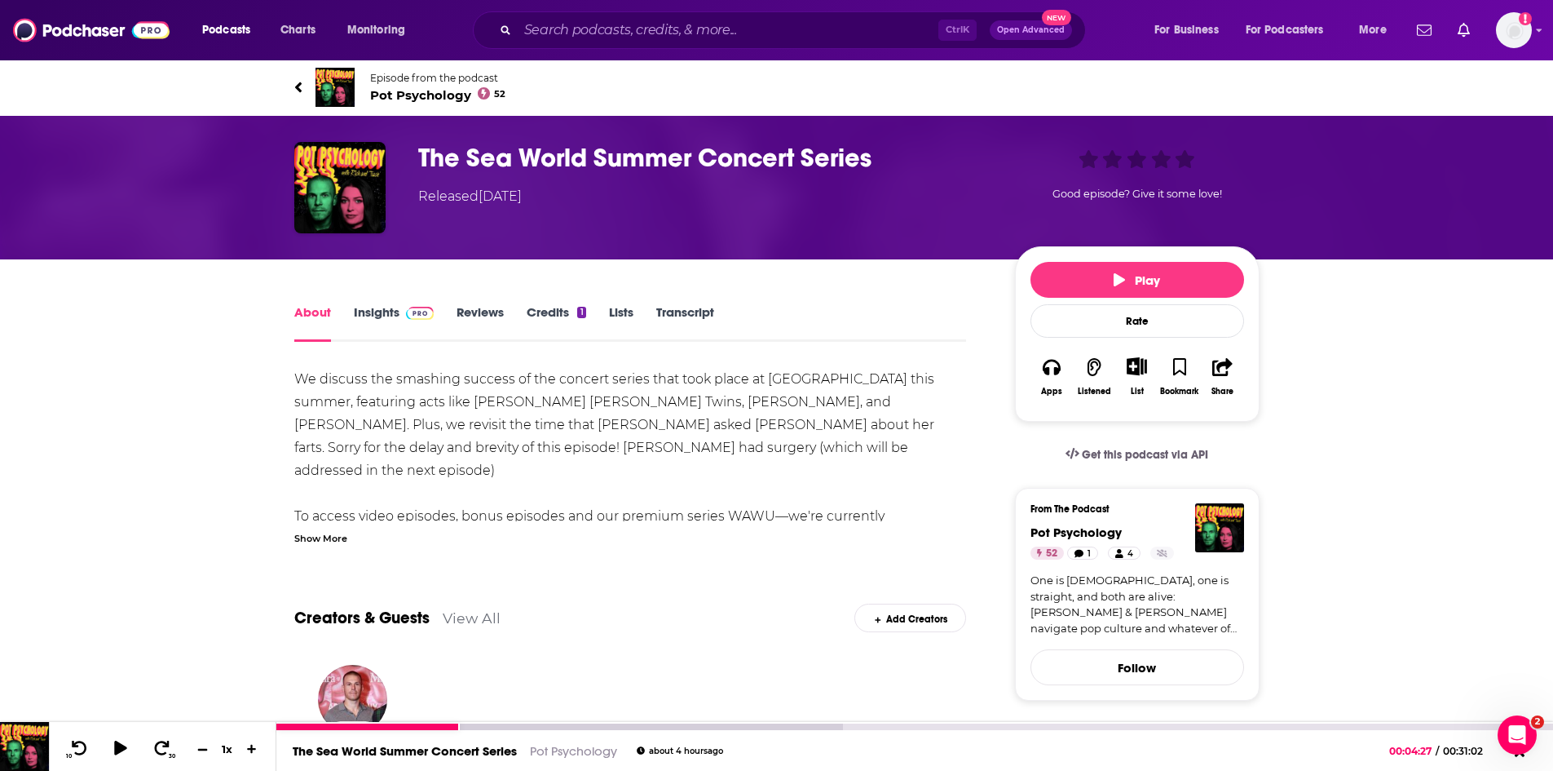
click at [202, 744] on icon at bounding box center [203, 748] width 14 height 11
drag, startPoint x: 202, startPoint y: 744, endPoint x: 192, endPoint y: 746, distance: 10.7
click at [202, 744] on icon at bounding box center [203, 748] width 14 height 11
click at [122, 744] on icon at bounding box center [120, 748] width 14 height 16
click at [128, 752] on icon at bounding box center [121, 747] width 19 height 15
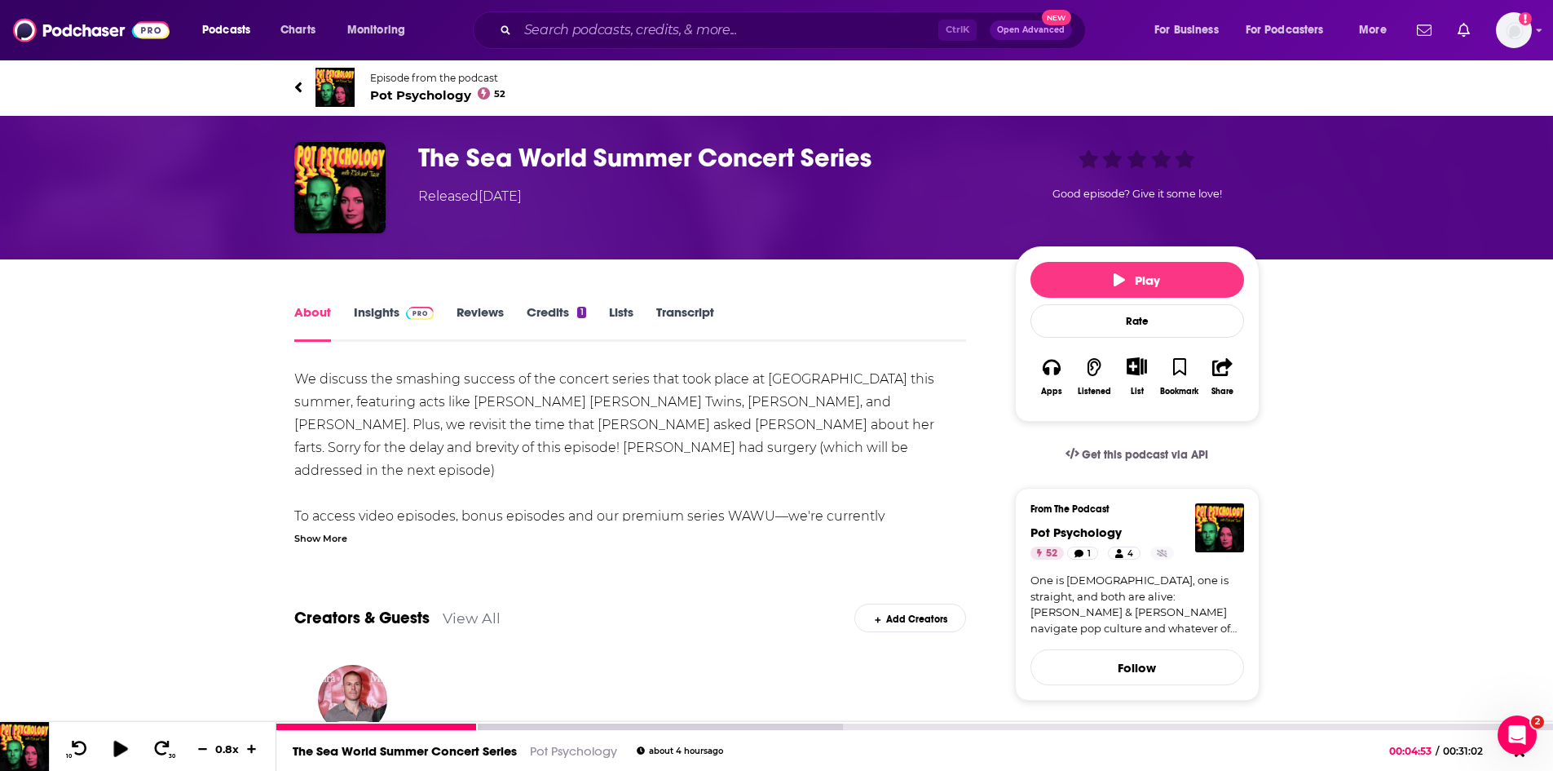
click at [120, 749] on icon at bounding box center [120, 748] width 14 height 16
click at [120, 749] on icon at bounding box center [121, 747] width 19 height 15
drag, startPoint x: 416, startPoint y: 726, endPoint x: 393, endPoint y: 725, distance: 22.9
click at [416, 726] on div at bounding box center [376, 726] width 201 height 7
click at [121, 753] on icon at bounding box center [120, 748] width 20 height 16
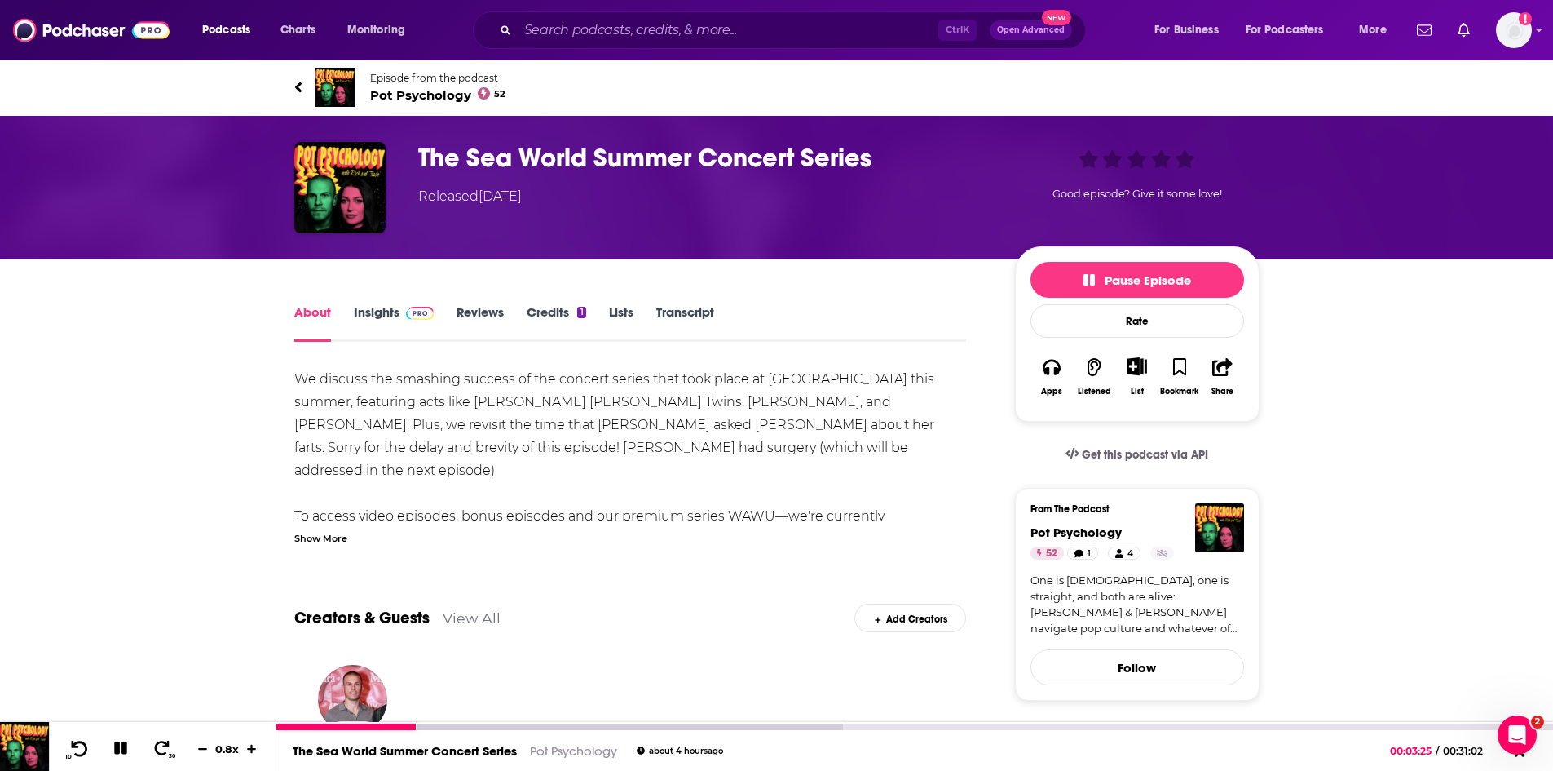
click at [83, 751] on icon at bounding box center [79, 748] width 20 height 16
click at [83, 752] on icon at bounding box center [79, 748] width 20 height 16
click at [258, 749] on icon at bounding box center [252, 748] width 14 height 11
click at [72, 750] on icon at bounding box center [79, 748] width 20 height 16
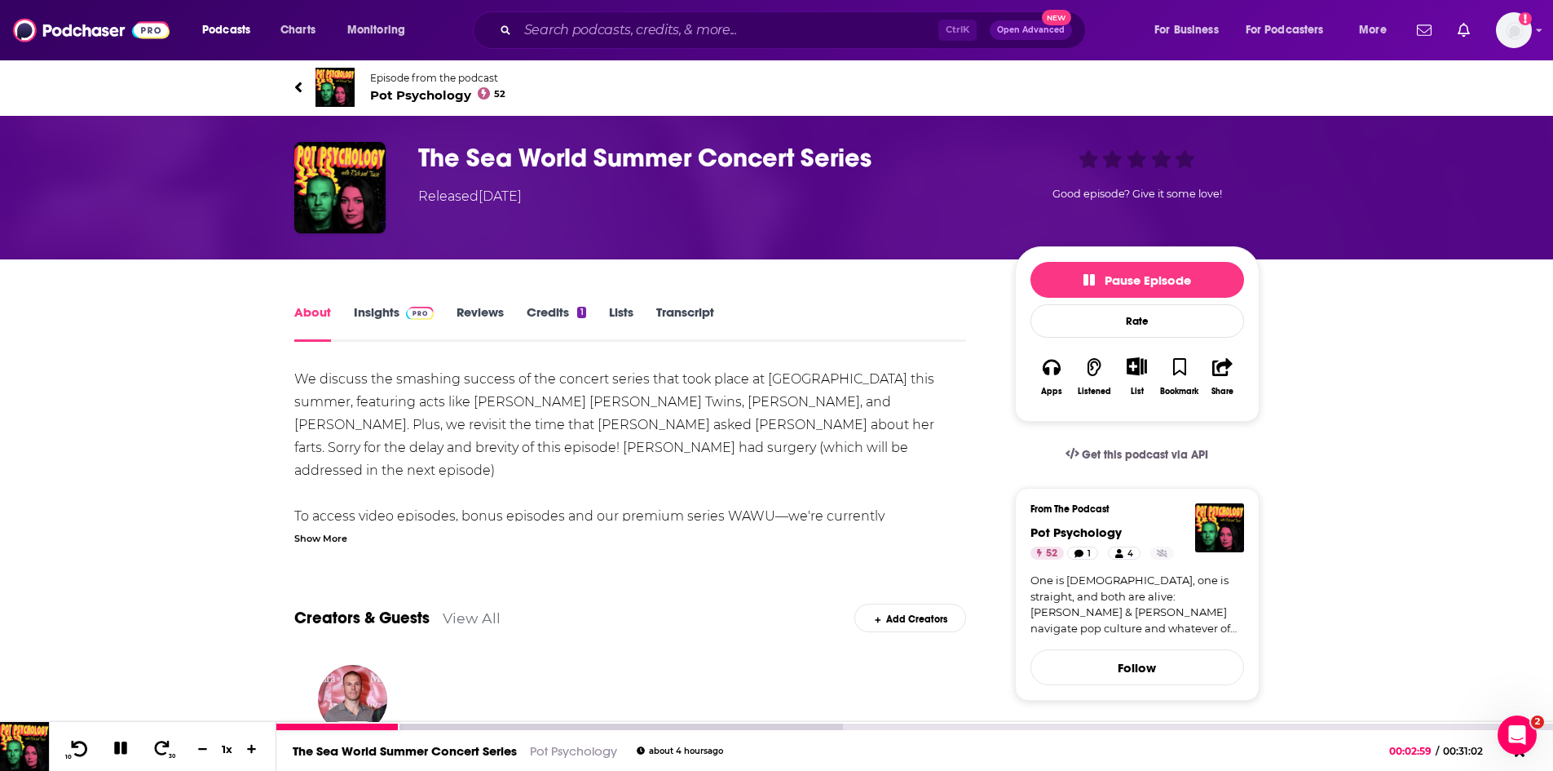
click at [73, 749] on icon at bounding box center [79, 748] width 20 height 16
click at [75, 748] on icon at bounding box center [79, 748] width 20 height 16
click at [118, 749] on icon at bounding box center [120, 747] width 13 height 13
click at [87, 744] on icon at bounding box center [79, 748] width 20 height 16
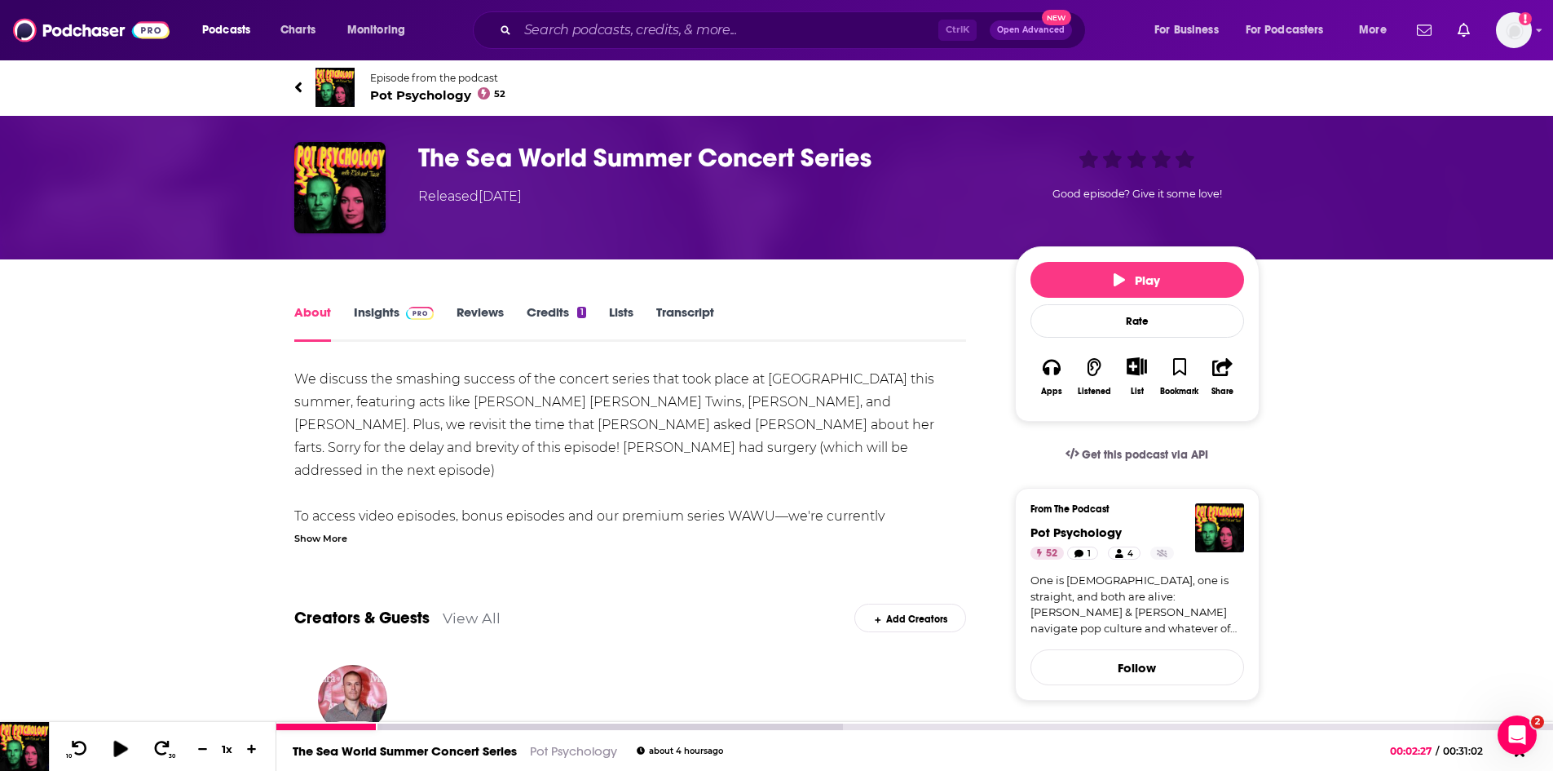
click at [127, 744] on icon at bounding box center [120, 748] width 20 height 16
click at [126, 745] on icon at bounding box center [120, 747] width 13 height 13
click at [201, 753] on button at bounding box center [202, 748] width 24 height 15
click at [118, 746] on icon at bounding box center [120, 748] width 14 height 16
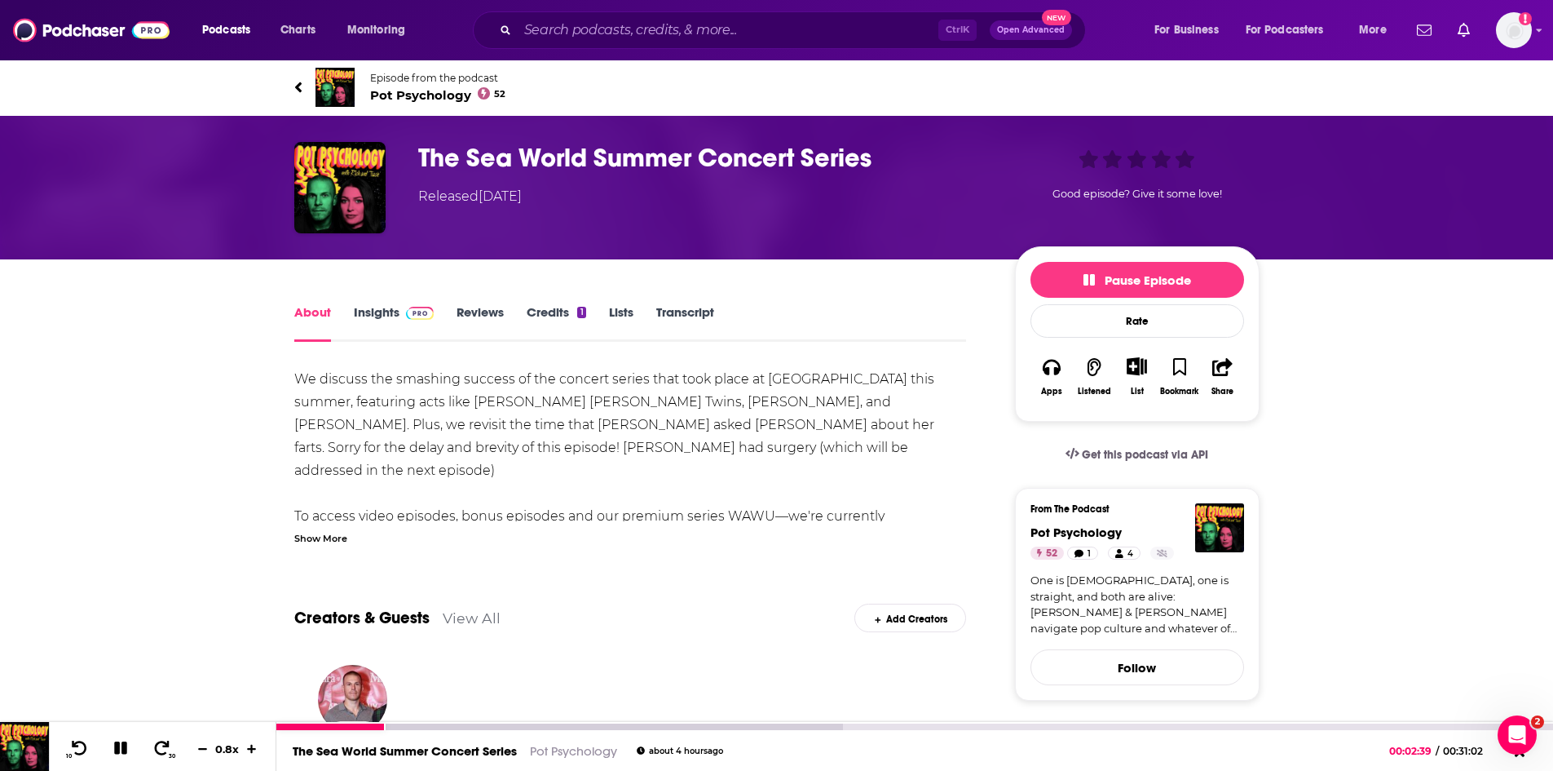
drag, startPoint x: 118, startPoint y: 747, endPoint x: 103, endPoint y: 749, distance: 15.6
click at [118, 747] on icon at bounding box center [120, 747] width 13 height 13
click at [115, 748] on icon at bounding box center [120, 748] width 14 height 16
click at [116, 750] on icon at bounding box center [120, 747] width 13 height 13
click at [118, 748] on icon at bounding box center [120, 748] width 14 height 16
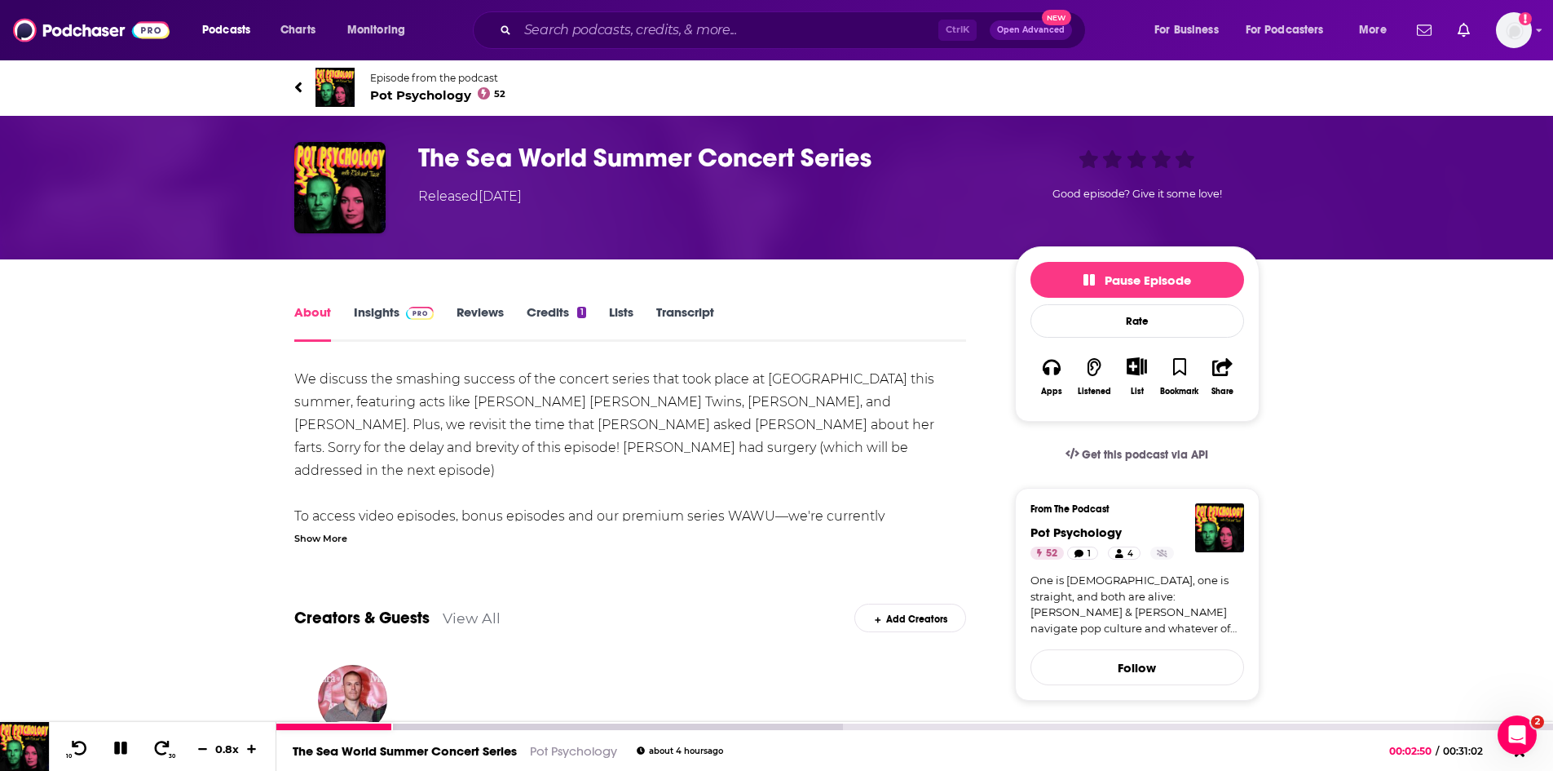
drag, startPoint x: 118, startPoint y: 746, endPoint x: 15, endPoint y: 696, distance: 114.1
click at [118, 746] on icon at bounding box center [120, 747] width 13 height 13
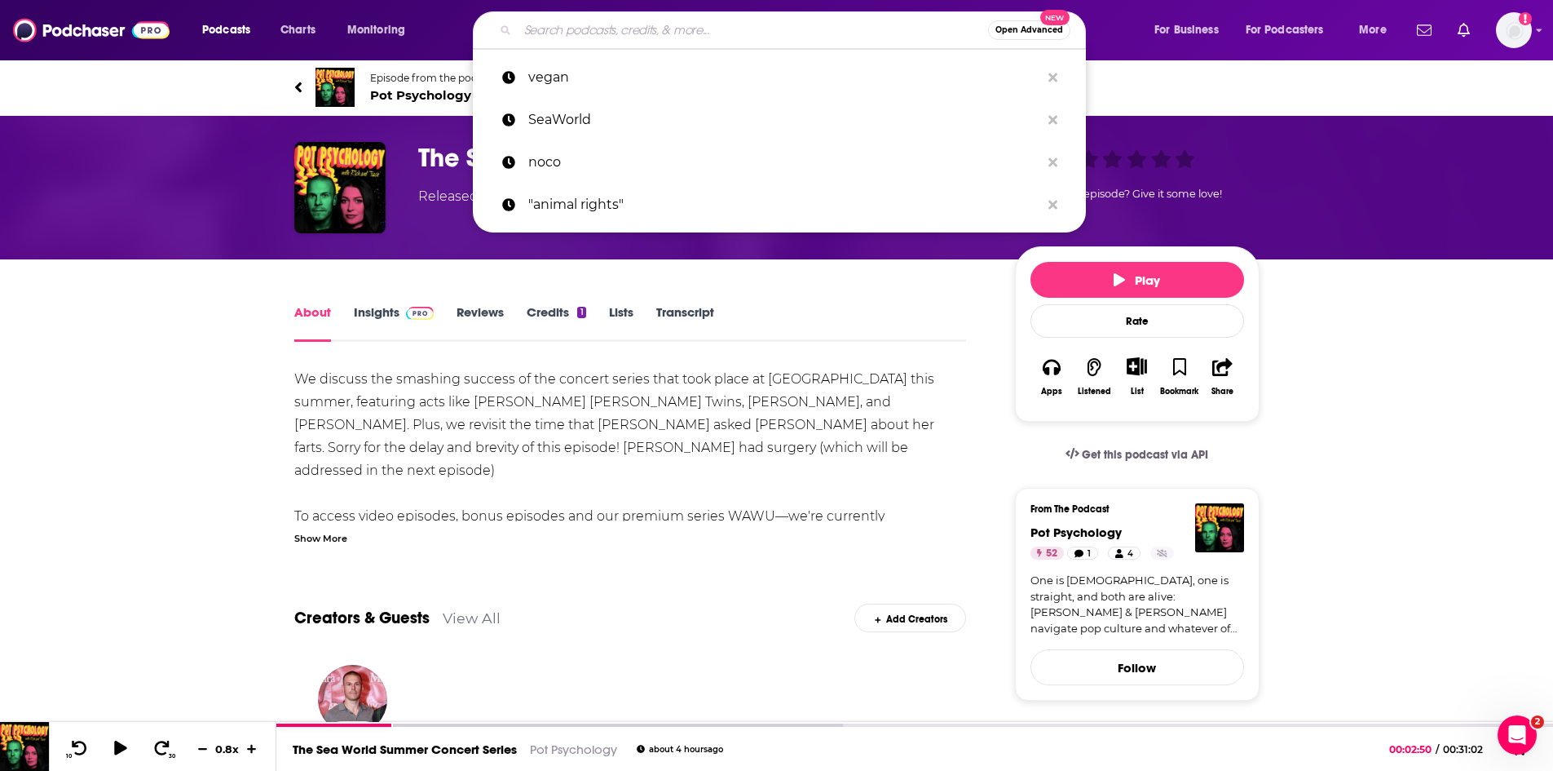
click at [600, 33] on input "Search podcasts, credits, & more..." at bounding box center [753, 30] width 470 height 26
paste input "Nick Ireland"
type input "Nick Ireland"
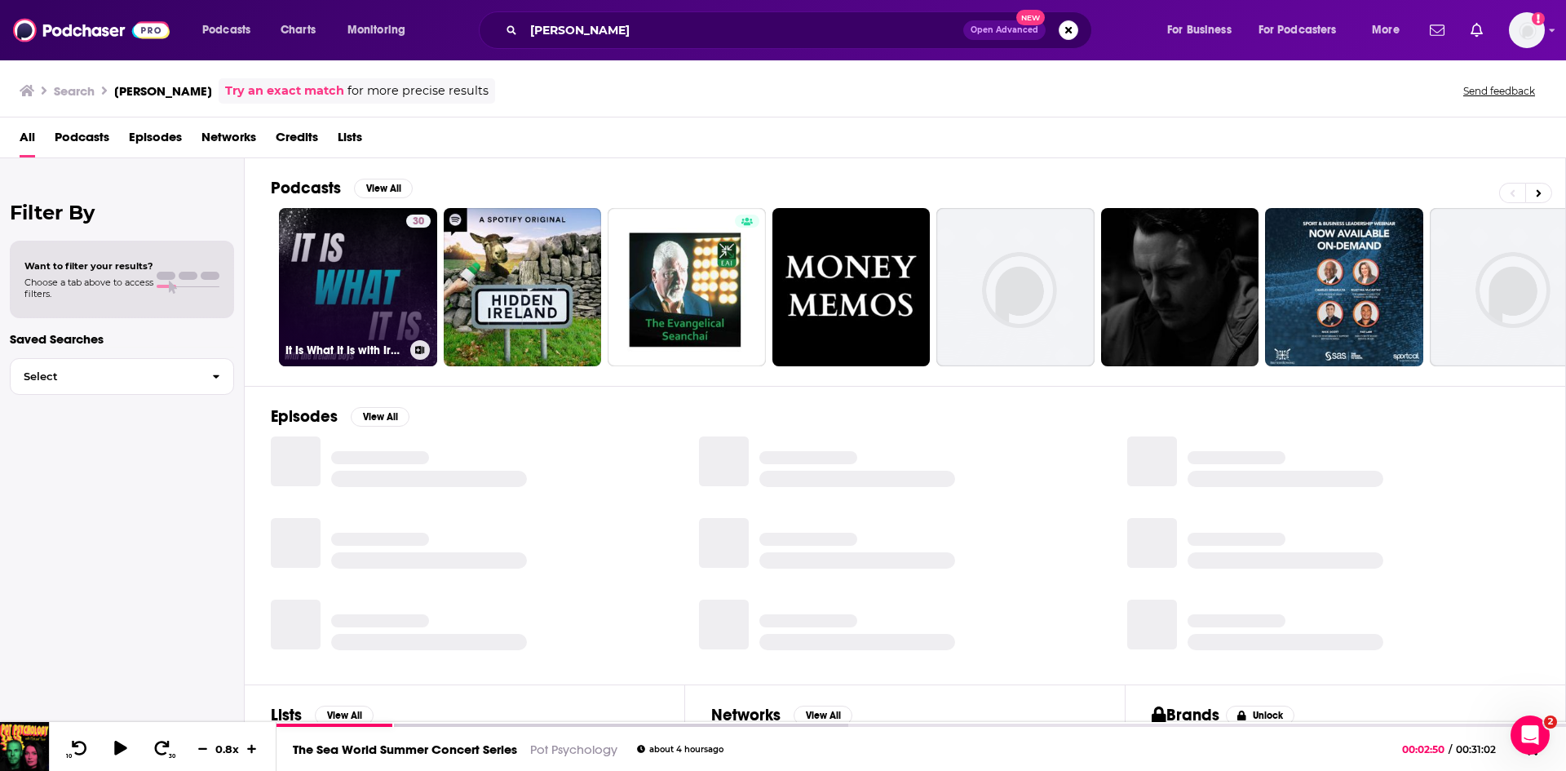
click at [371, 267] on link "30 It Is What It Is with Ireland Boys" at bounding box center [358, 287] width 158 height 158
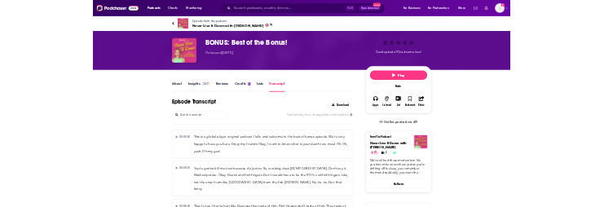
scroll to position [9369, 0]
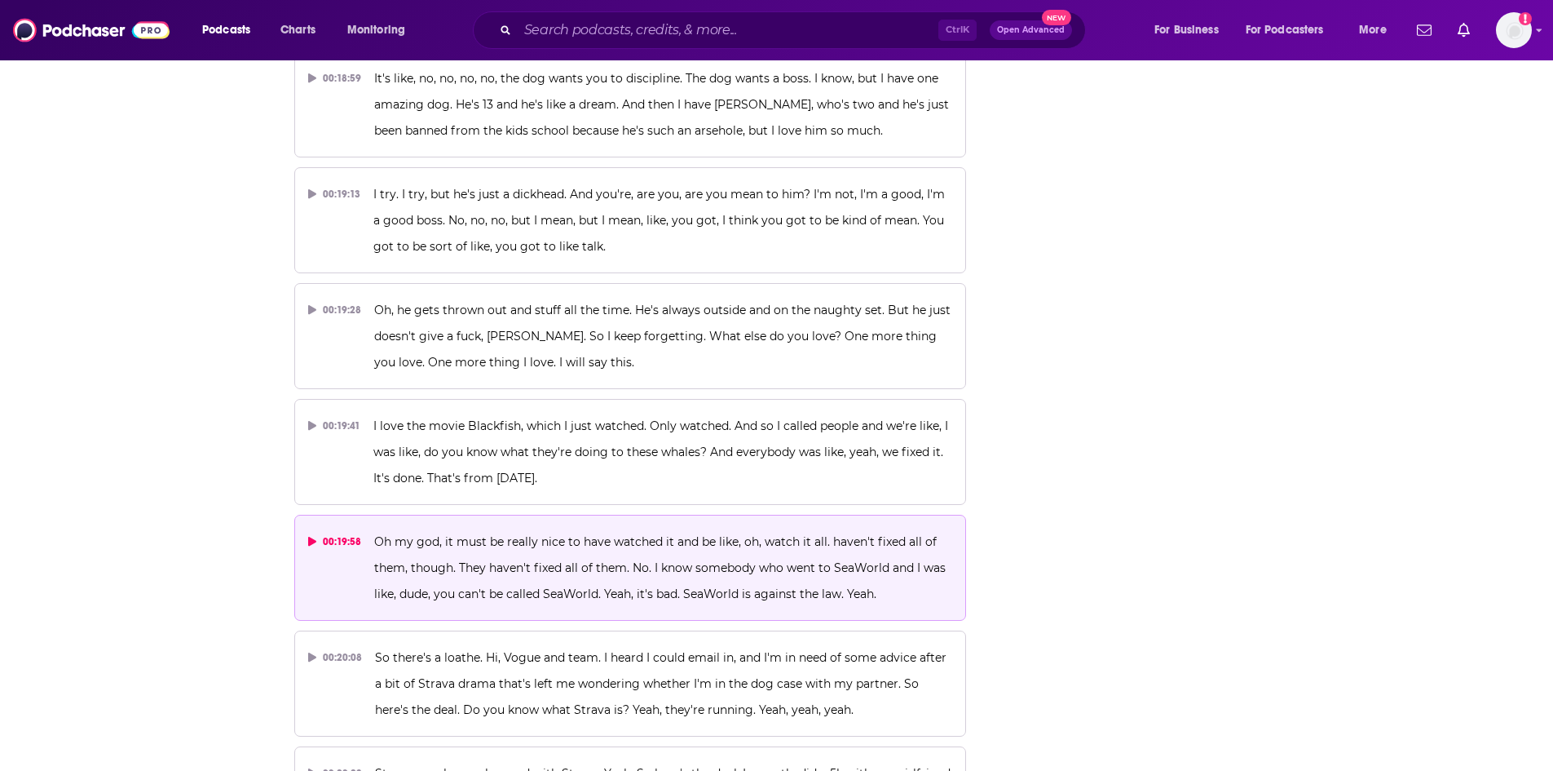
click at [626, 534] on span "Oh my god, it must be really nice to have watched it and be like, oh, watch it …" at bounding box center [661, 567] width 575 height 67
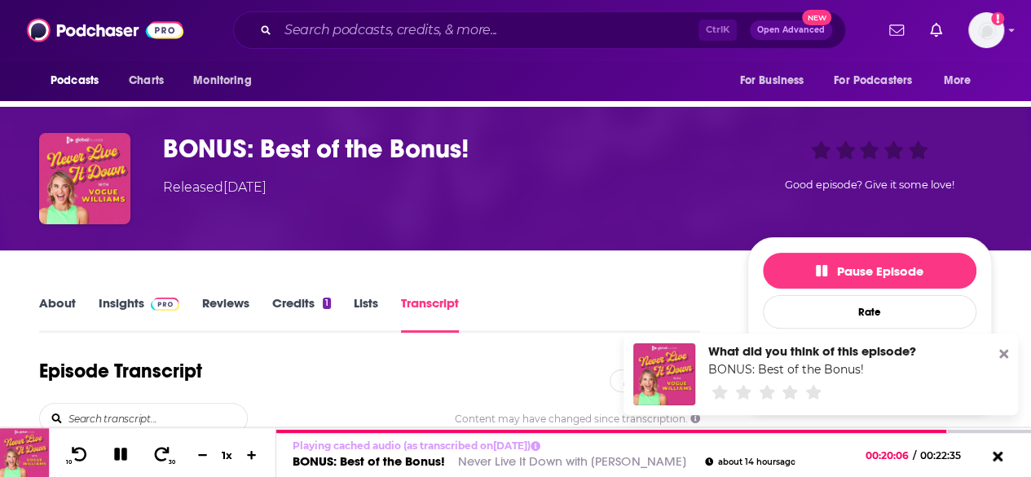
scroll to position [82, 0]
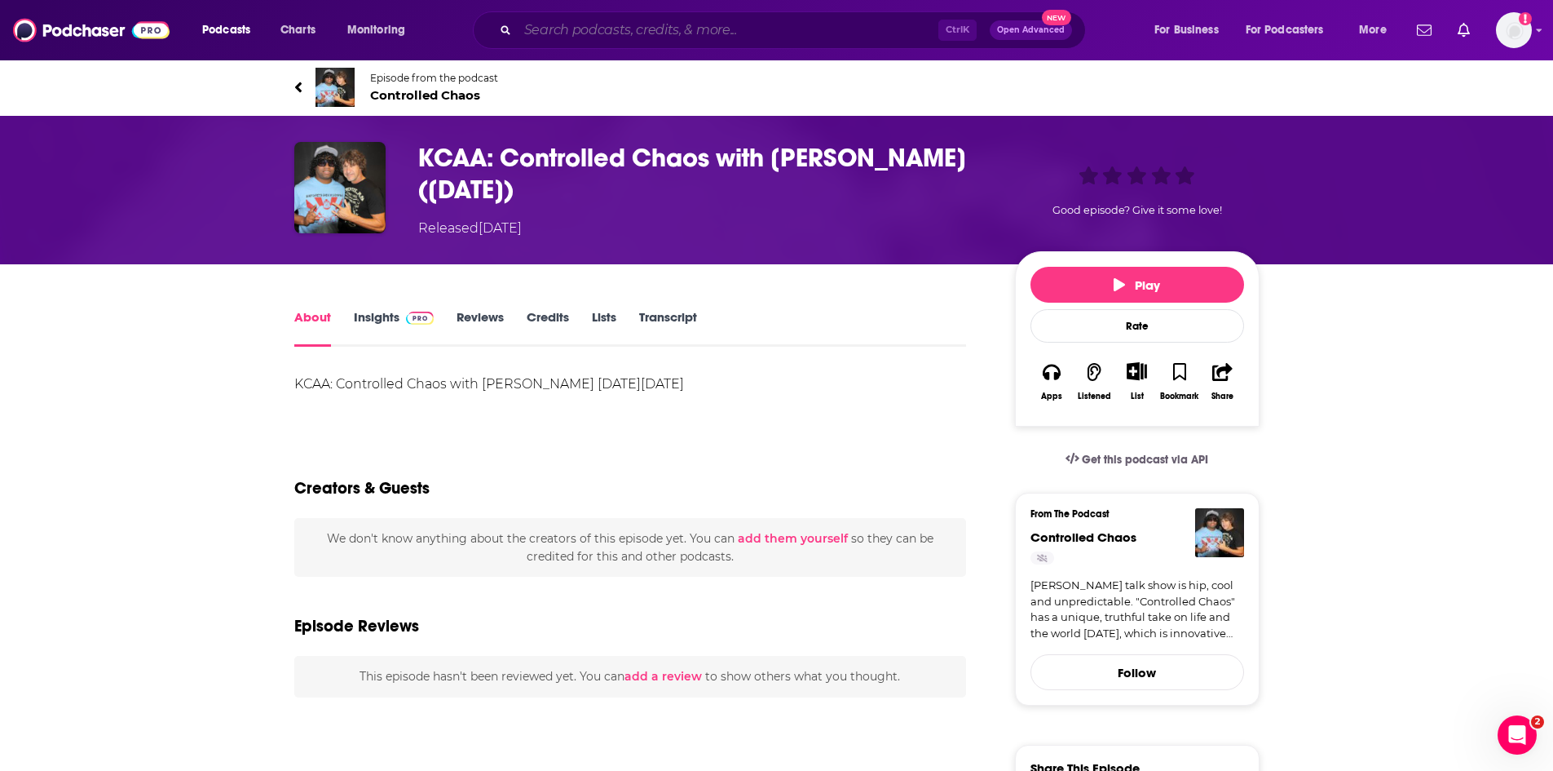
click at [632, 34] on input "Search podcasts, credits, & more..." at bounding box center [728, 30] width 421 height 26
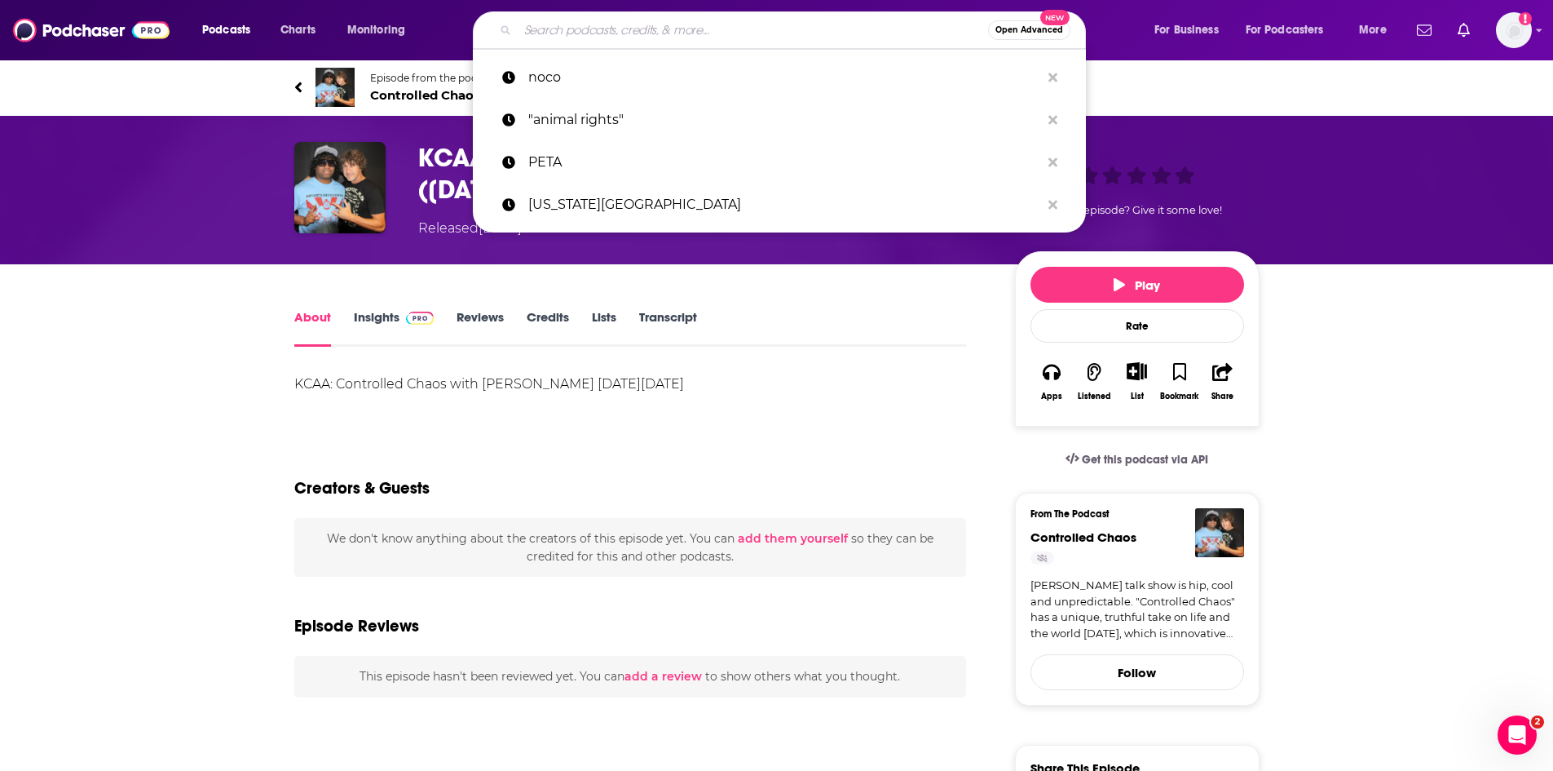
paste input "IT IS WHAT IT IS PODCAST"
type input "IT IS WHAT IT IS PODCAST"
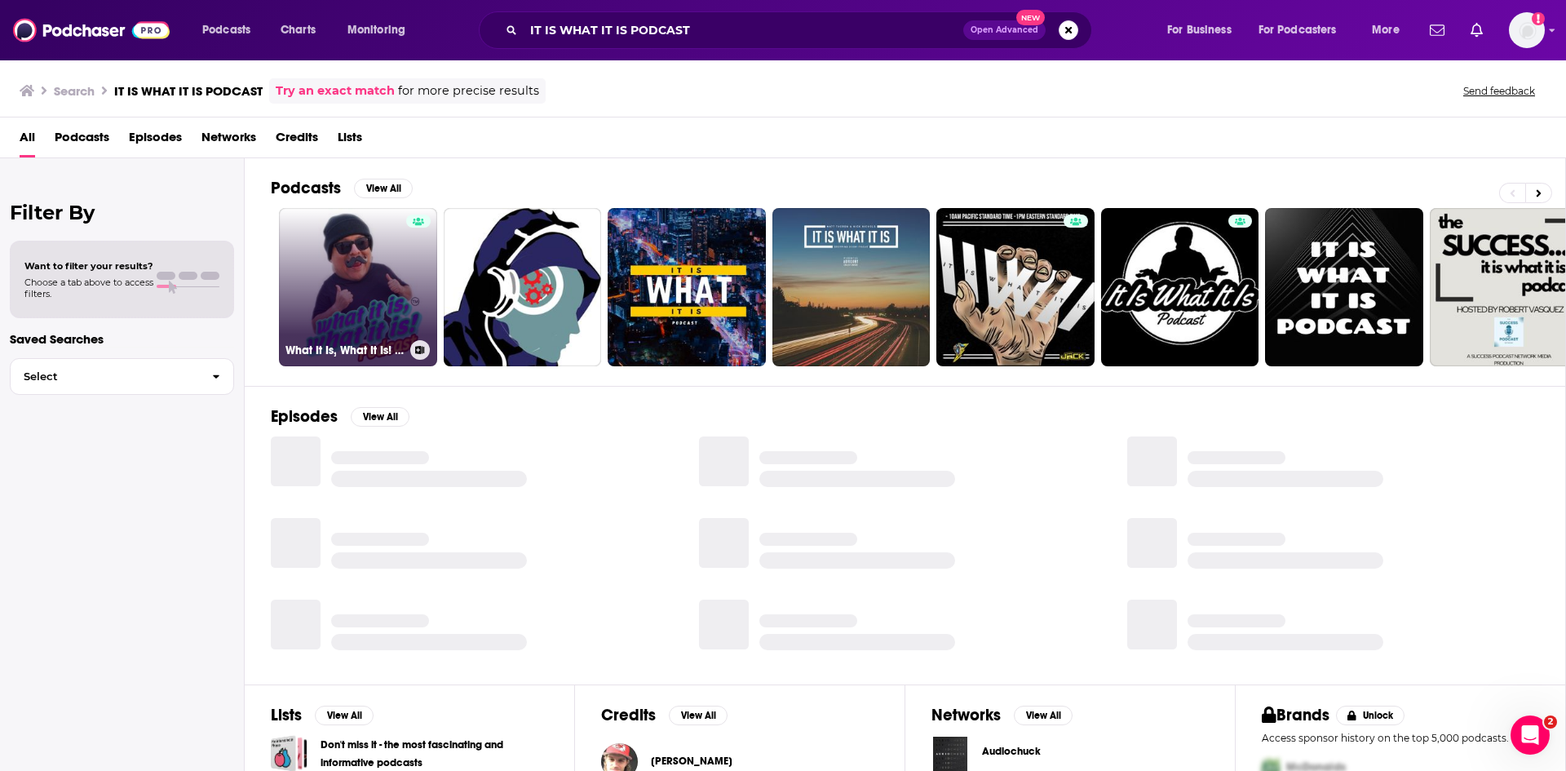
click at [386, 278] on link "What It Is, What It Is! Podcast" at bounding box center [358, 287] width 158 height 158
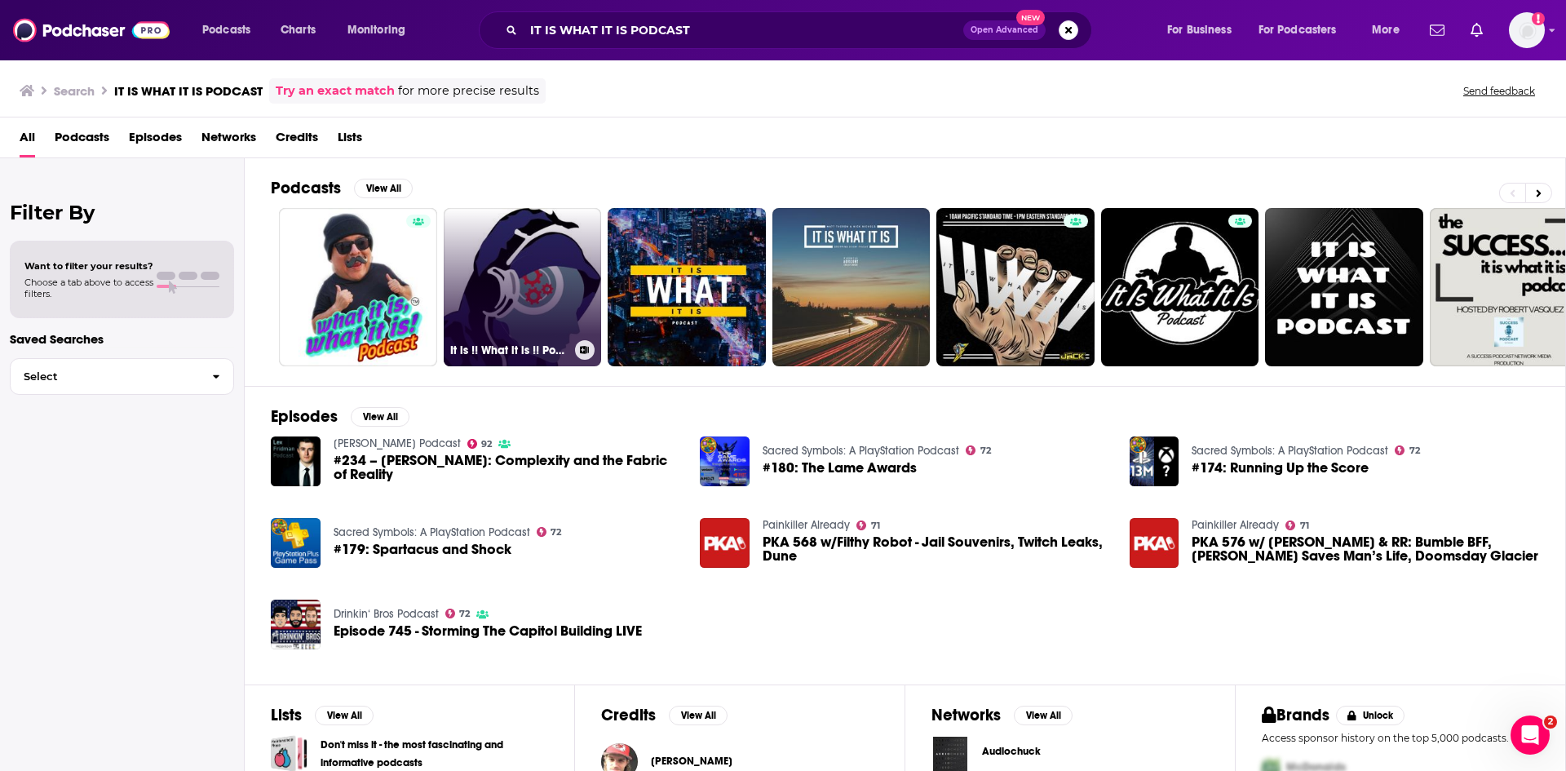
click at [524, 285] on link "It is !! What it is !! Podcast" at bounding box center [523, 287] width 158 height 158
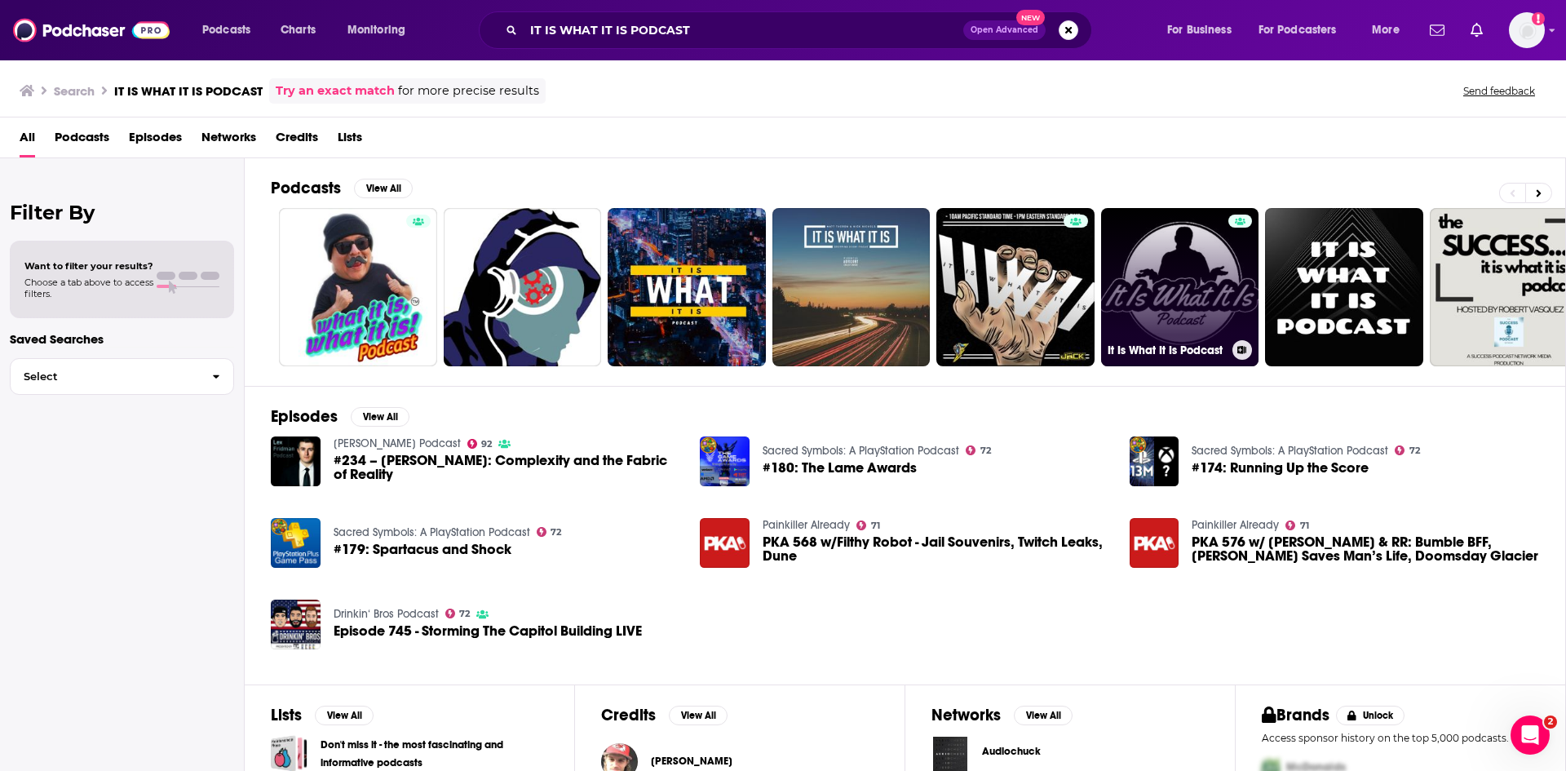
click at [1182, 297] on link "It Is What It Is Podcast" at bounding box center [1180, 287] width 158 height 158
